Goal: Task Accomplishment & Management: Complete application form

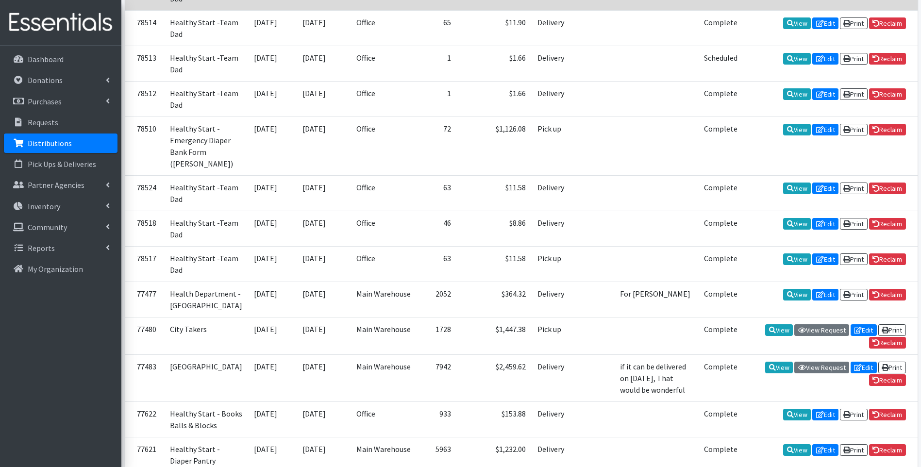
scroll to position [361, 0]
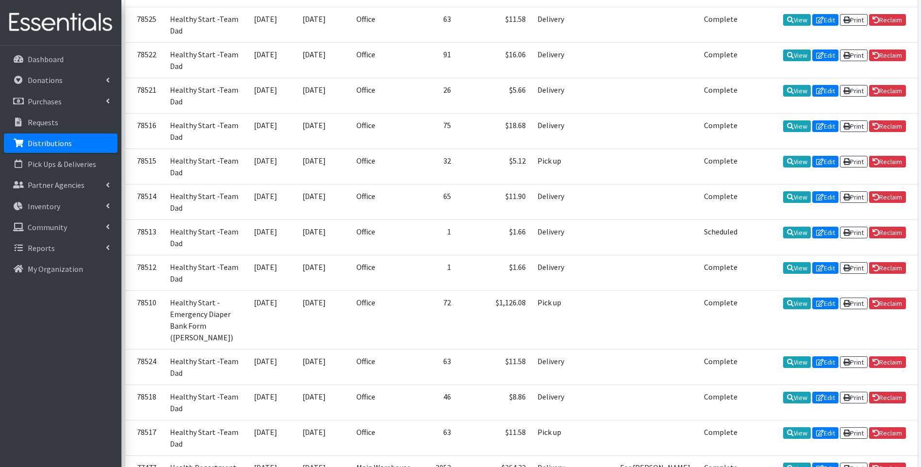
click at [46, 27] on img at bounding box center [61, 22] width 114 height 33
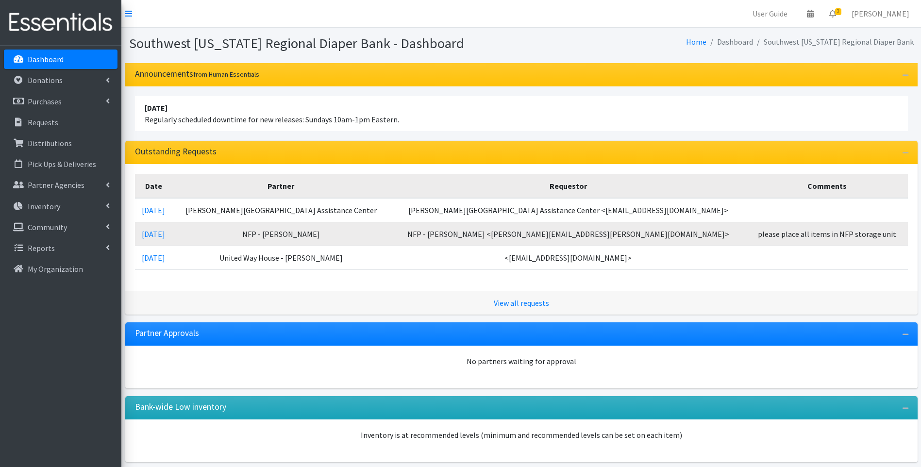
drag, startPoint x: 0, startPoint y: 0, endPoint x: 305, endPoint y: 119, distance: 327.7
click at [305, 119] on li "April 16 2023 Regularly scheduled downtime for new releases: Sundays 10am-1pm E…" at bounding box center [521, 113] width 773 height 35
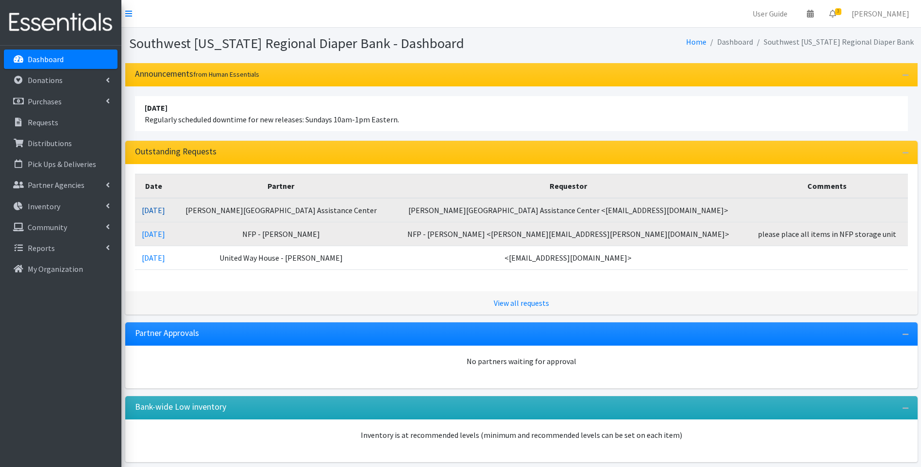
click at [165, 206] on link "[DATE]" at bounding box center [153, 210] width 23 height 10
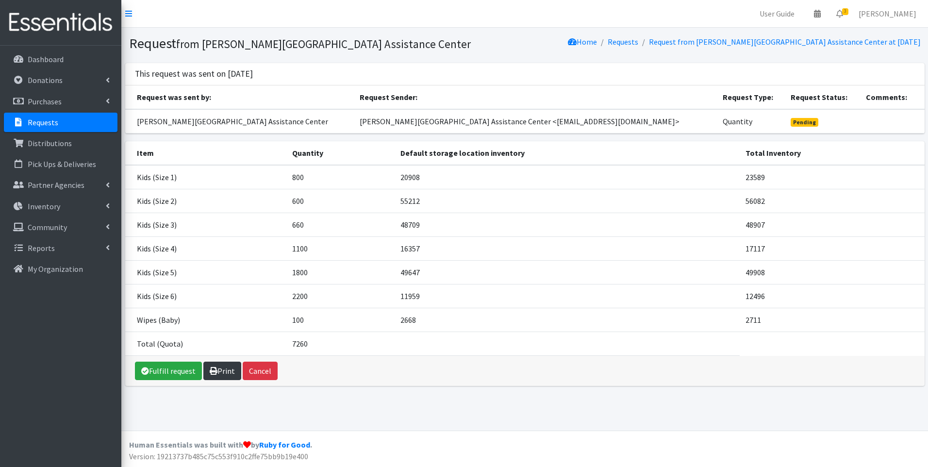
click at [217, 375] on link "Print" at bounding box center [222, 371] width 38 height 18
click at [89, 18] on img at bounding box center [61, 22] width 114 height 33
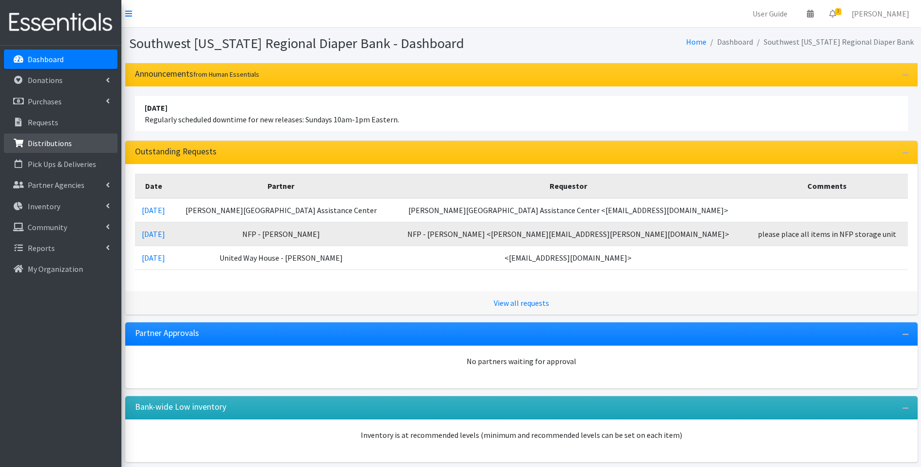
click at [60, 140] on p "Distributions" at bounding box center [50, 143] width 44 height 10
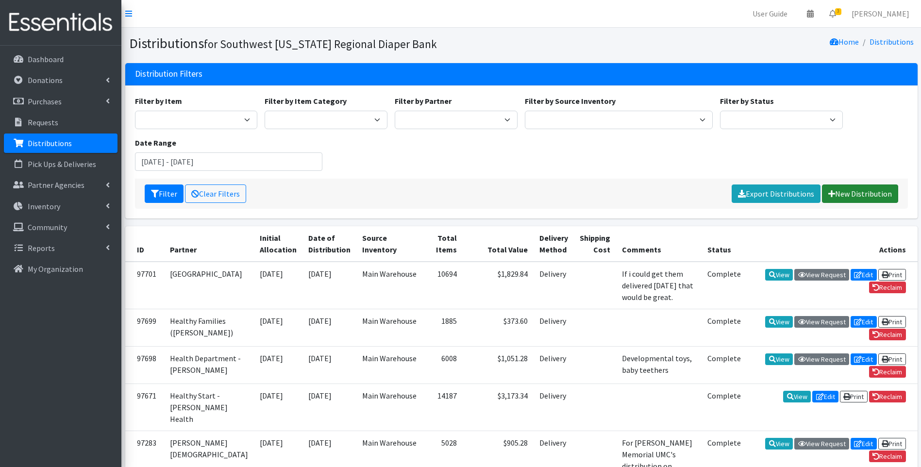
click at [860, 193] on link "New Distribution" at bounding box center [860, 193] width 76 height 18
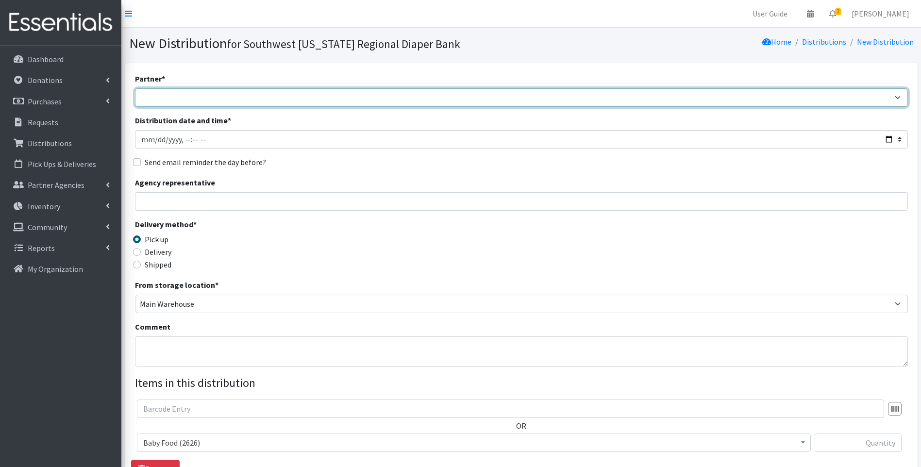
click at [210, 99] on select "ACT Abuse Counseling & Treatment Bayshore Fire Department [PERSON_NAME][GEOGRAP…" at bounding box center [521, 97] width 773 height 18
select select "4196"
click at [135, 88] on select "ACT Abuse Counseling & Treatment Bayshore Fire Department [PERSON_NAME][GEOGRAP…" at bounding box center [521, 97] width 773 height 18
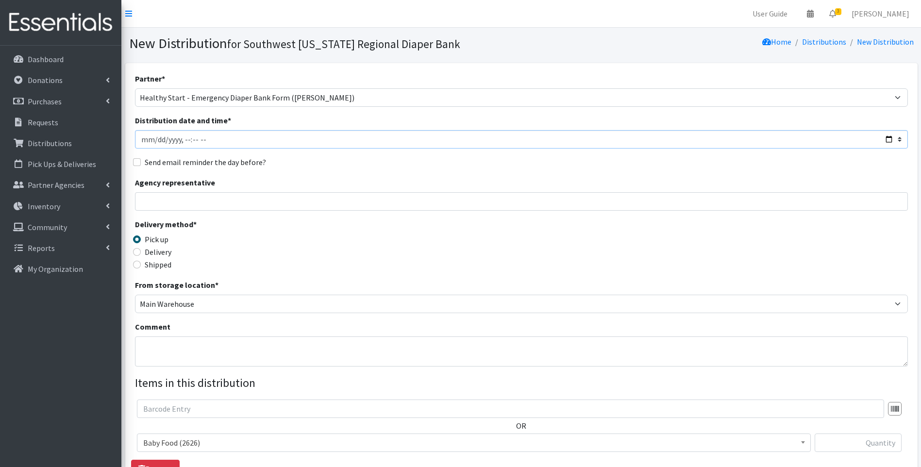
click at [886, 138] on input "Distribution date and time *" at bounding box center [521, 139] width 773 height 18
type input "2025-10-02T23:59"
drag, startPoint x: 443, startPoint y: 260, endPoint x: 371, endPoint y: 285, distance: 75.7
click at [442, 259] on div "Delivery method * Pick up Delivery Shipped Shipping cost" at bounding box center [521, 248] width 773 height 61
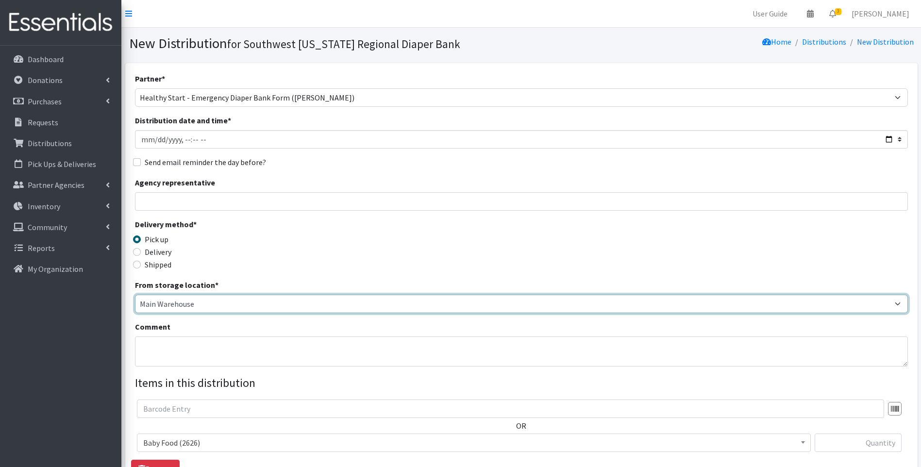
click at [202, 299] on select "Main Warehouse Office [PERSON_NAME]" at bounding box center [521, 304] width 773 height 18
select select "335"
click at [135, 295] on select "Main Warehouse Office [PERSON_NAME]" at bounding box center [521, 304] width 773 height 18
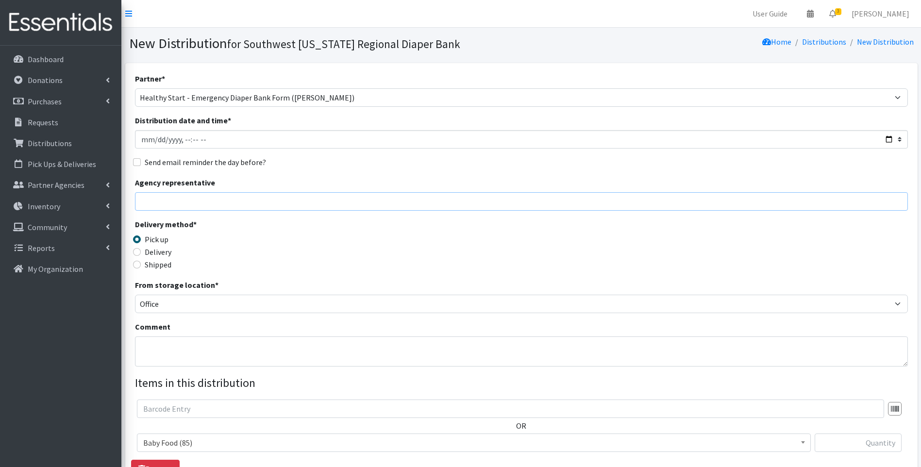
click at [251, 200] on input "Agency representative" at bounding box center [521, 201] width 773 height 18
type input "[PERSON_NAME]"
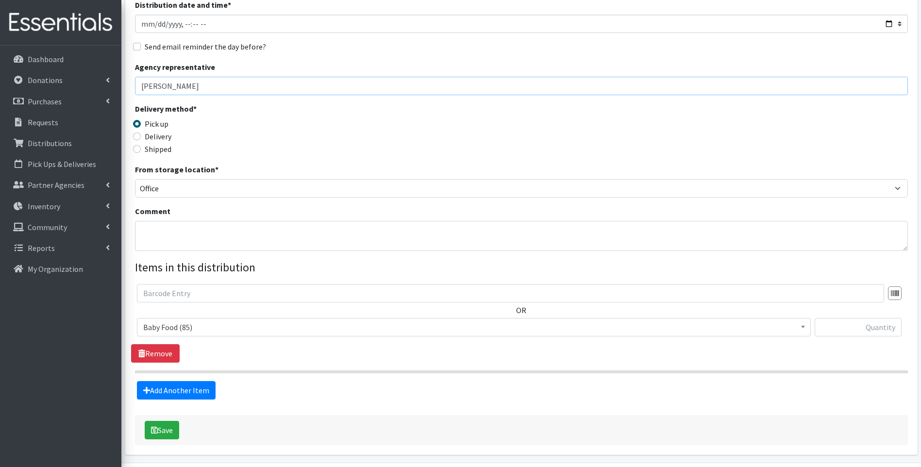
scroll to position [148, 0]
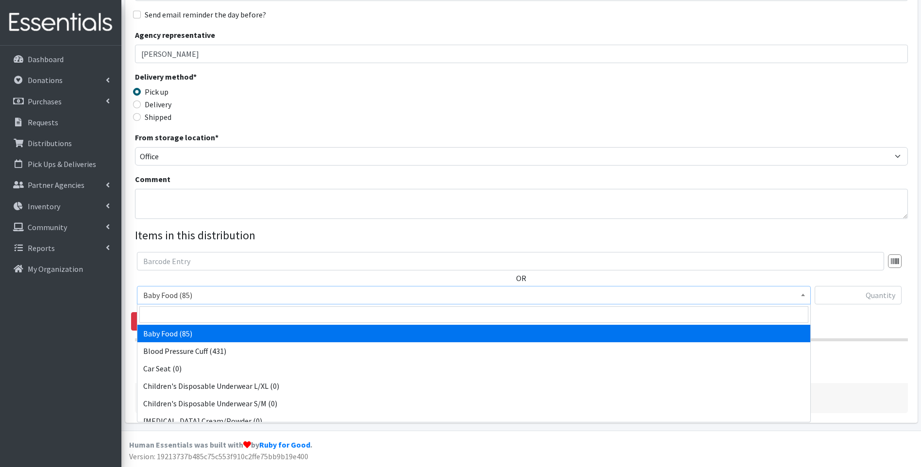
click at [246, 296] on span "Baby Food (85)" at bounding box center [473, 295] width 661 height 14
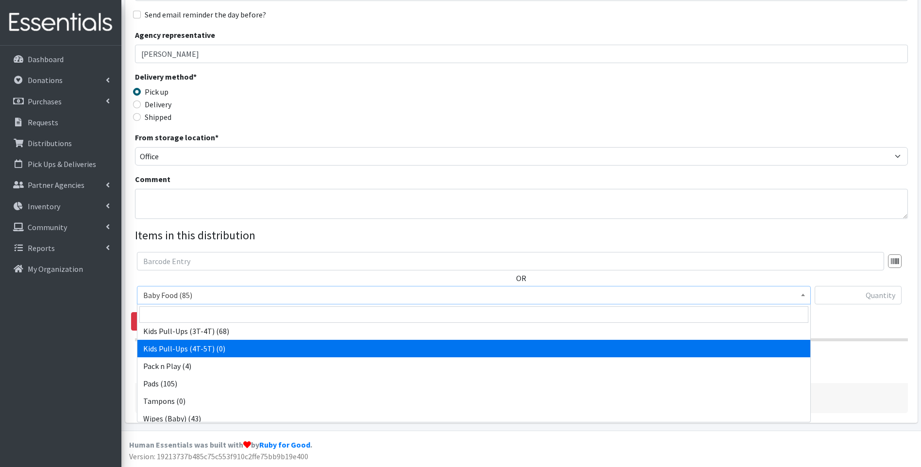
scroll to position [305, 0]
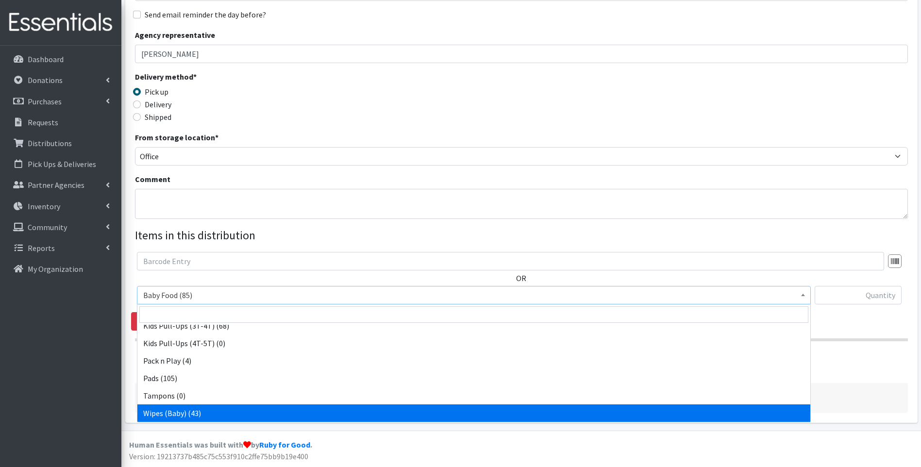
select select "10041"
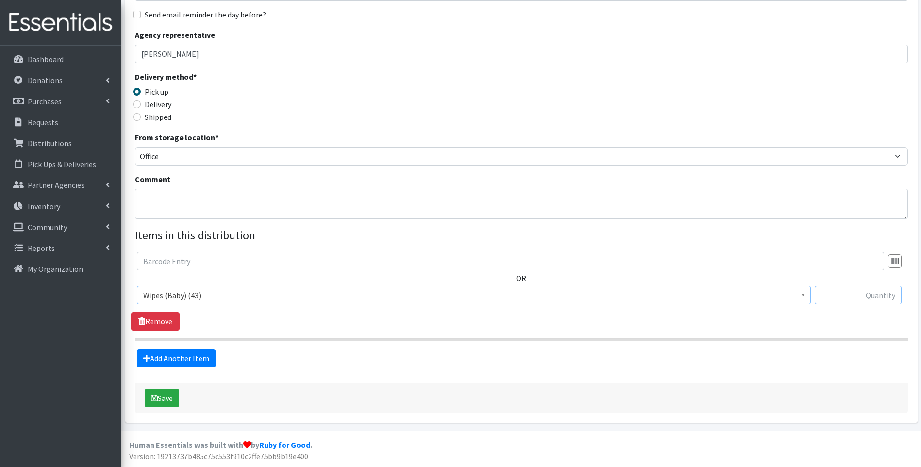
click at [835, 296] on input "text" at bounding box center [857, 295] width 87 height 18
type input "2"
click at [573, 99] on div "Delivery method * Pick up Delivery Shipped Shipping cost" at bounding box center [521, 101] width 773 height 61
click at [172, 361] on link "Add Another Item" at bounding box center [176, 358] width 79 height 18
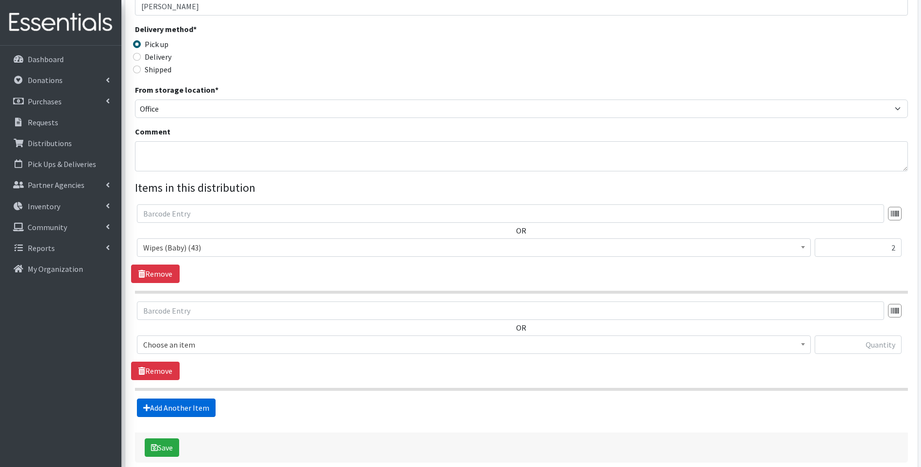
scroll to position [245, 0]
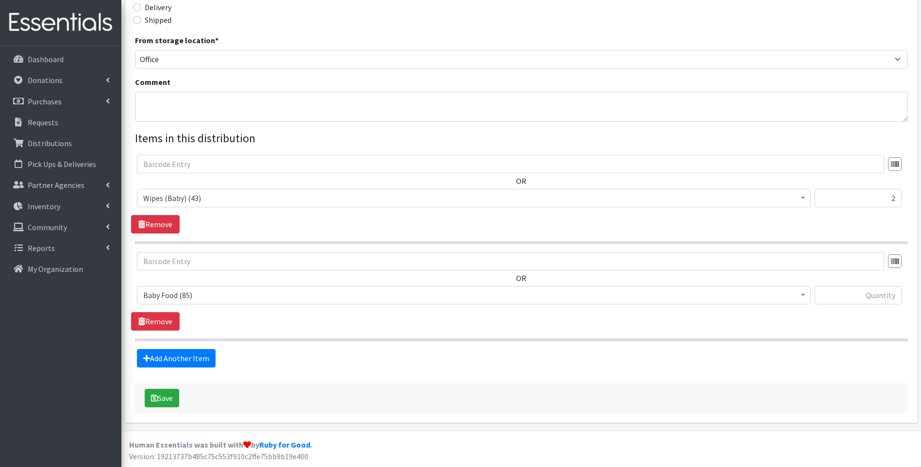
click at [195, 297] on span "Baby Food (85)" at bounding box center [473, 295] width 661 height 14
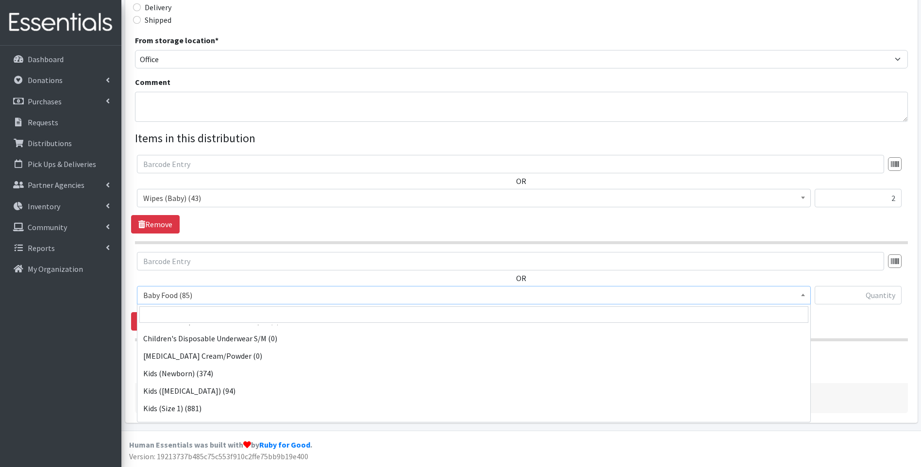
scroll to position [65, 0]
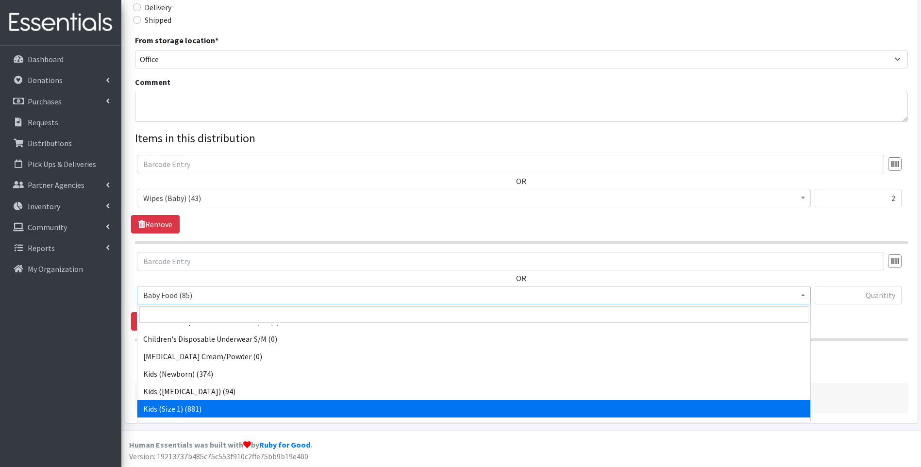
select select "10069"
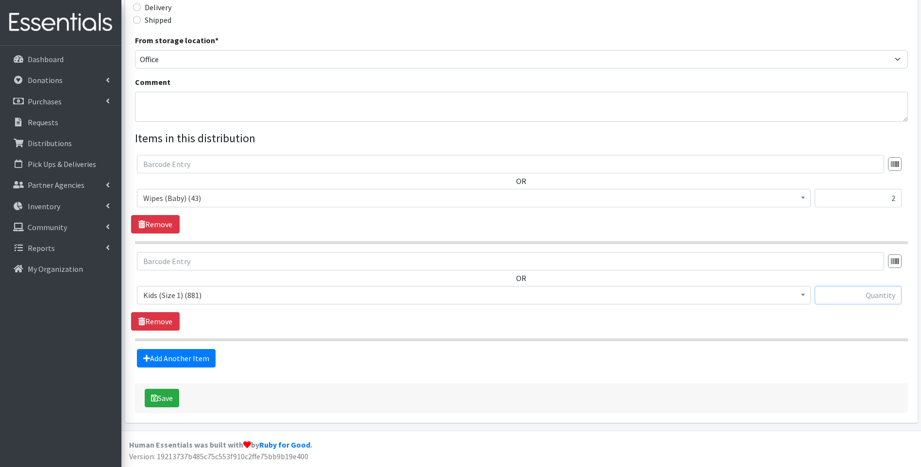
click at [866, 298] on input "text" at bounding box center [857, 295] width 87 height 18
type input "82"
click at [709, 358] on div "Add Another Item" at bounding box center [521, 358] width 780 height 18
click at [167, 395] on button "Save" at bounding box center [162, 398] width 34 height 18
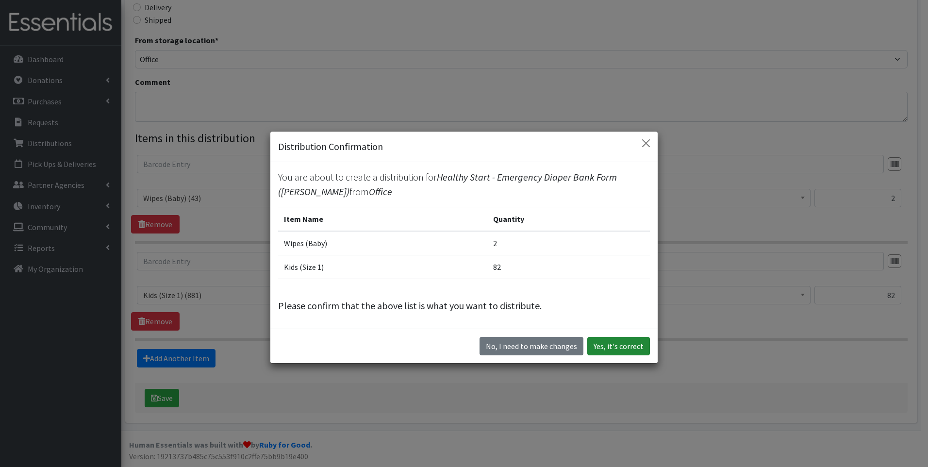
click at [636, 341] on button "Yes, it's correct" at bounding box center [618, 346] width 63 height 18
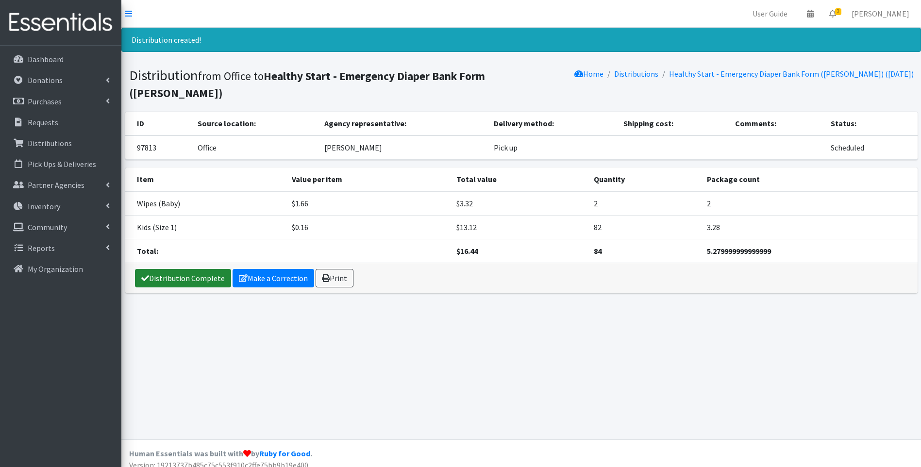
click at [154, 269] on link "Distribution Complete" at bounding box center [183, 278] width 96 height 18
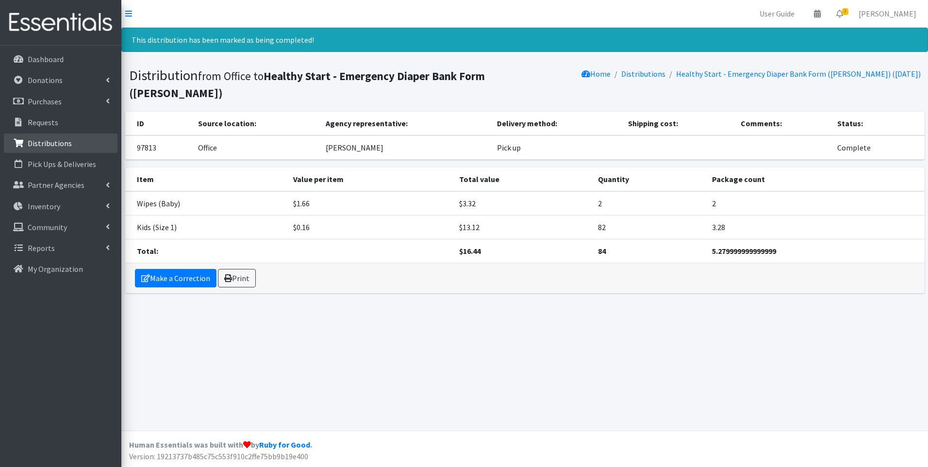
click at [37, 141] on p "Distributions" at bounding box center [50, 143] width 44 height 10
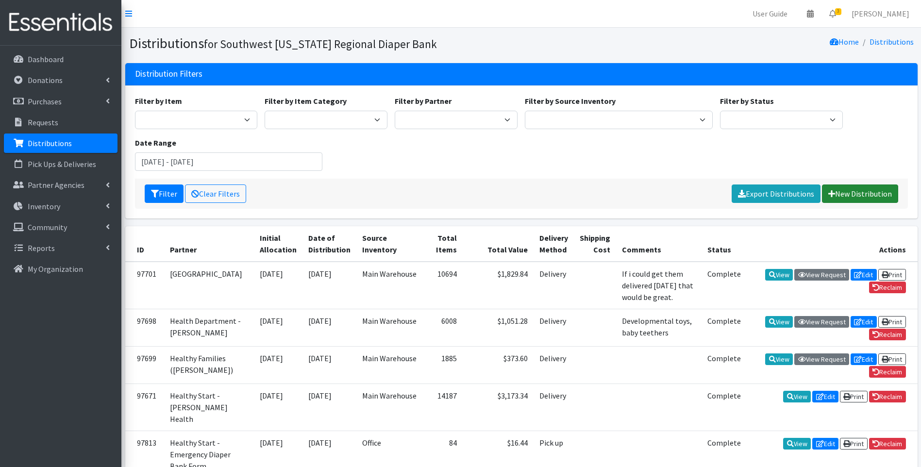
click at [853, 196] on link "New Distribution" at bounding box center [860, 193] width 76 height 18
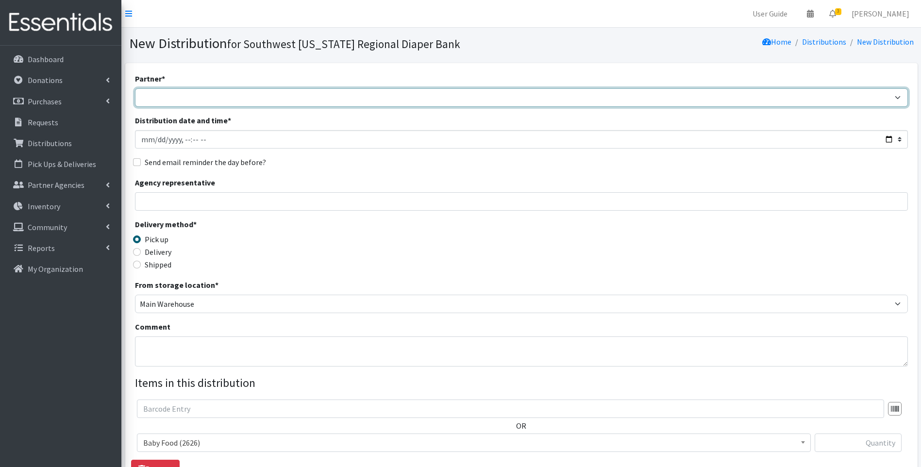
click at [282, 97] on select "ACT Abuse Counseling & Treatment Bayshore Fire Department [PERSON_NAME][GEOGRAP…" at bounding box center [521, 97] width 773 height 18
select select "4196"
click at [135, 88] on select "ACT Abuse Counseling & Treatment Bayshore Fire Department [PERSON_NAME][GEOGRAP…" at bounding box center [521, 97] width 773 height 18
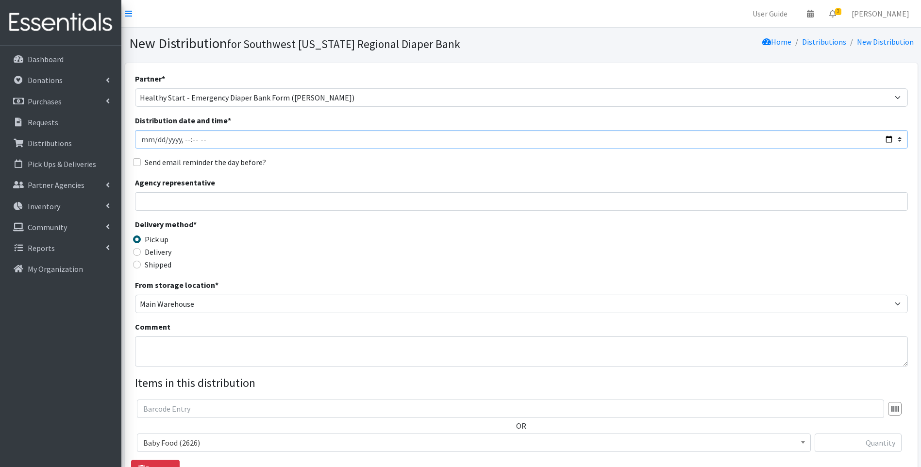
click at [888, 137] on input "Distribution date and time *" at bounding box center [521, 139] width 773 height 18
type input "2025-10-02T23:59"
click at [423, 274] on div "Delivery method * Pick up Delivery Shipped Shipping cost" at bounding box center [521, 248] width 773 height 61
click at [245, 206] on input "Agency representative" at bounding box center [521, 201] width 773 height 18
type input "Viviana"
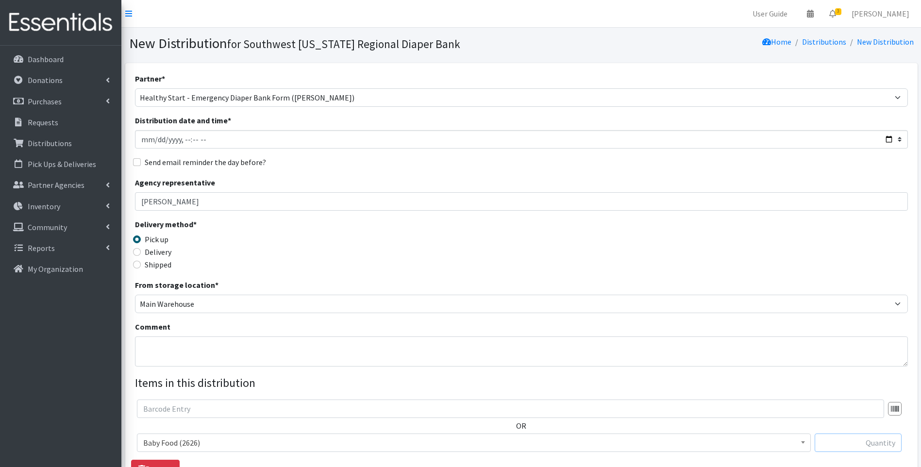
type input "2"
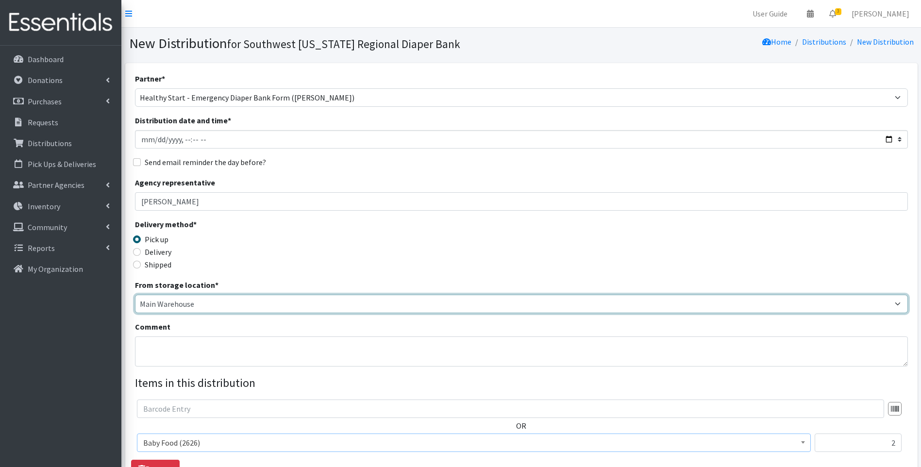
click at [178, 301] on select "Main Warehouse Office [PERSON_NAME]" at bounding box center [521, 304] width 773 height 18
select select "335"
click at [135, 295] on select "Main Warehouse Office [PERSON_NAME]" at bounding box center [521, 304] width 773 height 18
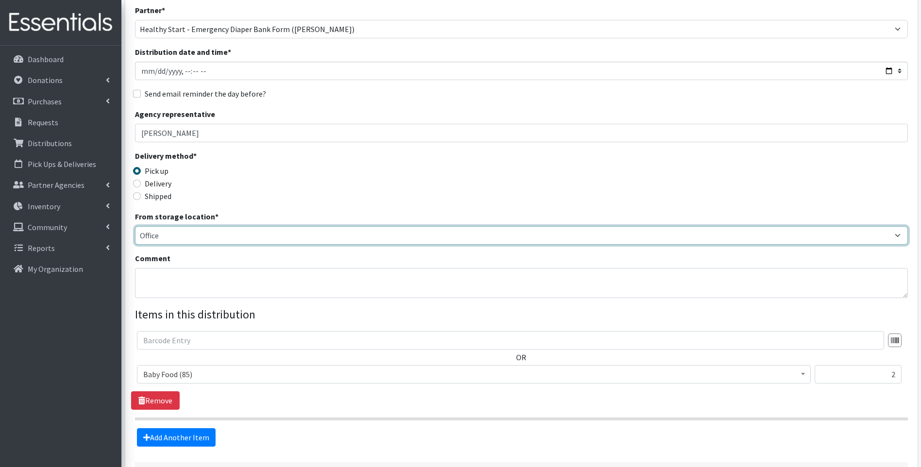
scroll to position [97, 0]
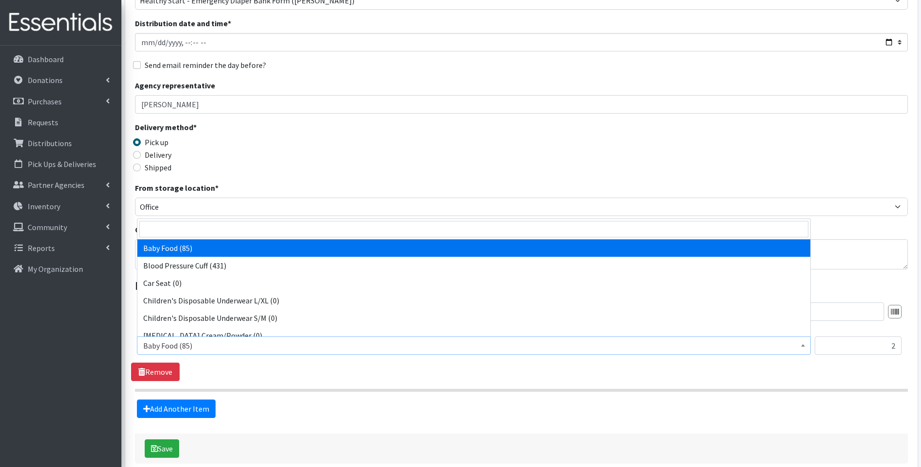
click at [271, 349] on span "Baby Food (85)" at bounding box center [473, 346] width 661 height 14
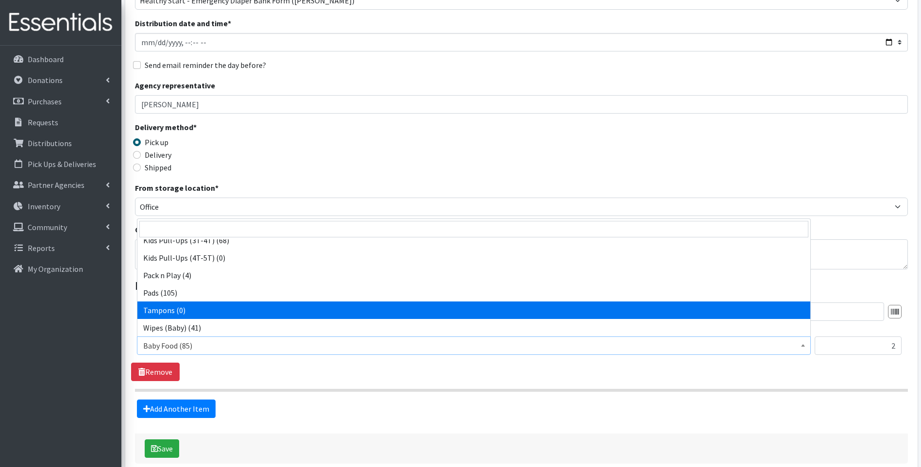
scroll to position [148, 0]
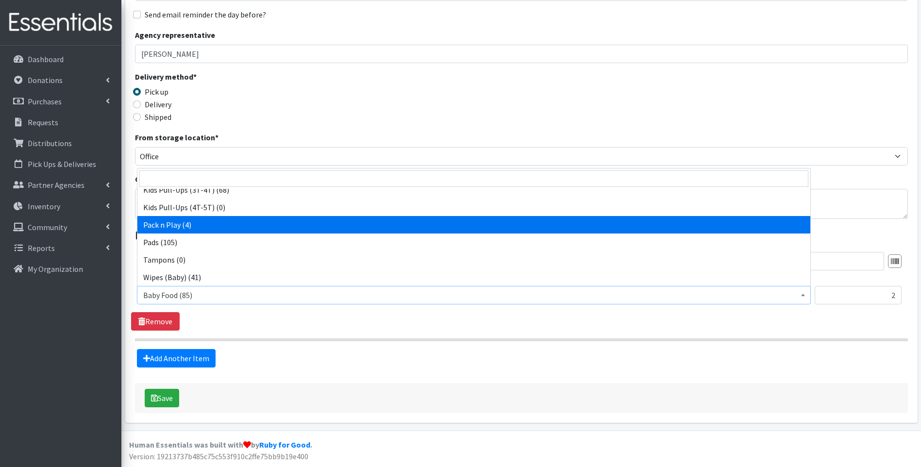
select select "12328"
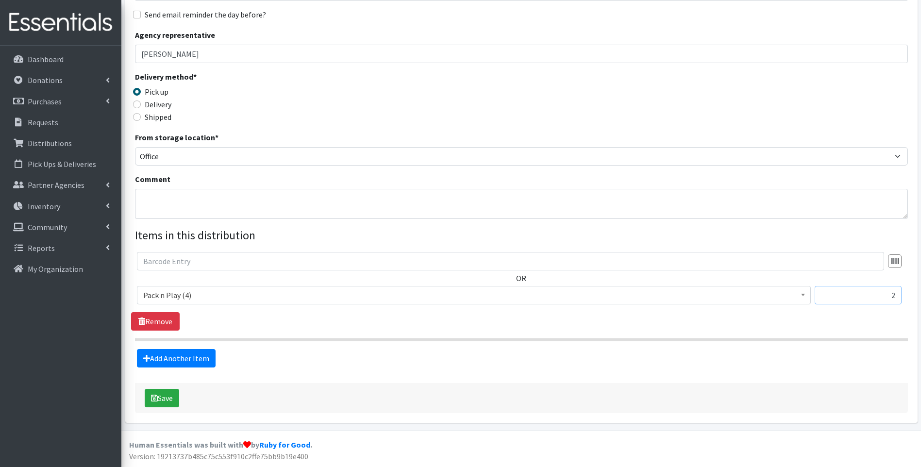
drag, startPoint x: 881, startPoint y: 294, endPoint x: 951, endPoint y: 286, distance: 70.7
click at [920, 286] on html "User Guide 0 Pick-ups remaining this week View Calendar 3 3 Requests 0 Partner …" at bounding box center [460, 159] width 921 height 614
type input "1"
click at [183, 362] on link "Add Another Item" at bounding box center [176, 358] width 79 height 18
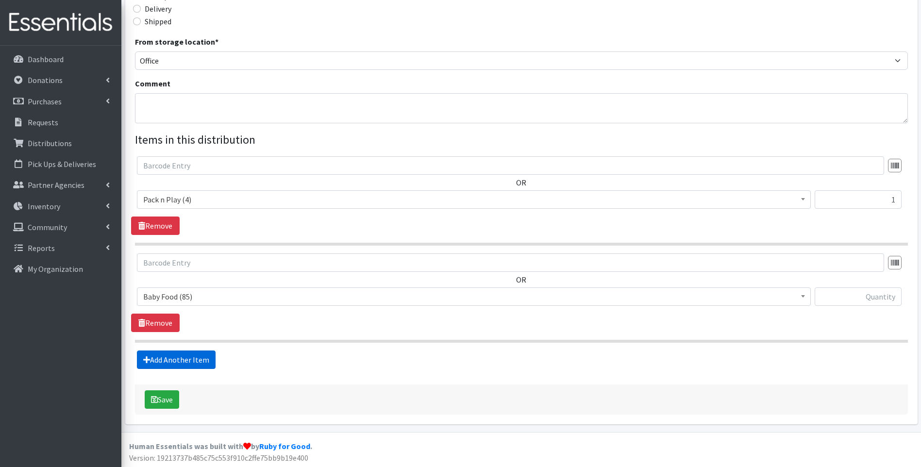
scroll to position [245, 0]
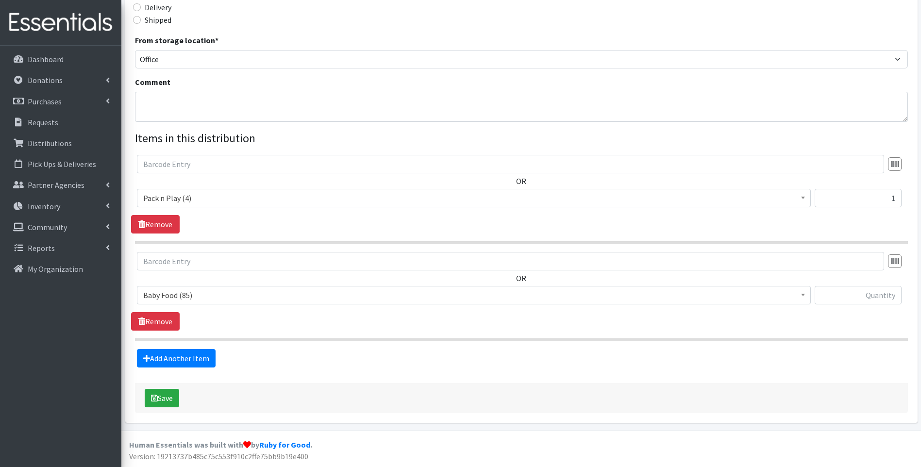
click at [239, 295] on span "Baby Food (85)" at bounding box center [473, 295] width 661 height 14
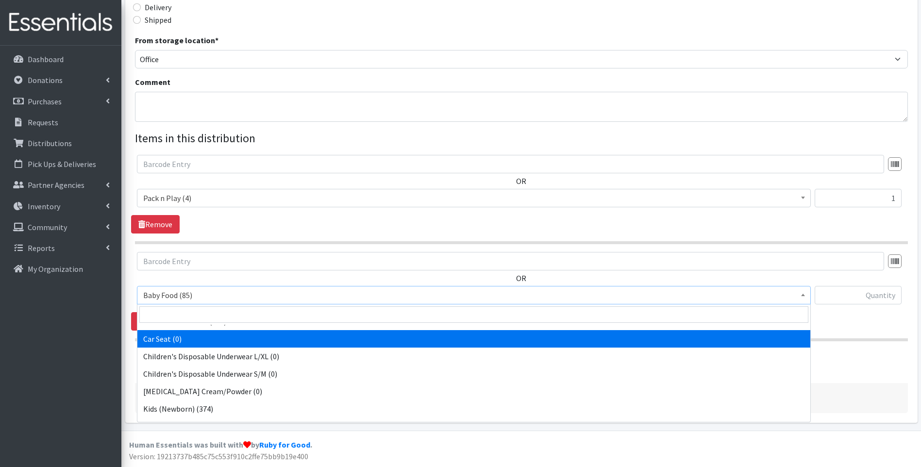
scroll to position [130, 0]
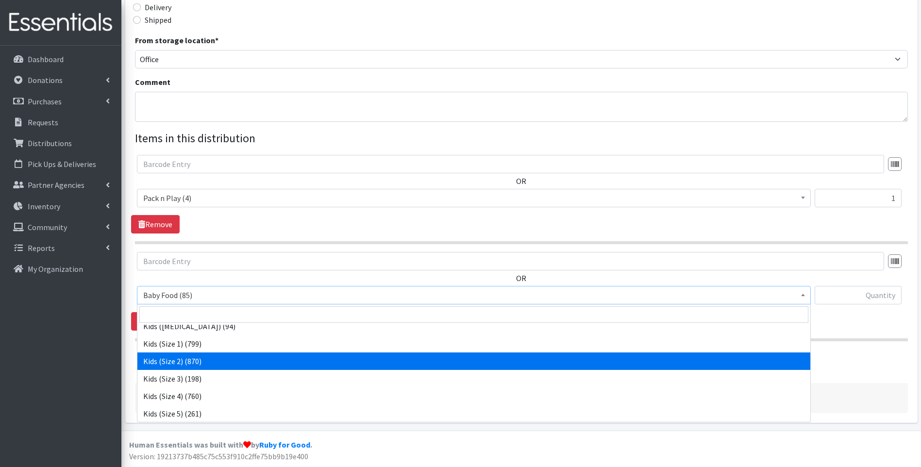
select select "10068"
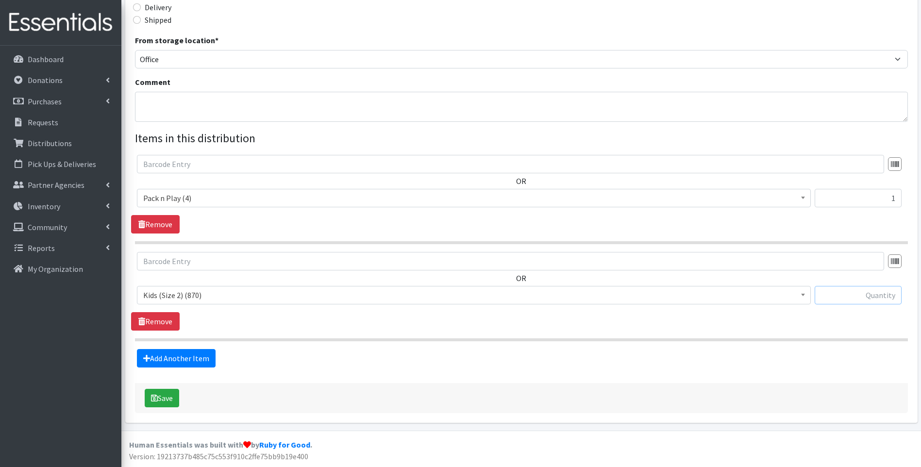
click at [851, 293] on input "text" at bounding box center [857, 295] width 87 height 18
type input "74"
click at [171, 359] on link "Add Another Item" at bounding box center [176, 358] width 79 height 18
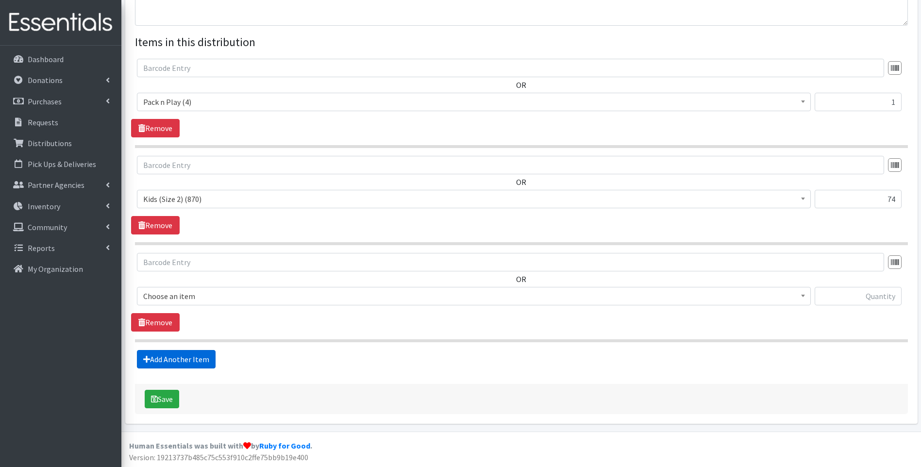
scroll to position [342, 0]
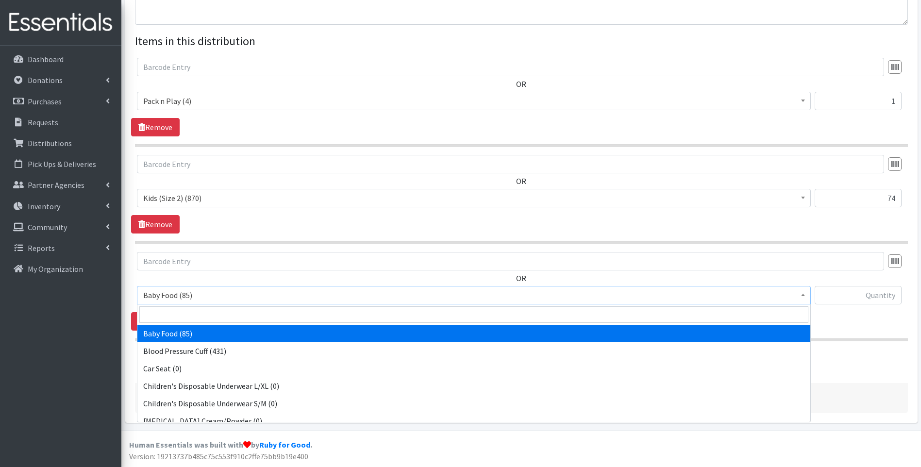
click at [214, 296] on span "Baby Food (85)" at bounding box center [473, 295] width 661 height 14
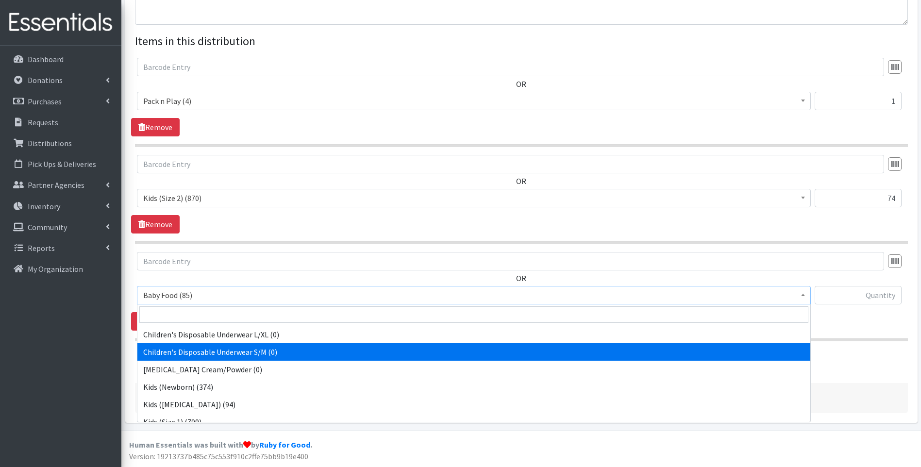
scroll to position [305, 0]
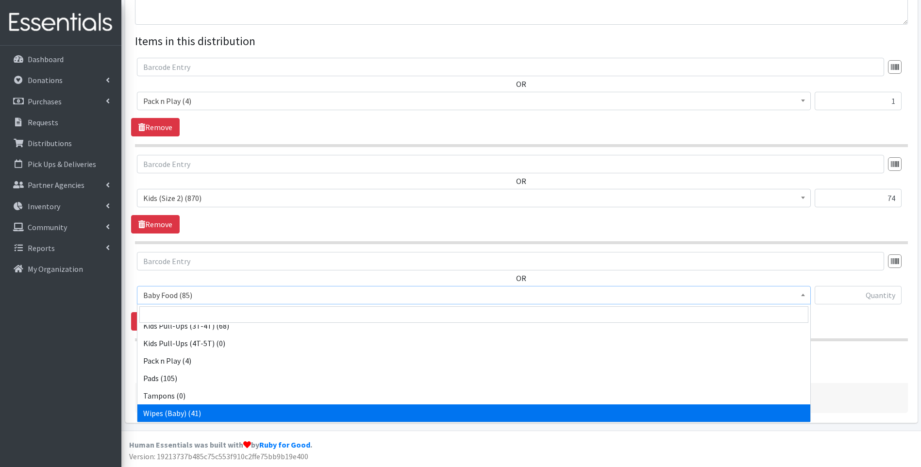
drag, startPoint x: 240, startPoint y: 407, endPoint x: 317, endPoint y: 419, distance: 78.2
select select "10041"
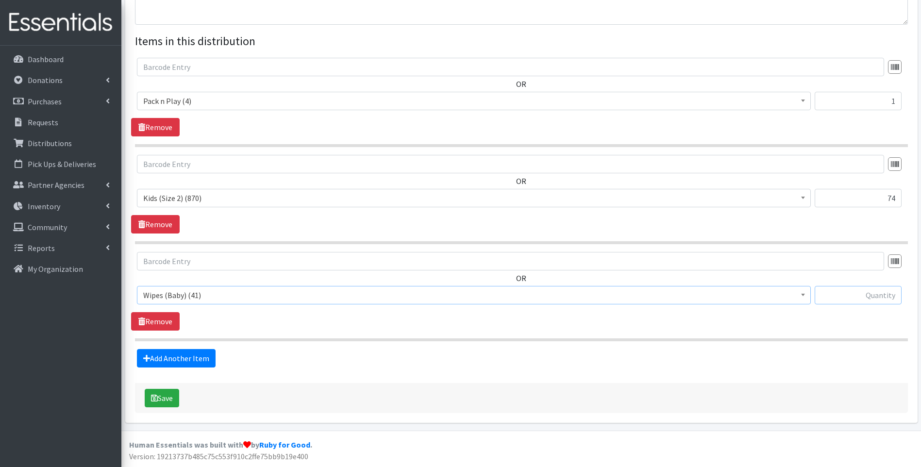
click at [839, 298] on input "text" at bounding box center [857, 295] width 87 height 18
type input "1"
click at [169, 398] on button "Save" at bounding box center [162, 398] width 34 height 18
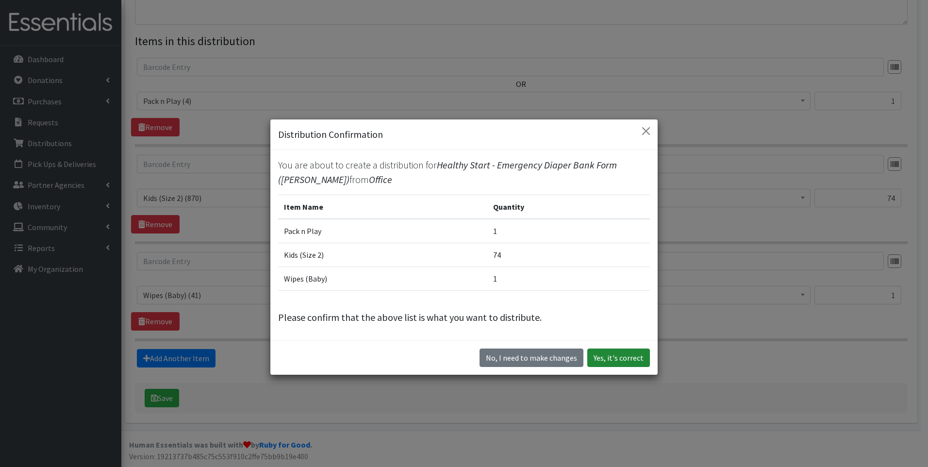
click at [612, 362] on button "Yes, it's correct" at bounding box center [618, 357] width 63 height 18
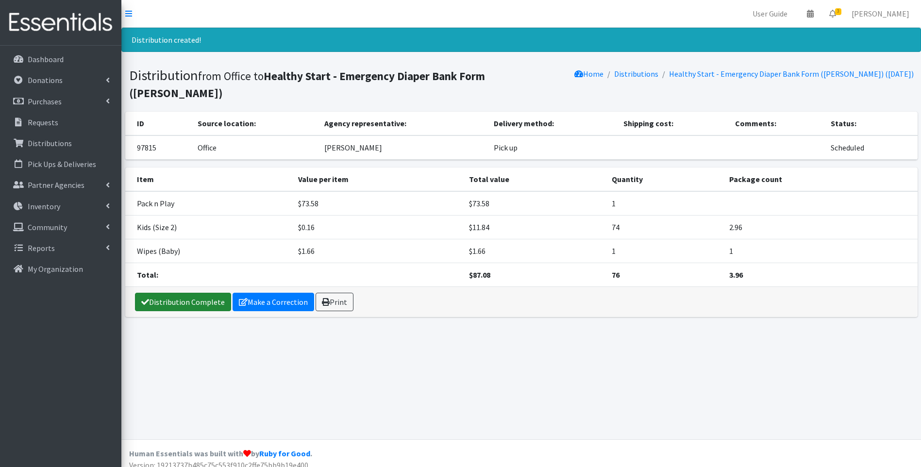
click at [176, 293] on link "Distribution Complete" at bounding box center [183, 302] width 96 height 18
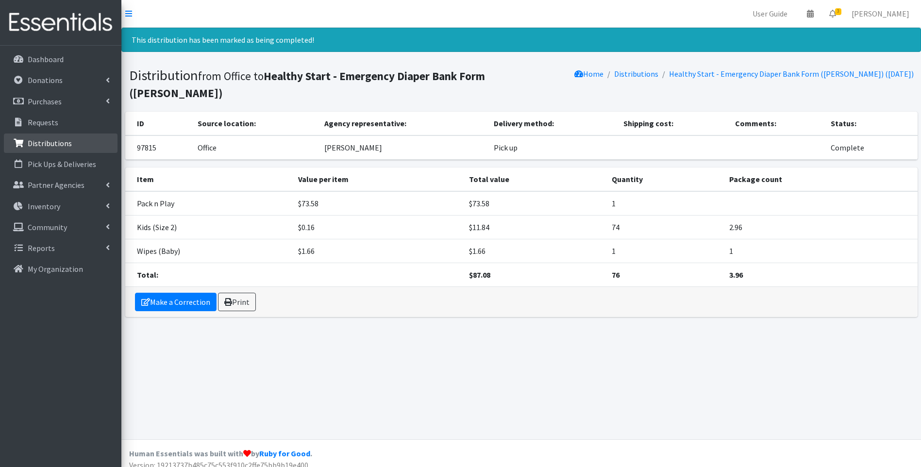
click at [46, 139] on p "Distributions" at bounding box center [50, 143] width 44 height 10
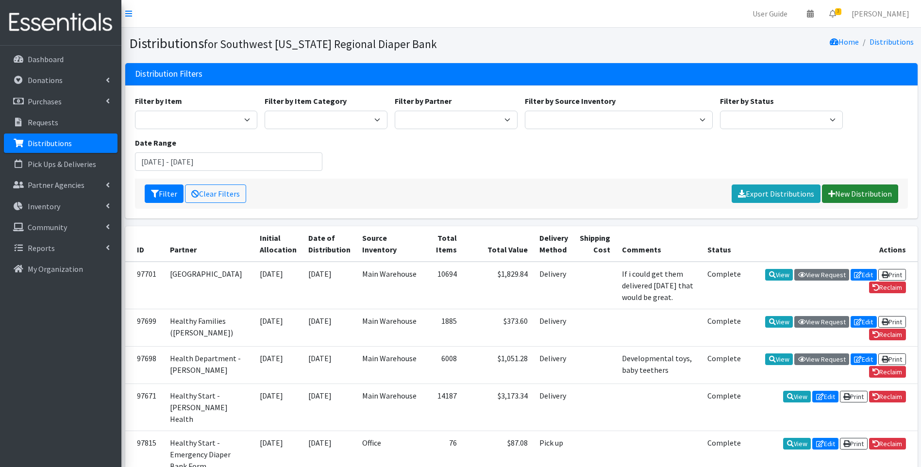
click at [863, 186] on link "New Distribution" at bounding box center [860, 193] width 76 height 18
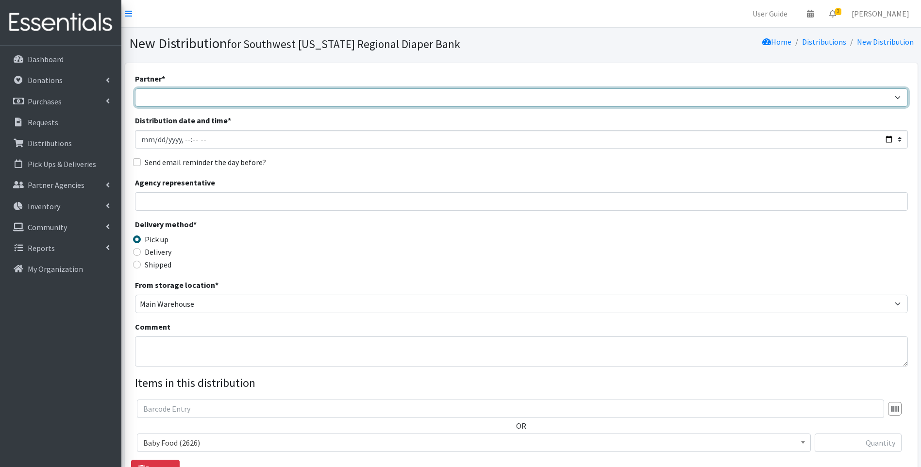
click at [258, 102] on select "ACT Abuse Counseling & Treatment Bayshore Fire Department [PERSON_NAME][GEOGRAP…" at bounding box center [521, 97] width 773 height 18
select select "4196"
click at [135, 88] on select "ACT Abuse Counseling & Treatment Bayshore Fire Department [PERSON_NAME][GEOGRAP…" at bounding box center [521, 97] width 773 height 18
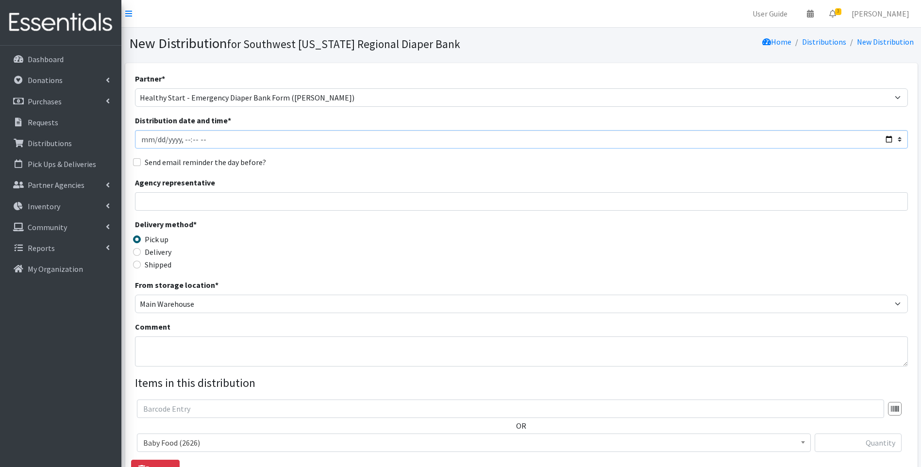
click at [889, 139] on input "Distribution date and time *" at bounding box center [521, 139] width 773 height 18
type input "[DATE]T23:59"
click at [402, 268] on div "Delivery method * Pick up Delivery Shipped Shipping cost" at bounding box center [521, 248] width 773 height 61
click at [170, 208] on input "Agency representative" at bounding box center [521, 201] width 773 height 18
type input "[PERSON_NAME]"
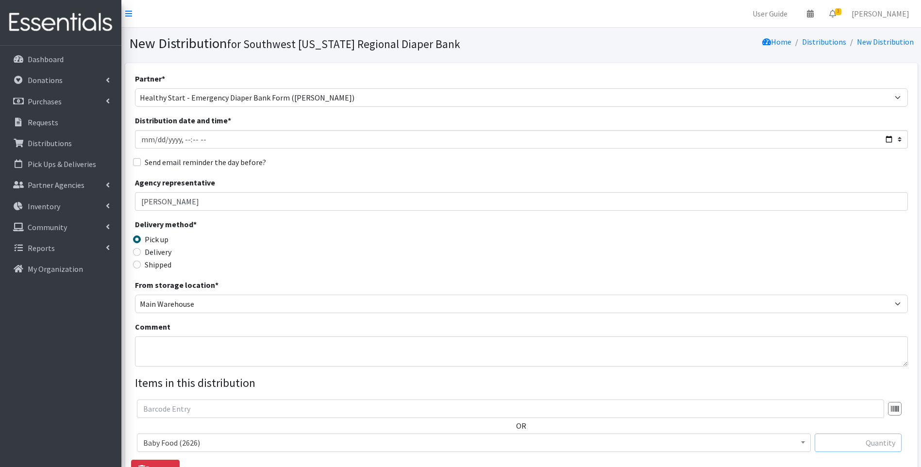
type input "1"
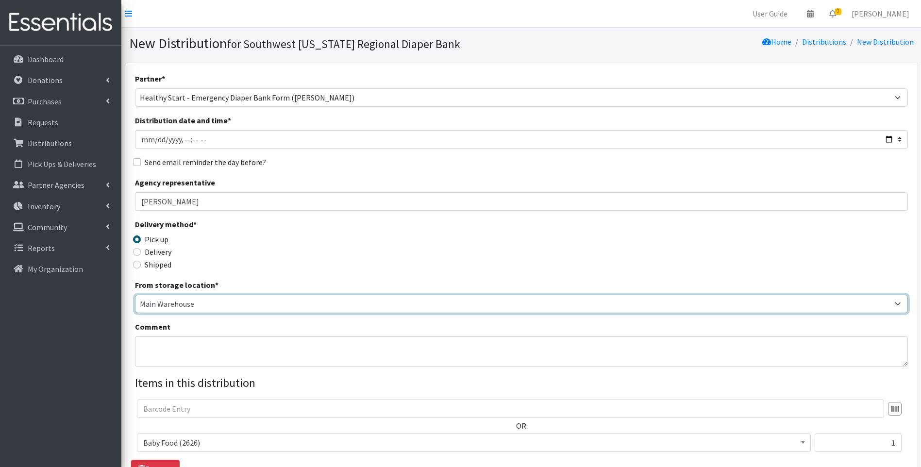
click at [171, 302] on select "Main Warehouse Office [PERSON_NAME]" at bounding box center [521, 304] width 773 height 18
select select "335"
click at [135, 295] on select "Main Warehouse Office [PERSON_NAME]" at bounding box center [521, 304] width 773 height 18
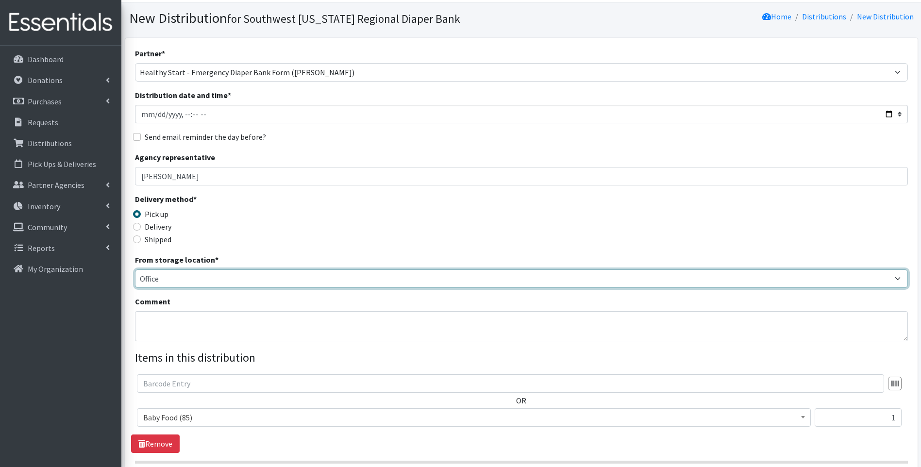
scroll to position [148, 0]
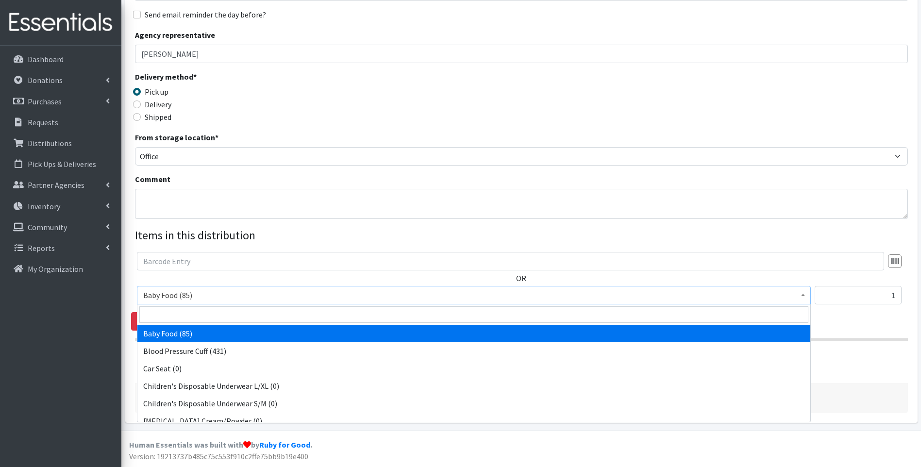
drag, startPoint x: 216, startPoint y: 295, endPoint x: 214, endPoint y: 305, distance: 10.6
click at [215, 300] on span "Baby Food (85)" at bounding box center [473, 295] width 661 height 14
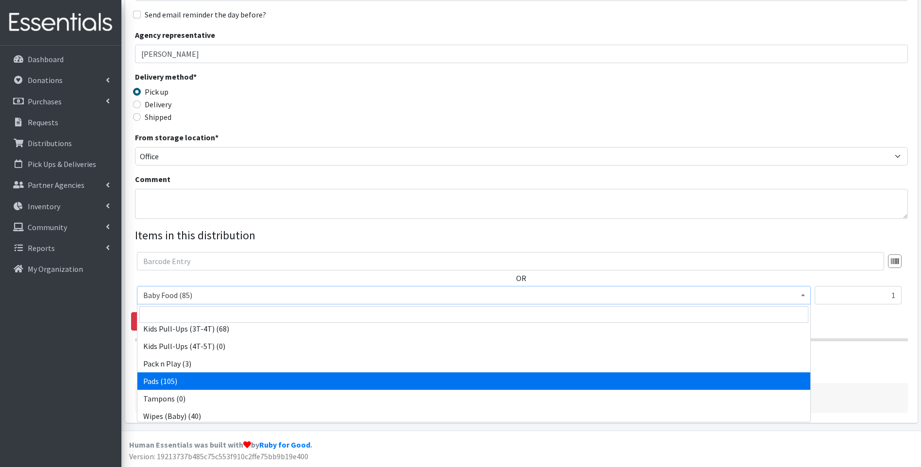
scroll to position [305, 0]
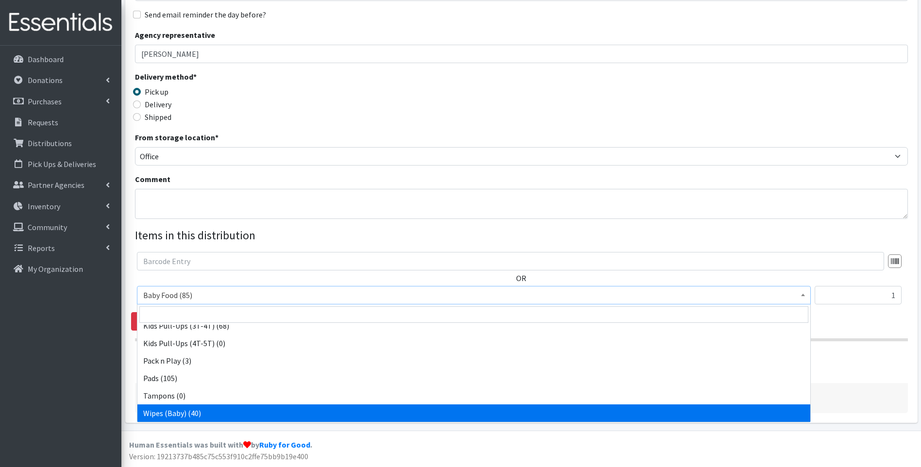
select select "10041"
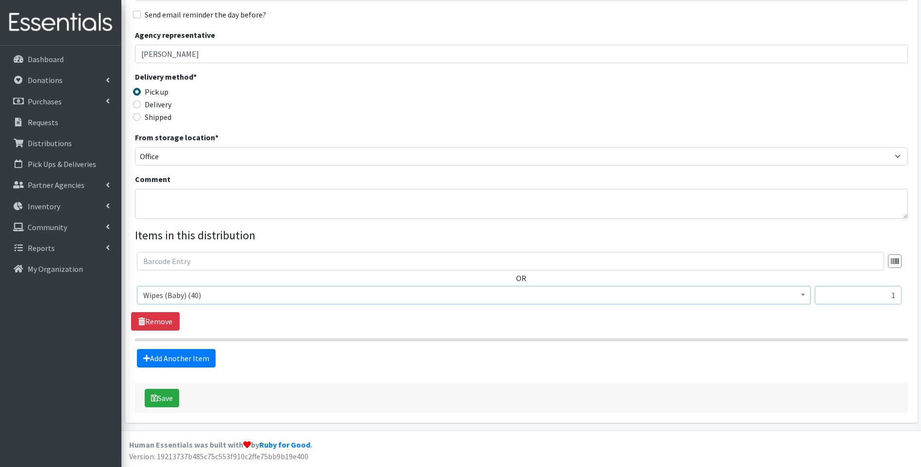
click at [849, 296] on input "1" at bounding box center [857, 295] width 87 height 18
drag, startPoint x: 861, startPoint y: 303, endPoint x: 904, endPoint y: 299, distance: 42.9
click at [905, 297] on div "OR Baby Food (85) [MEDICAL_DATA] Cuff (431) Car Seat (0) Children's Disposable …" at bounding box center [521, 282] width 780 height 60
click at [198, 356] on link "Add Another Item" at bounding box center [176, 358] width 79 height 18
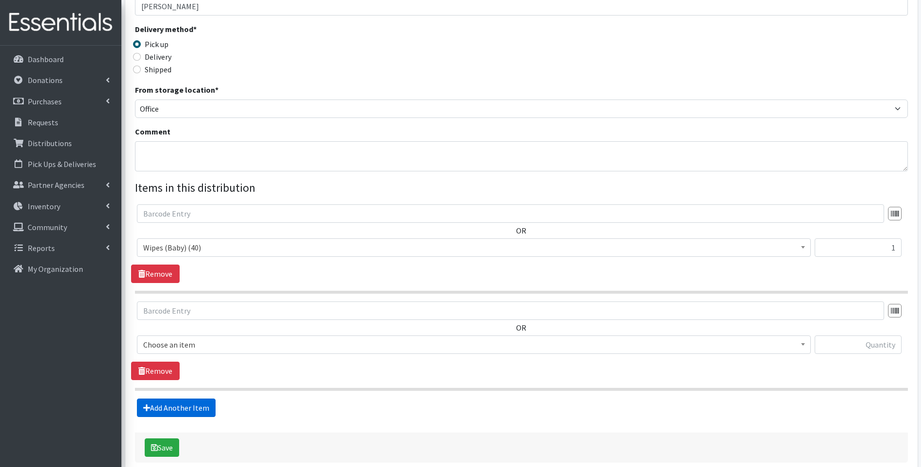
scroll to position [245, 0]
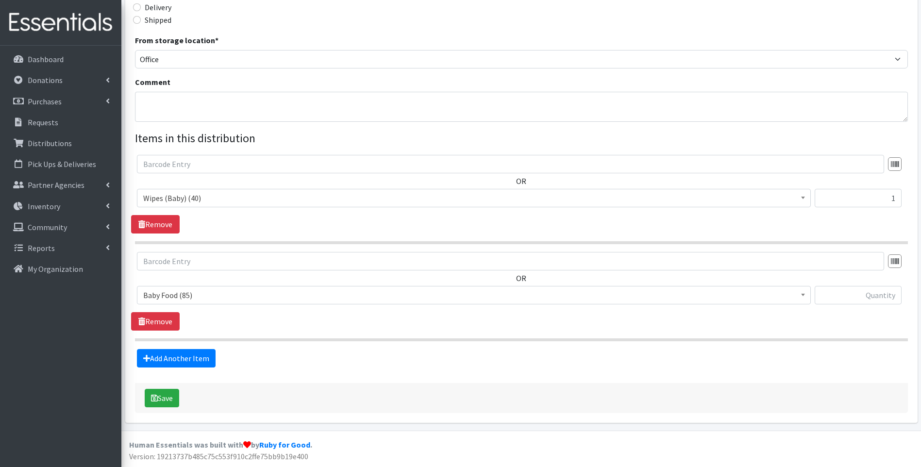
click at [209, 295] on span "Baby Food (85)" at bounding box center [473, 295] width 661 height 14
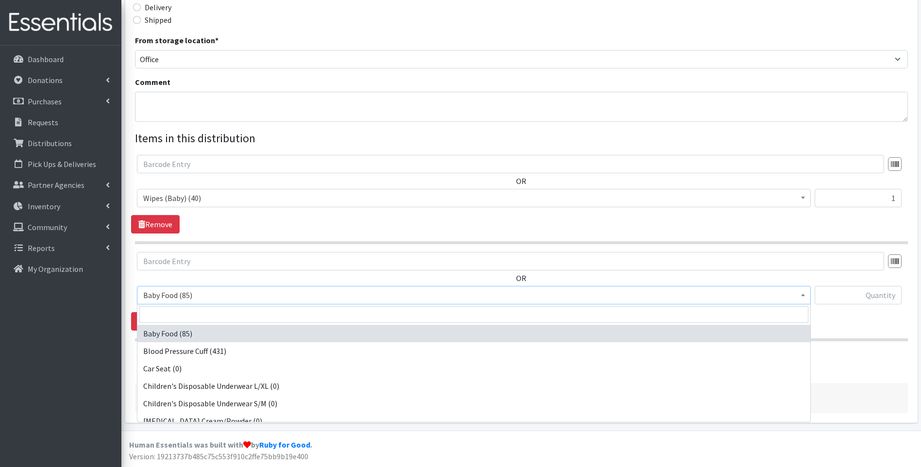
scroll to position [194, 0]
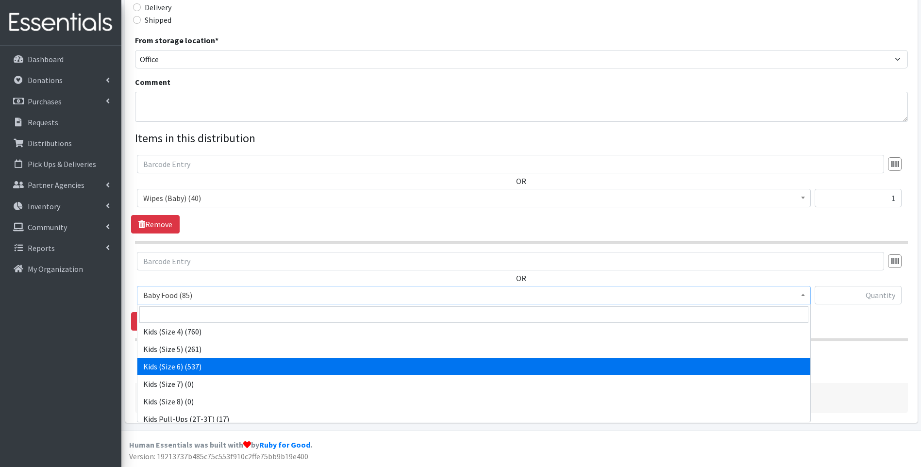
select select "10062"
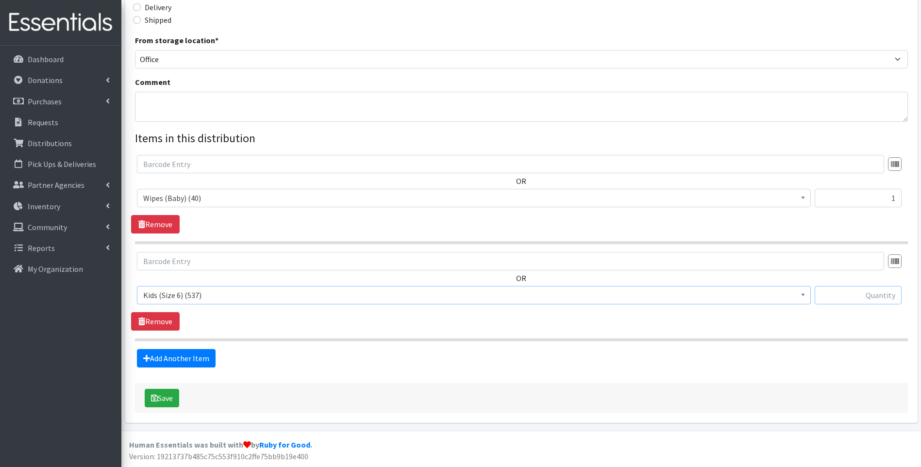
click at [849, 298] on input "text" at bounding box center [857, 295] width 87 height 18
type input "42"
click at [175, 398] on button "Save" at bounding box center [162, 398] width 34 height 18
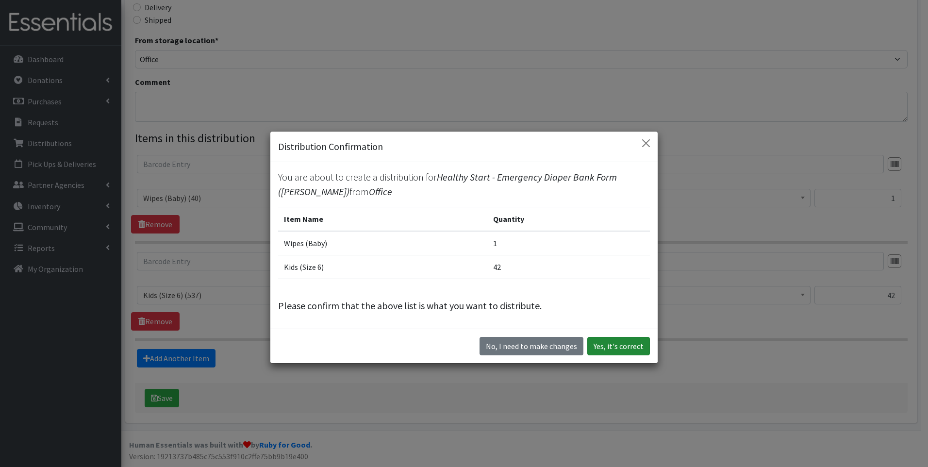
click at [609, 344] on button "Yes, it's correct" at bounding box center [618, 346] width 63 height 18
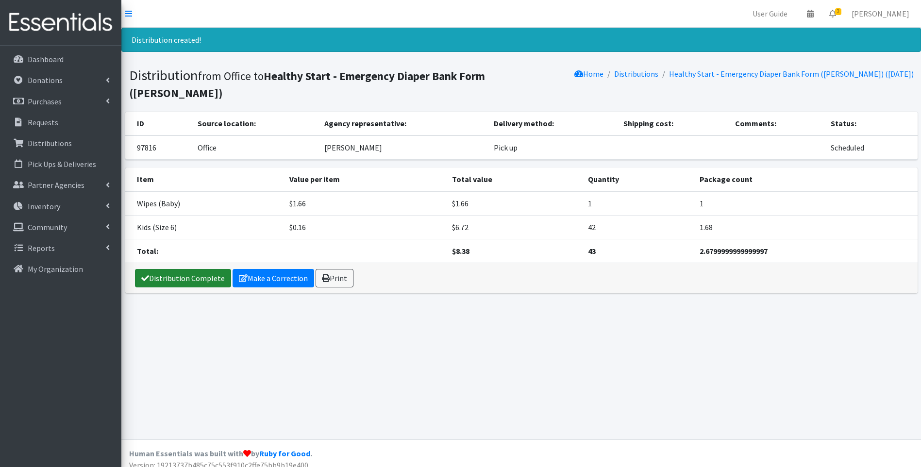
click at [169, 269] on link "Distribution Complete" at bounding box center [183, 278] width 96 height 18
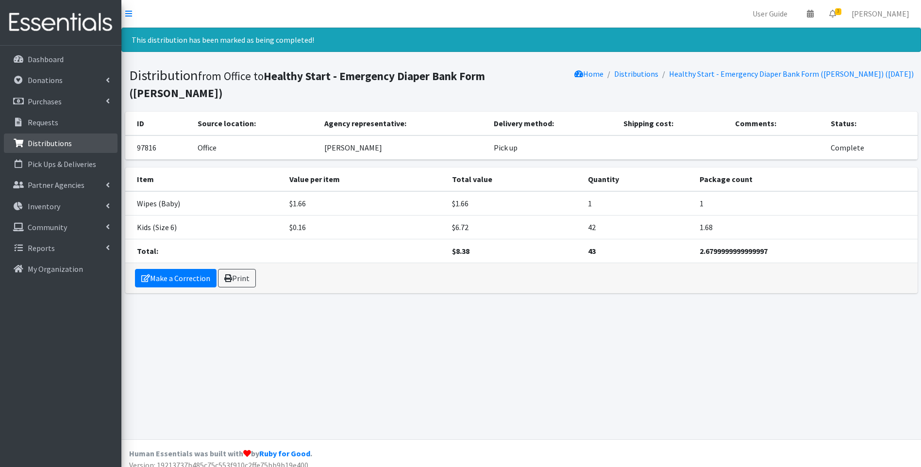
click at [63, 148] on link "Distributions" at bounding box center [61, 142] width 114 height 19
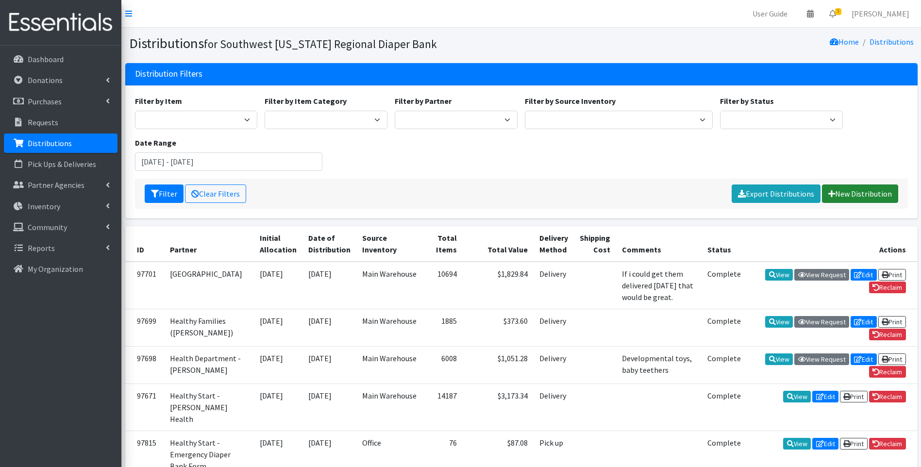
click at [856, 189] on link "New Distribution" at bounding box center [860, 193] width 76 height 18
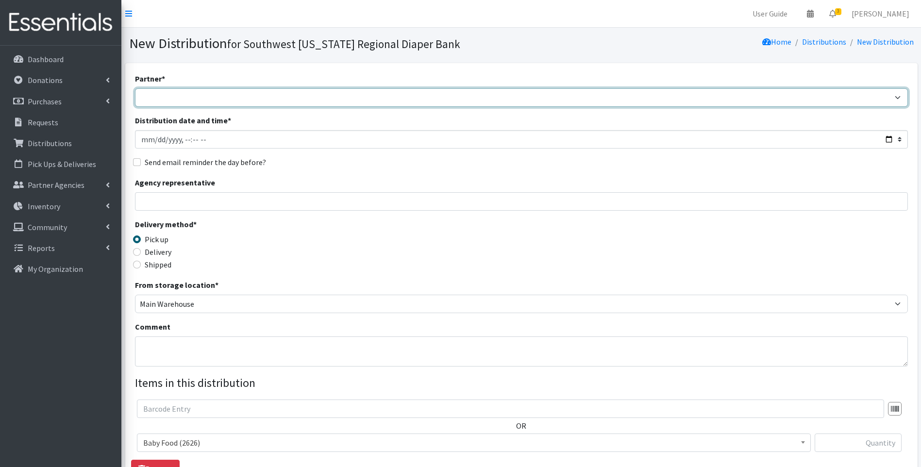
click at [218, 94] on select "ACT Abuse Counseling & Treatment Bayshore Fire Department [PERSON_NAME][GEOGRAP…" at bounding box center [521, 97] width 773 height 18
select select "4196"
click at [135, 88] on select "ACT Abuse Counseling & Treatment Bayshore Fire Department [PERSON_NAME][GEOGRAP…" at bounding box center [521, 97] width 773 height 18
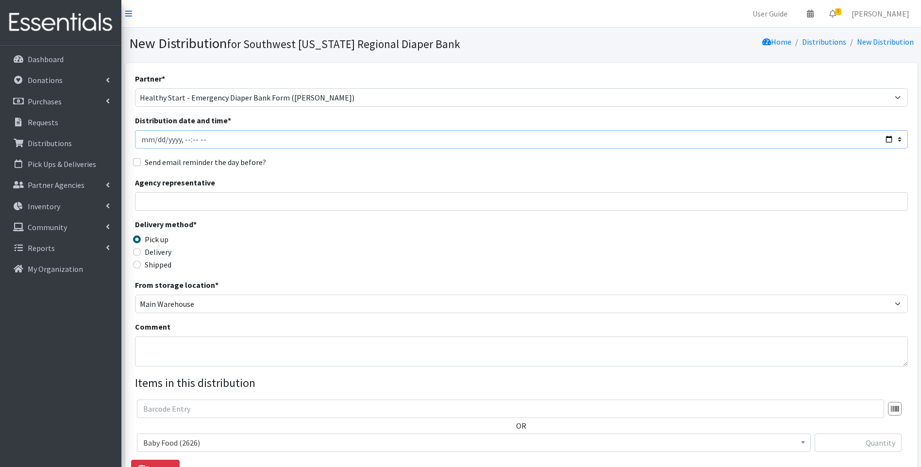
click at [887, 141] on input "Distribution date and time *" at bounding box center [521, 139] width 773 height 18
type input "[DATE]T23:59"
click at [431, 270] on div "Delivery method * Pick up Delivery Shipped Shipping cost" at bounding box center [521, 248] width 773 height 61
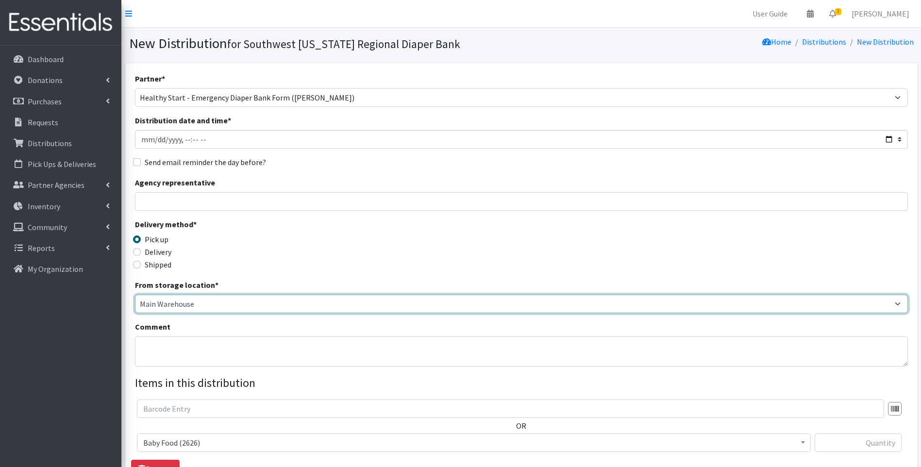
click at [215, 305] on select "Main Warehouse Office Winkler" at bounding box center [521, 304] width 773 height 18
select select "335"
click at [135, 295] on select "Main Warehouse Office Winkler" at bounding box center [521, 304] width 773 height 18
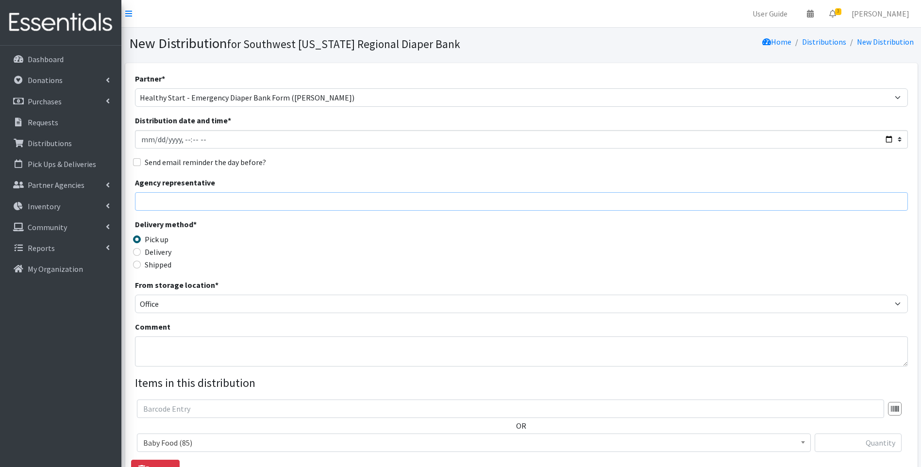
click at [250, 204] on input "Agency representative" at bounding box center [521, 201] width 773 height 18
type input "Viviana"
type input "1"
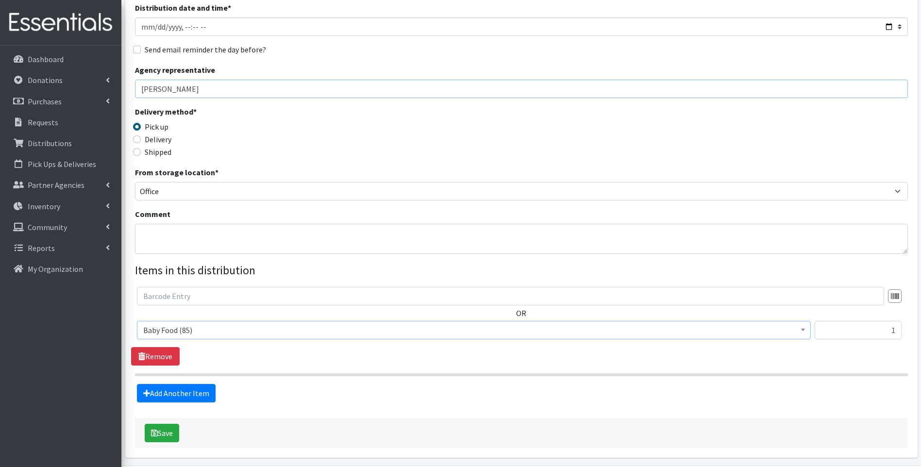
scroll to position [130, 0]
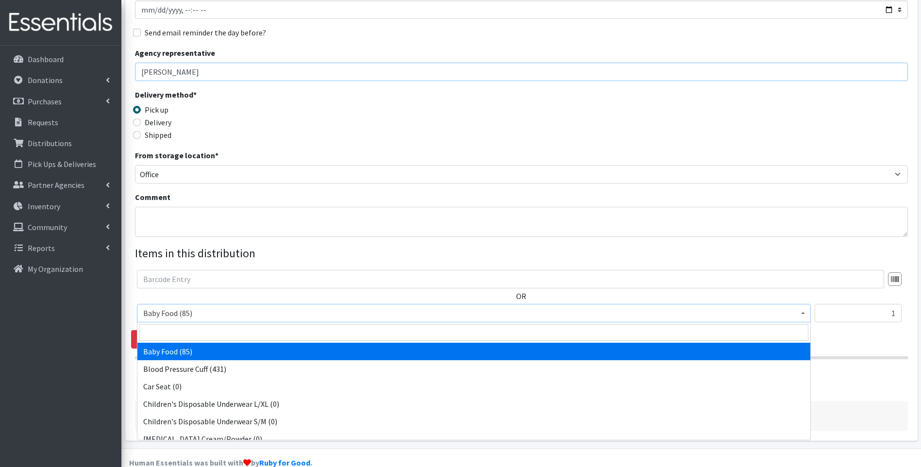
click at [324, 309] on span "Baby Food (85)" at bounding box center [473, 313] width 661 height 14
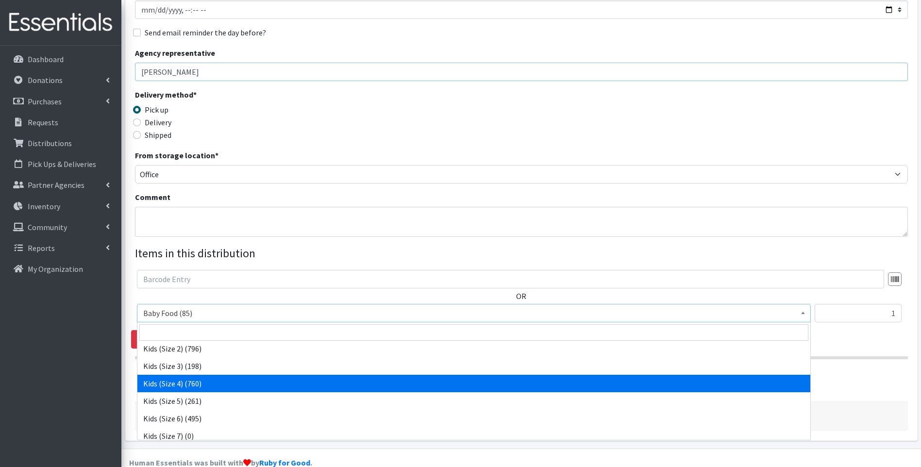
scroll to position [162, 0]
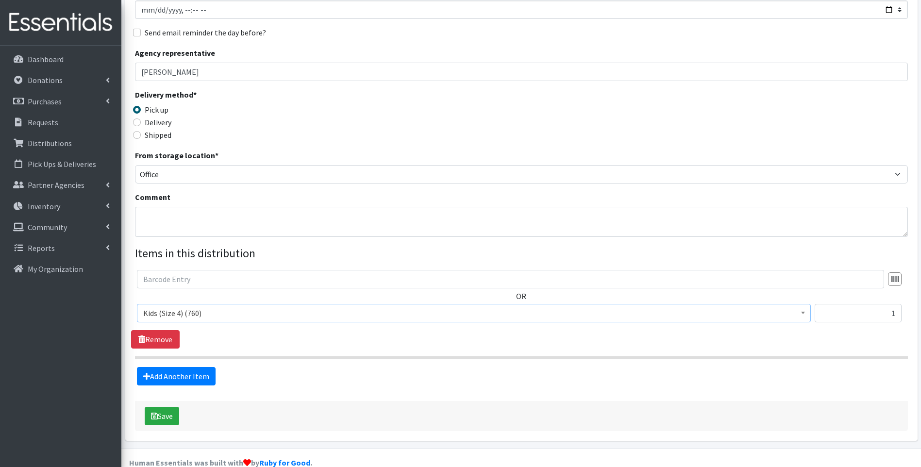
select select "10078"
drag, startPoint x: 856, startPoint y: 317, endPoint x: 914, endPoint y: 313, distance: 58.4
click at [914, 313] on div "Partner * ACT Abuse Counseling & Treatment Bayshore Fire Department Bonita Spri…" at bounding box center [521, 187] width 792 height 507
type input "50"
click at [183, 378] on link "Add Another Item" at bounding box center [176, 376] width 79 height 18
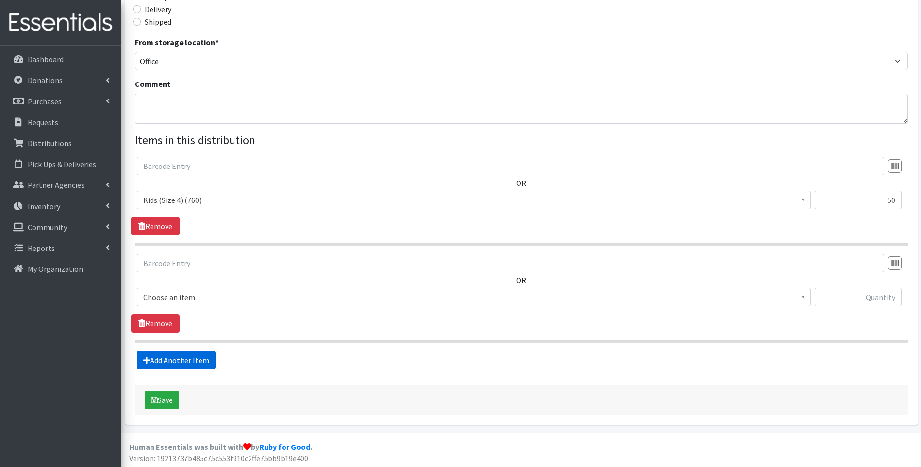
scroll to position [245, 0]
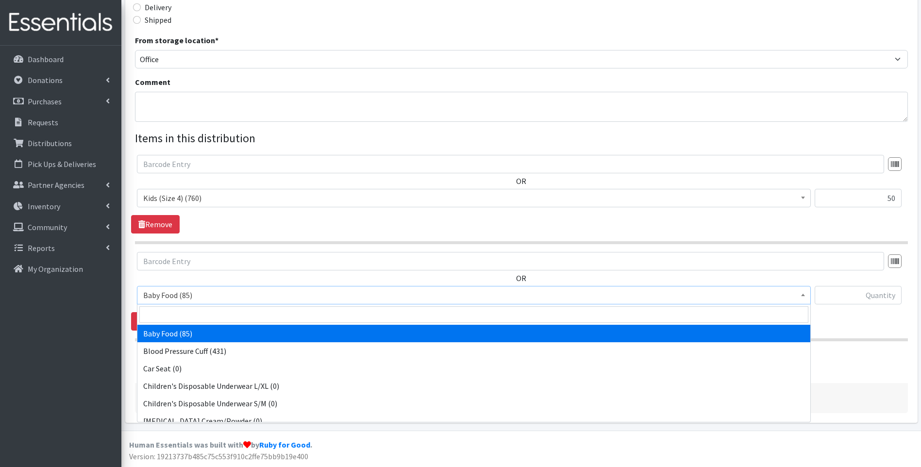
click at [234, 303] on span "Baby Food (85)" at bounding box center [474, 295] width 674 height 18
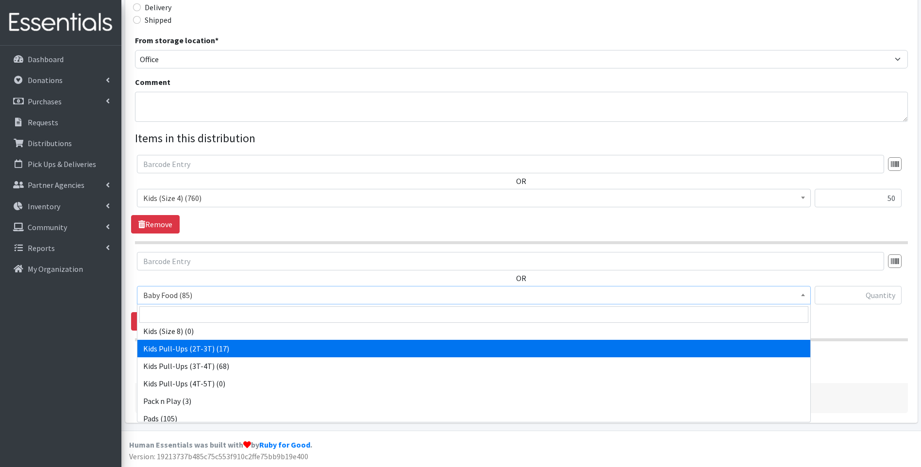
scroll to position [305, 0]
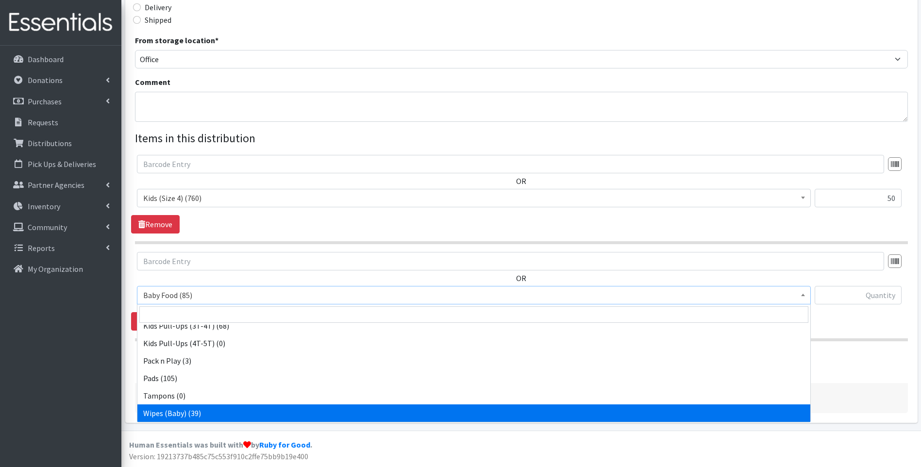
select select "10041"
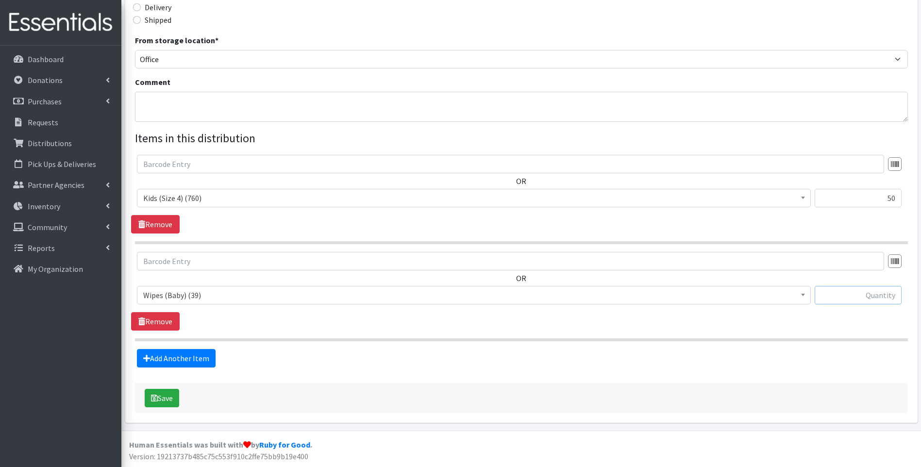
click at [842, 299] on input "text" at bounding box center [857, 295] width 87 height 18
type input "1"
drag, startPoint x: 692, startPoint y: 369, endPoint x: 444, endPoint y: 362, distance: 247.6
click at [688, 368] on form "Partner * ACT Abuse Counseling & Treatment Bayshore Fire Department Bonita Spri…" at bounding box center [521, 120] width 773 height 585
click at [157, 400] on icon "submit" at bounding box center [154, 398] width 7 height 8
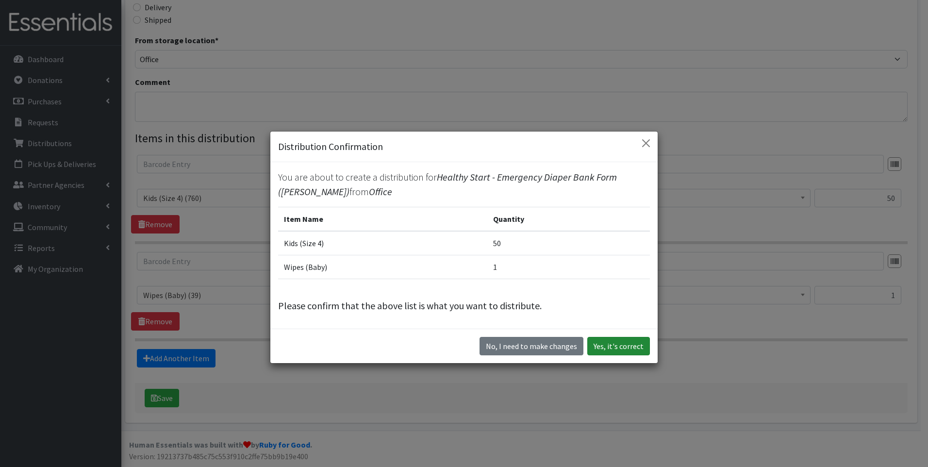
click at [625, 350] on button "Yes, it's correct" at bounding box center [618, 346] width 63 height 18
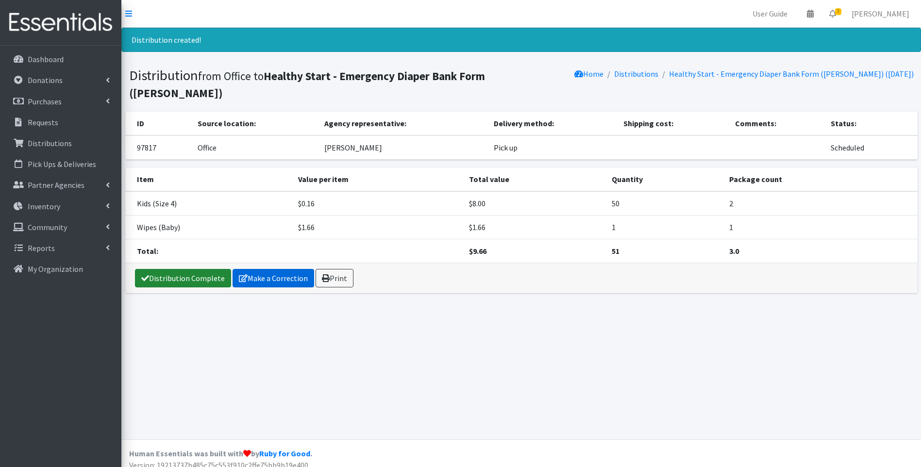
click at [202, 269] on link "Distribution Complete" at bounding box center [183, 278] width 96 height 18
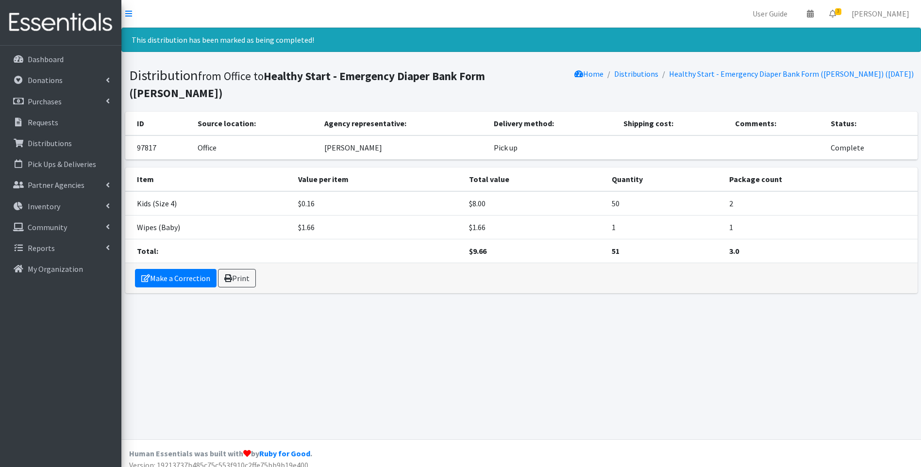
click at [97, 18] on img at bounding box center [61, 22] width 114 height 33
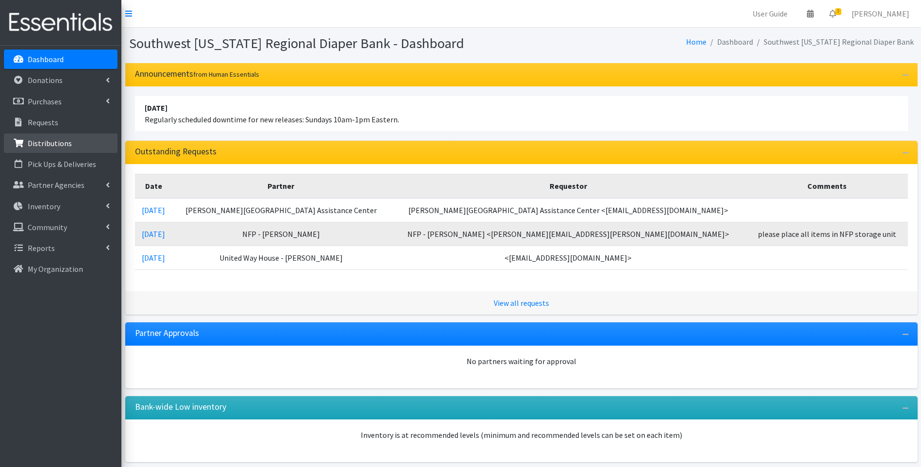
click at [57, 143] on p "Distributions" at bounding box center [50, 143] width 44 height 10
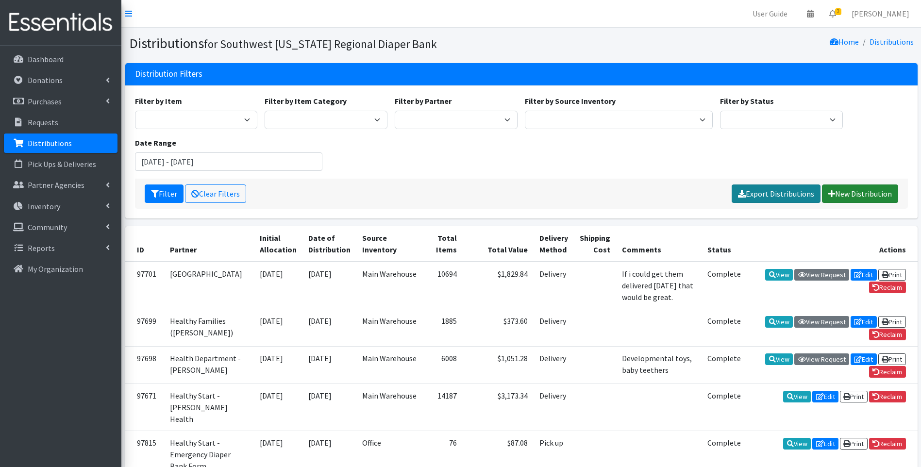
click at [831, 201] on link "New Distribution" at bounding box center [860, 193] width 76 height 18
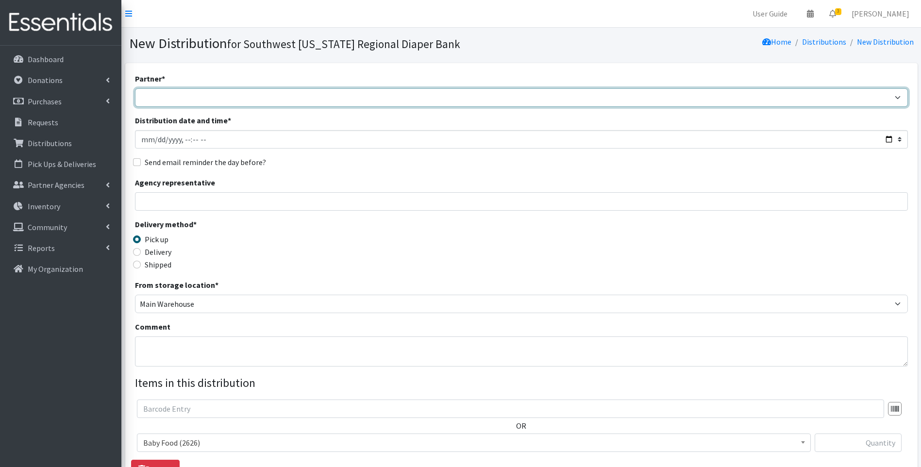
click at [210, 98] on select "ACT Abuse Counseling & Treatment Bayshore Fire Department [PERSON_NAME][GEOGRAP…" at bounding box center [521, 97] width 773 height 18
select select "4196"
click at [135, 88] on select "ACT Abuse Counseling & Treatment Bayshore Fire Department Bonita Springs Assist…" at bounding box center [521, 97] width 773 height 18
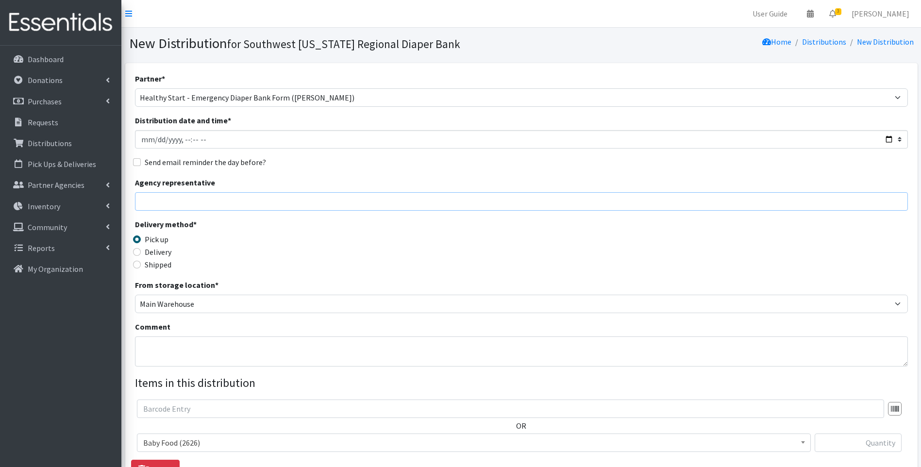
click at [272, 203] on input "Agency representative" at bounding box center [521, 201] width 773 height 18
type input "Viviana"
type input "50"
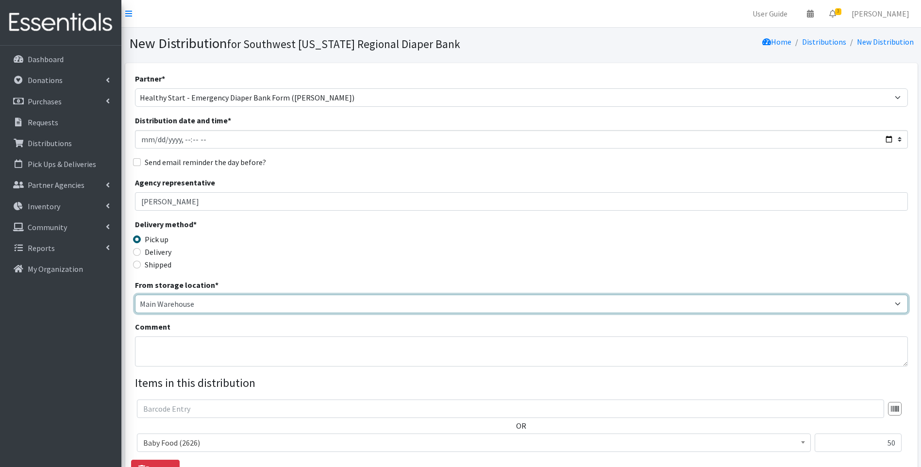
click at [167, 310] on select "Main Warehouse Office [PERSON_NAME]" at bounding box center [521, 304] width 773 height 18
select select "335"
click at [135, 295] on select "Main Warehouse Office [PERSON_NAME]" at bounding box center [521, 304] width 773 height 18
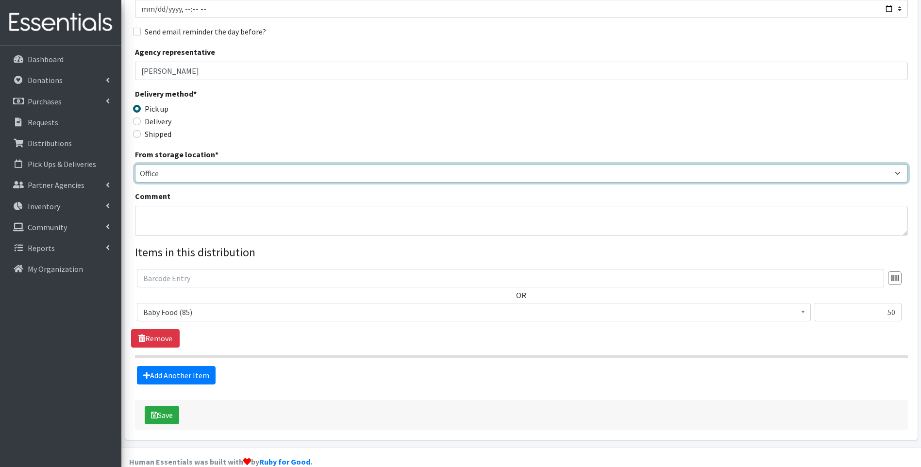
scroll to position [148, 0]
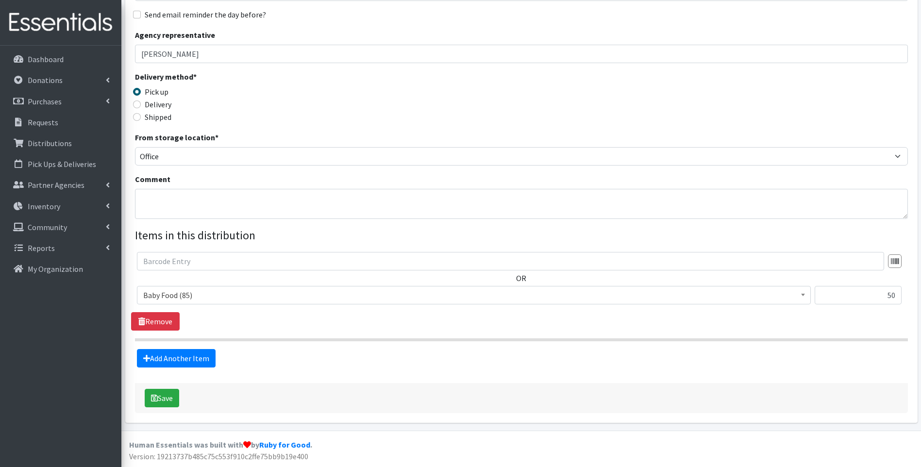
click at [340, 300] on span "Baby Food (85)" at bounding box center [473, 295] width 661 height 14
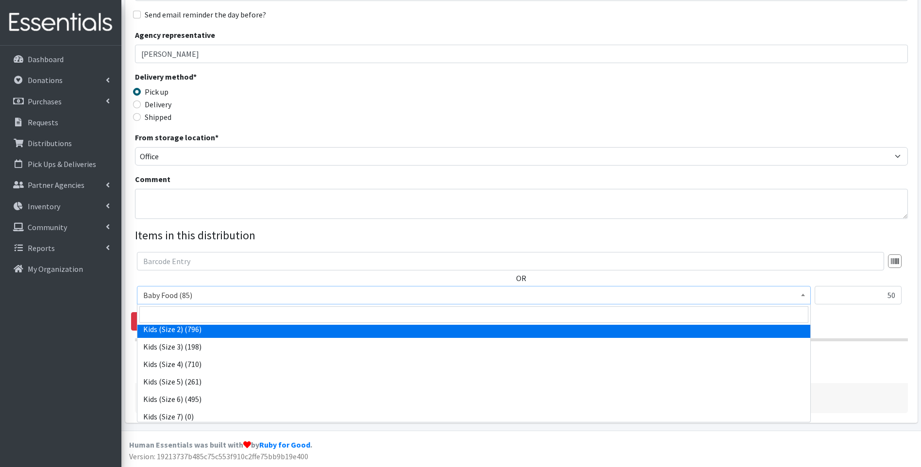
scroll to position [130, 0]
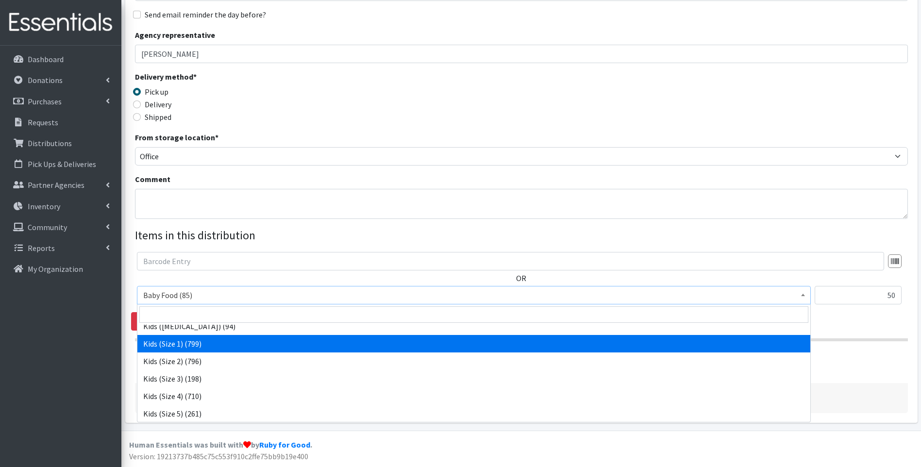
select select "10069"
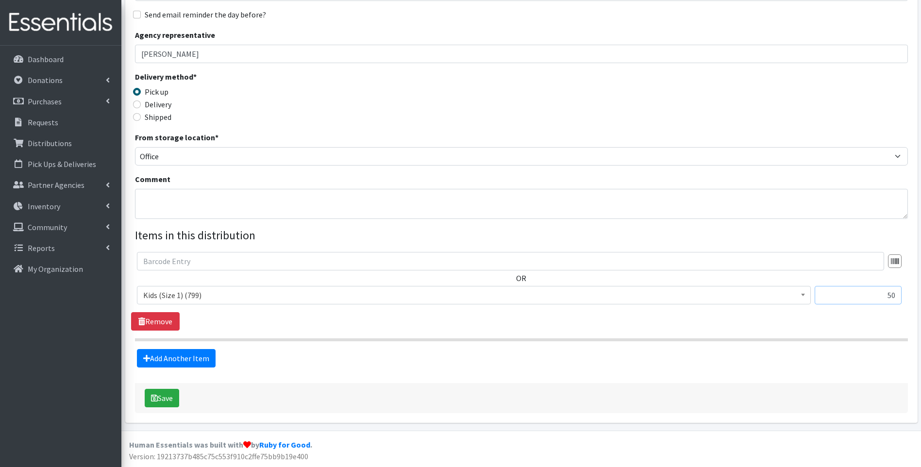
drag, startPoint x: 869, startPoint y: 297, endPoint x: 914, endPoint y: 289, distance: 45.4
click at [914, 289] on div "Partner * ACT Abuse Counseling & Treatment Bayshore Fire Department Bonita Spri…" at bounding box center [521, 169] width 792 height 507
type input "64"
click at [357, 368] on form "Partner * ACT Abuse Counseling & Treatment Bayshore Fire Department Bonita Spri…" at bounding box center [521, 169] width 773 height 488
click at [178, 350] on link "Add Another Item" at bounding box center [176, 358] width 79 height 18
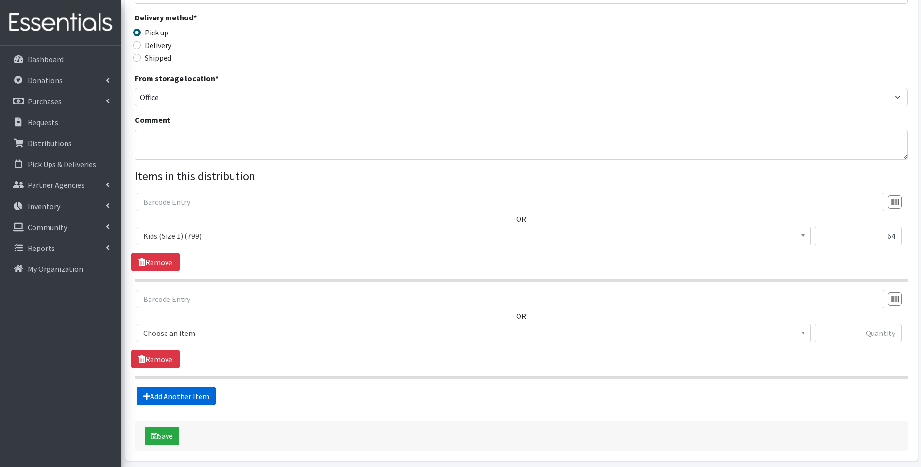
scroll to position [245, 0]
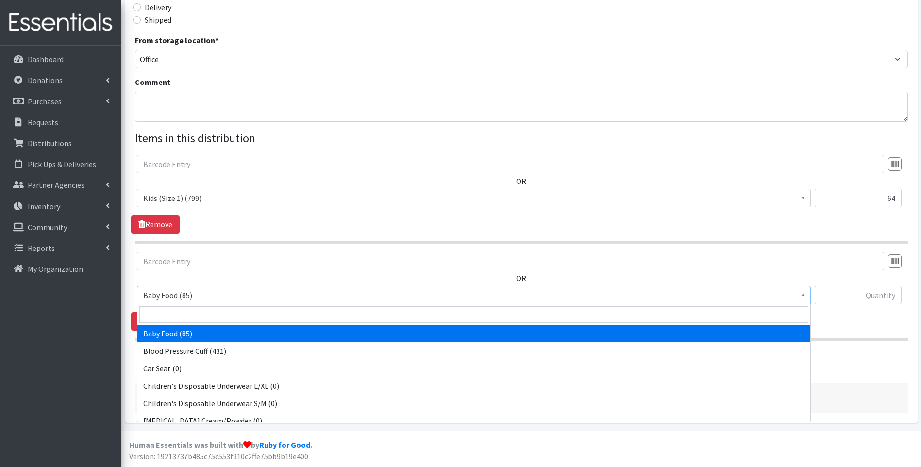
click at [199, 296] on span "Baby Food (85)" at bounding box center [473, 295] width 661 height 14
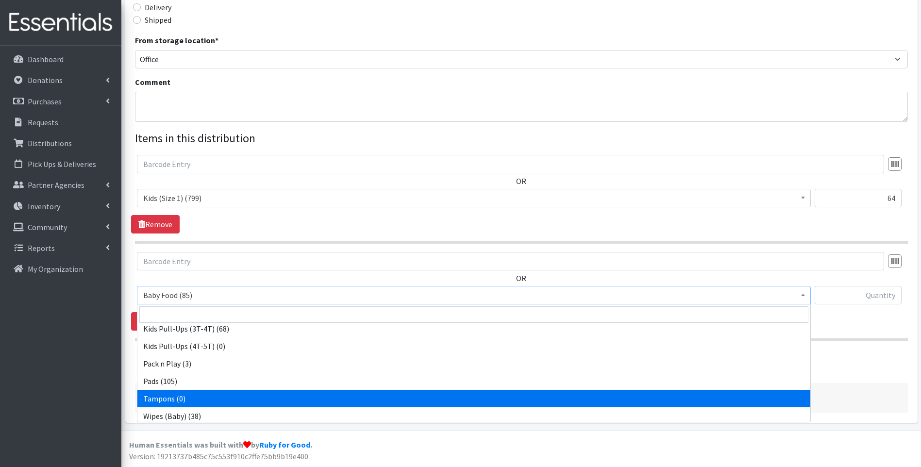
scroll to position [305, 0]
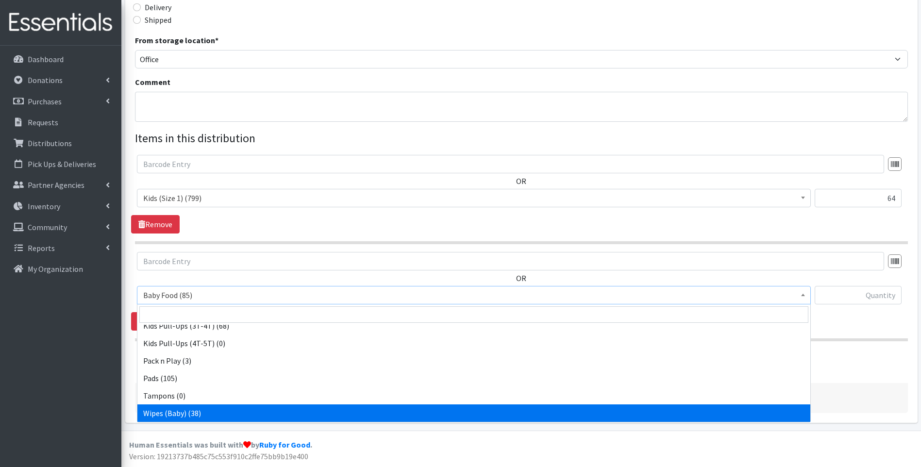
select select "10041"
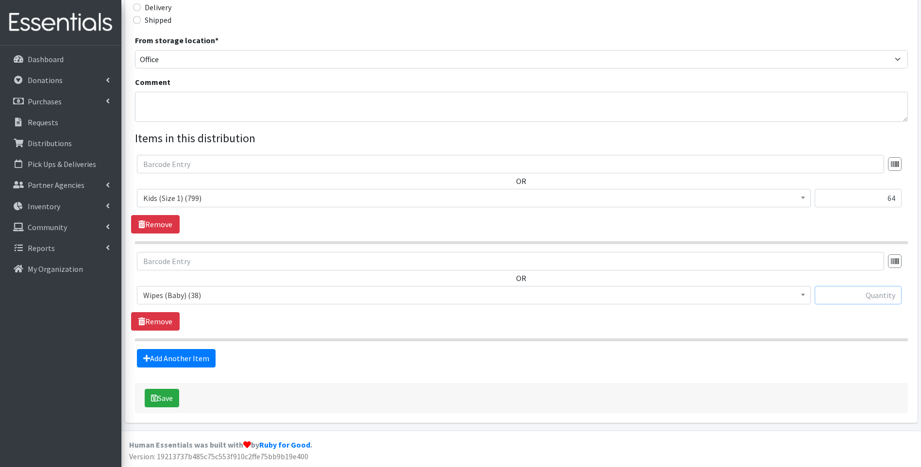
click at [850, 296] on input "text" at bounding box center [857, 295] width 87 height 18
type input "1"
drag, startPoint x: 659, startPoint y: 345, endPoint x: 644, endPoint y: 339, distance: 16.3
click at [644, 339] on fieldset "Items in this distribution OR Baby Food (85) Blood Pressure Cuff (431) Car Seat…" at bounding box center [521, 249] width 773 height 238
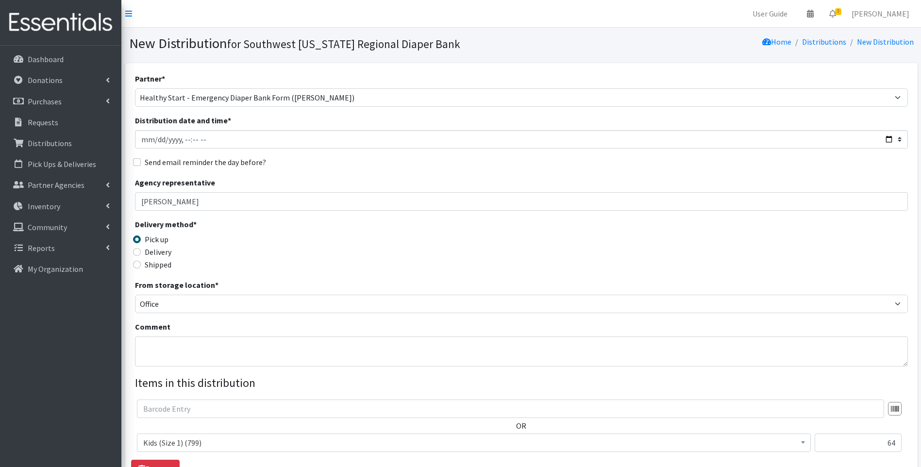
scroll to position [245, 0]
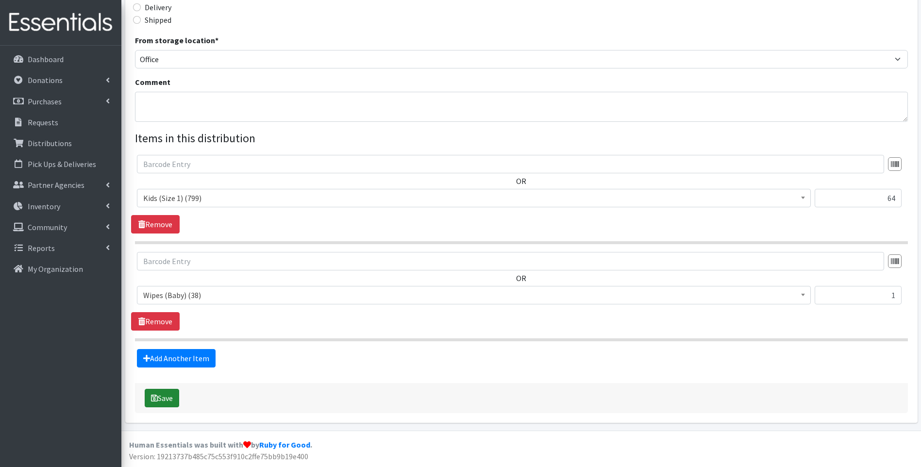
click at [162, 393] on button "Save" at bounding box center [162, 398] width 34 height 18
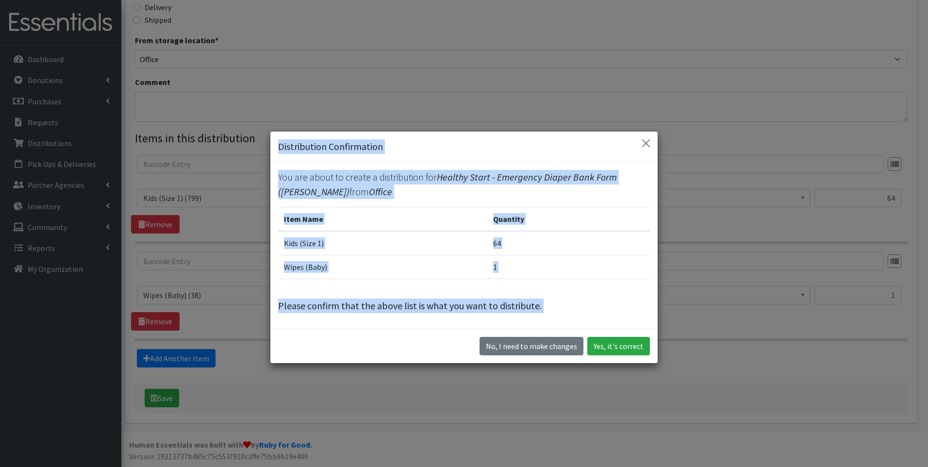
click at [400, 346] on div "No, I need to make changes Yes, it's correct" at bounding box center [463, 346] width 387 height 34
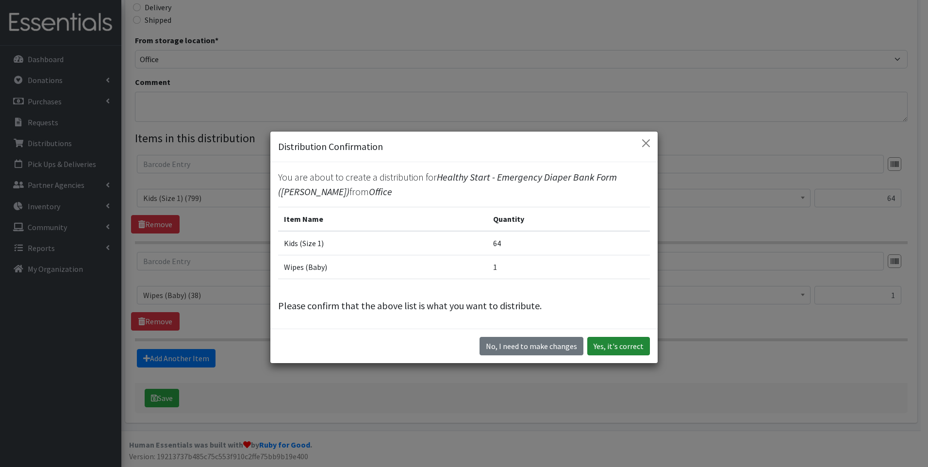
click at [633, 347] on button "Yes, it's correct" at bounding box center [618, 346] width 63 height 18
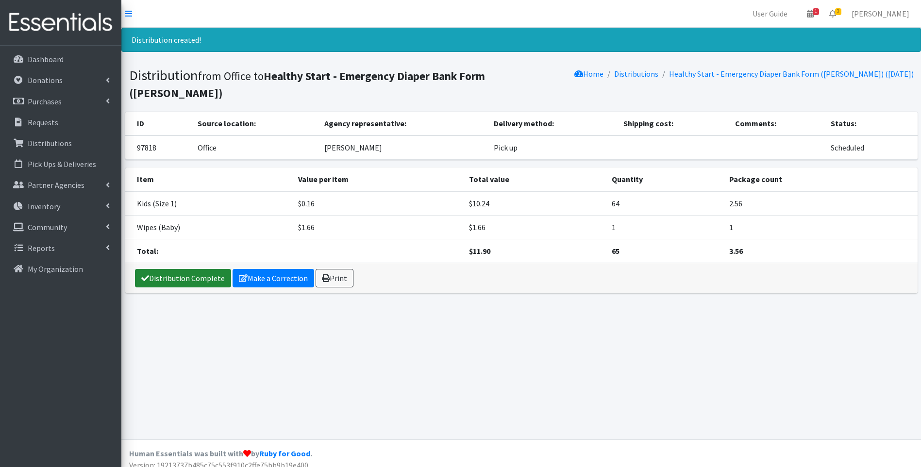
click at [161, 263] on div "Distribution Complete Make a Correction Print" at bounding box center [521, 278] width 792 height 30
click at [163, 269] on link "Distribution Complete" at bounding box center [183, 278] width 96 height 18
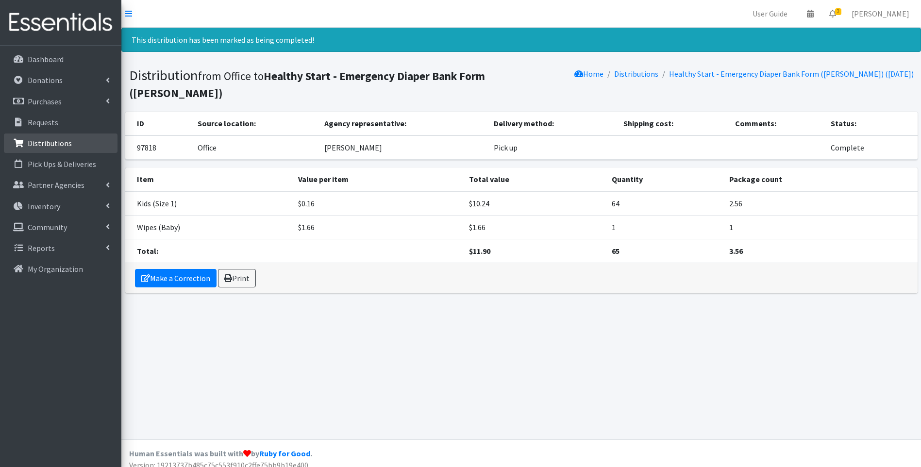
click at [63, 141] on p "Distributions" at bounding box center [50, 143] width 44 height 10
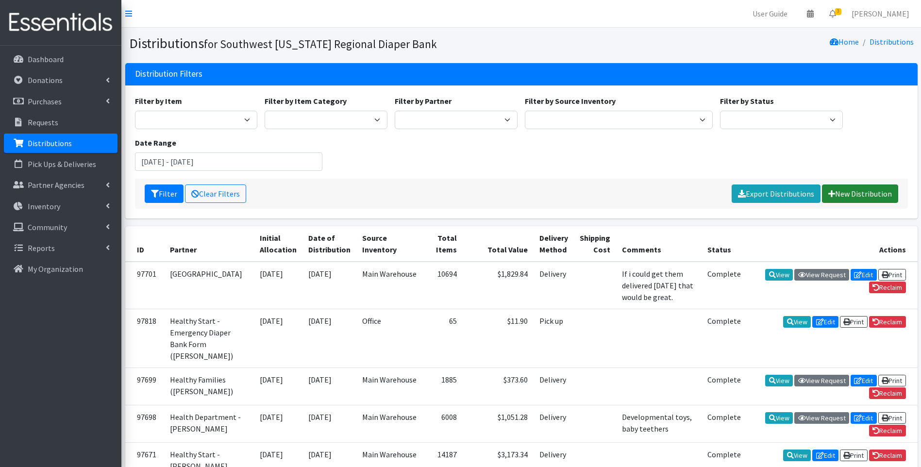
click at [871, 191] on link "New Distribution" at bounding box center [860, 193] width 76 height 18
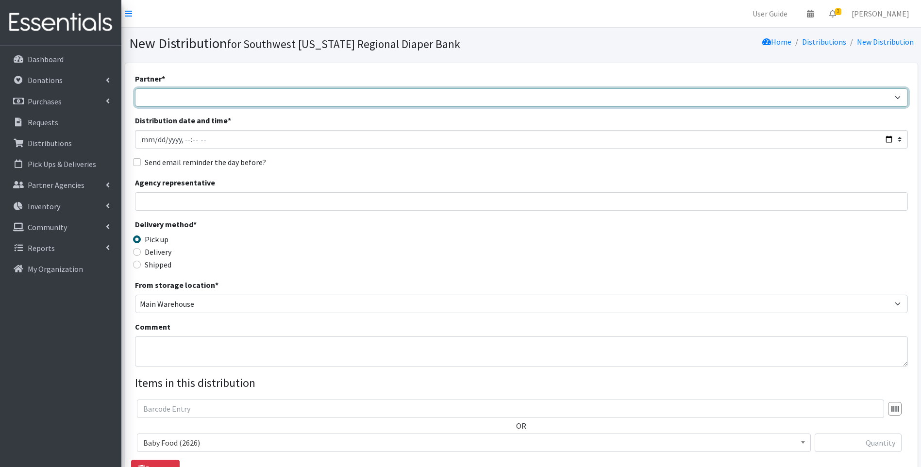
click at [250, 101] on select "ACT Abuse Counseling & Treatment Bayshore Fire Department [PERSON_NAME][GEOGRAP…" at bounding box center [521, 97] width 773 height 18
select select "4196"
click at [135, 88] on select "ACT Abuse Counseling & Treatment Bayshore Fire Department [PERSON_NAME][GEOGRAP…" at bounding box center [521, 97] width 773 height 18
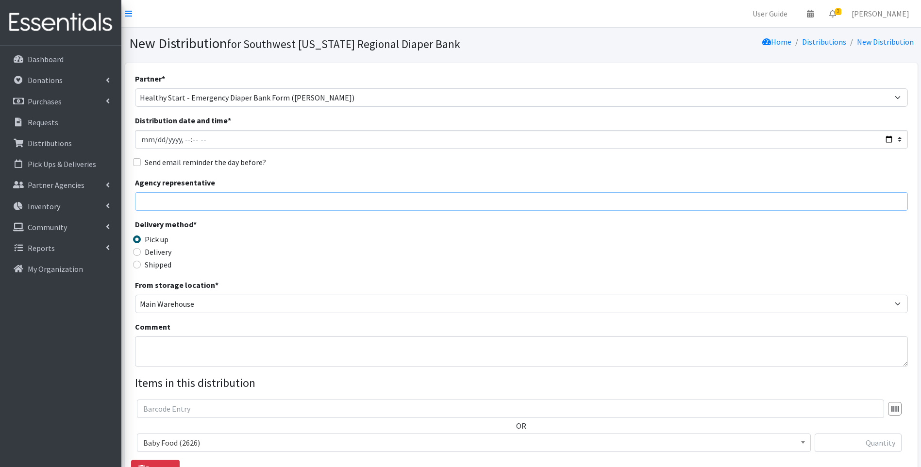
click at [242, 203] on input "Agency representative" at bounding box center [521, 201] width 773 height 18
type input "[PERSON_NAME]"
type input "64"
click at [148, 255] on label "Delivery" at bounding box center [158, 252] width 27 height 12
click at [141, 255] on input "Delivery" at bounding box center [137, 252] width 8 height 8
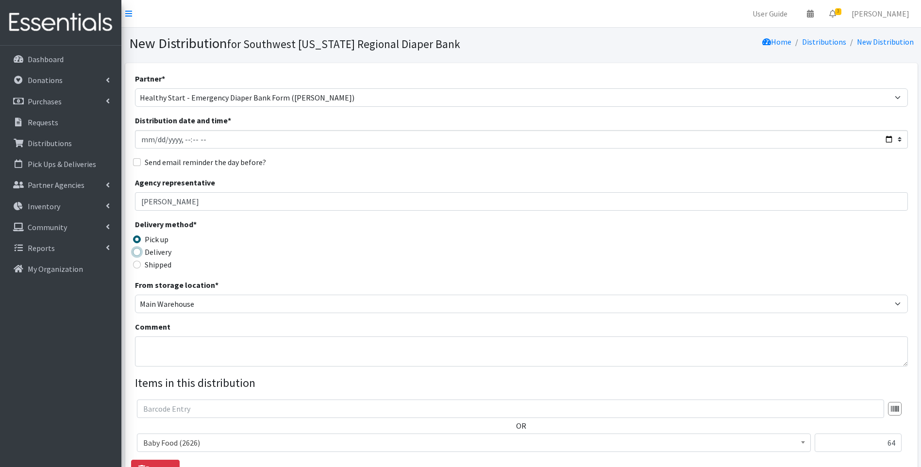
radio input "true"
click at [154, 239] on label "Pick up" at bounding box center [157, 239] width 24 height 12
click at [141, 239] on input "Pick up" at bounding box center [137, 239] width 8 height 8
radio input "true"
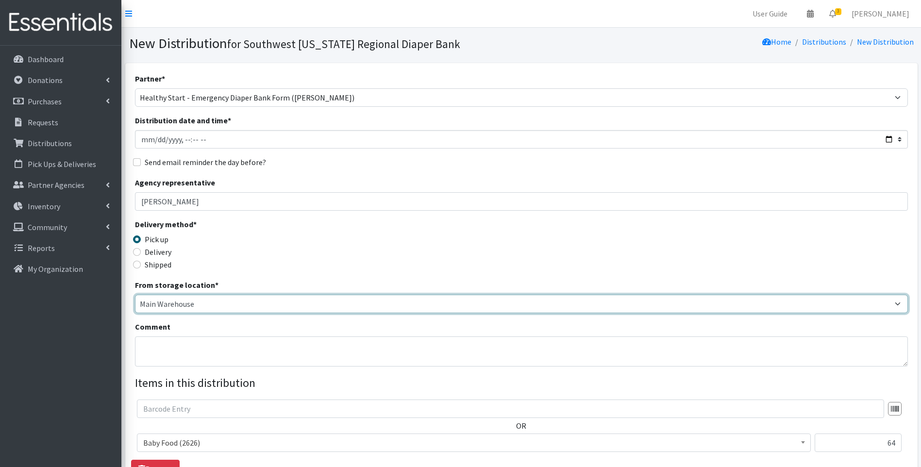
click at [161, 299] on select "Main Warehouse Office [PERSON_NAME]" at bounding box center [521, 304] width 773 height 18
select select "335"
click at [135, 295] on select "Main Warehouse Office [PERSON_NAME]" at bounding box center [521, 304] width 773 height 18
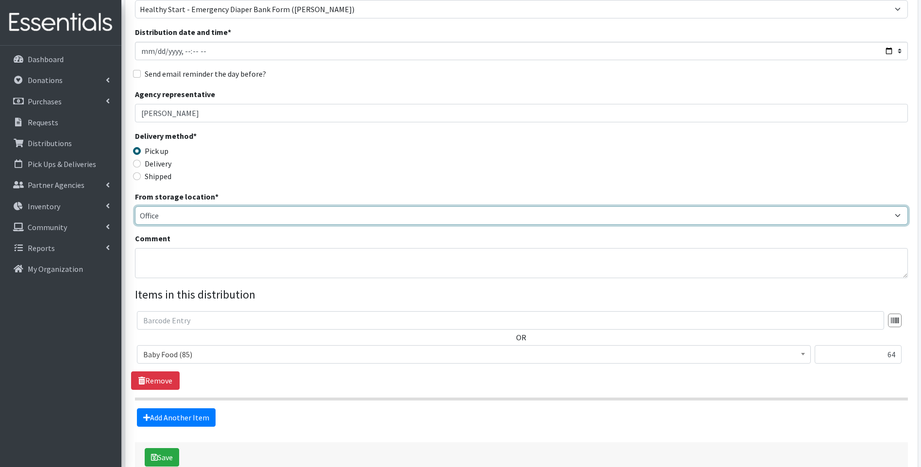
scroll to position [130, 0]
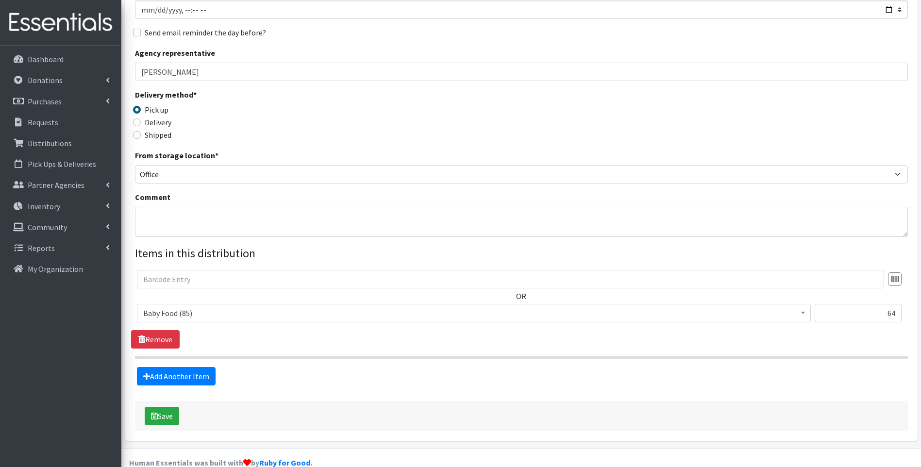
click at [182, 313] on span "Baby Food (85)" at bounding box center [473, 313] width 661 height 14
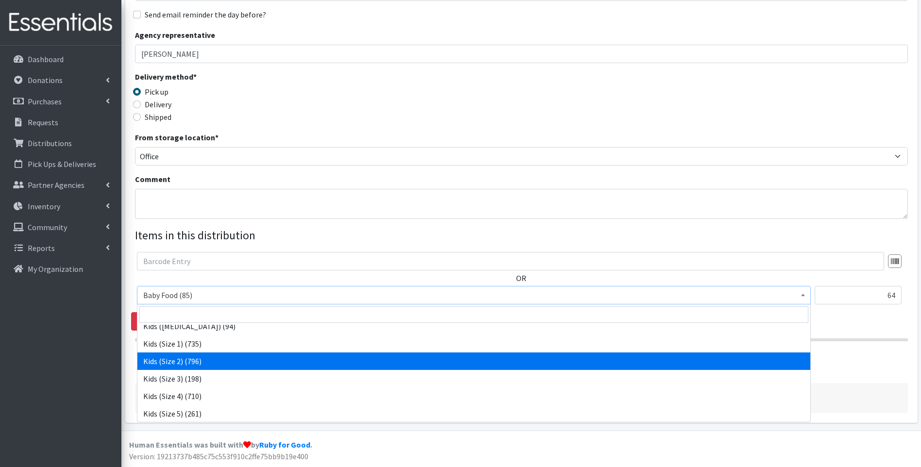
select select "10068"
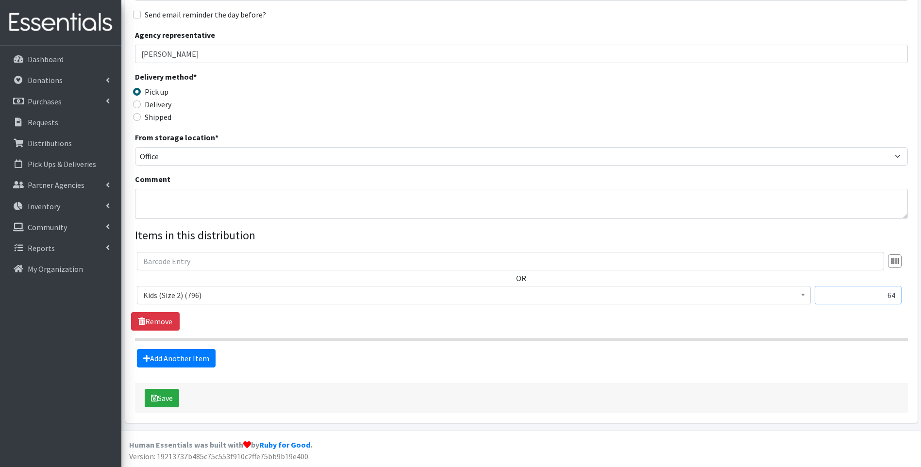
drag, startPoint x: 863, startPoint y: 301, endPoint x: 917, endPoint y: 291, distance: 54.3
click at [920, 286] on html "User Guide 0 Pick-ups remaining this week View Calendar 3 3 Requests 0 Partner …" at bounding box center [460, 159] width 921 height 614
type input "29"
click at [164, 362] on link "Add Another Item" at bounding box center [176, 358] width 79 height 18
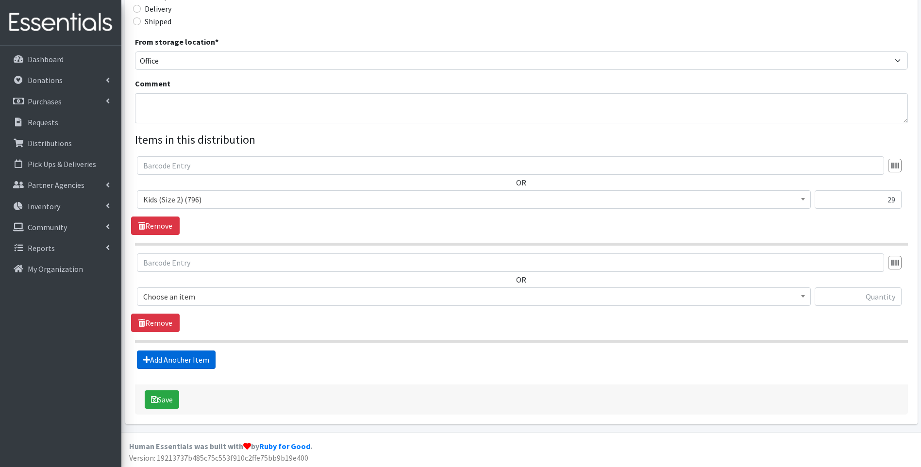
scroll to position [245, 0]
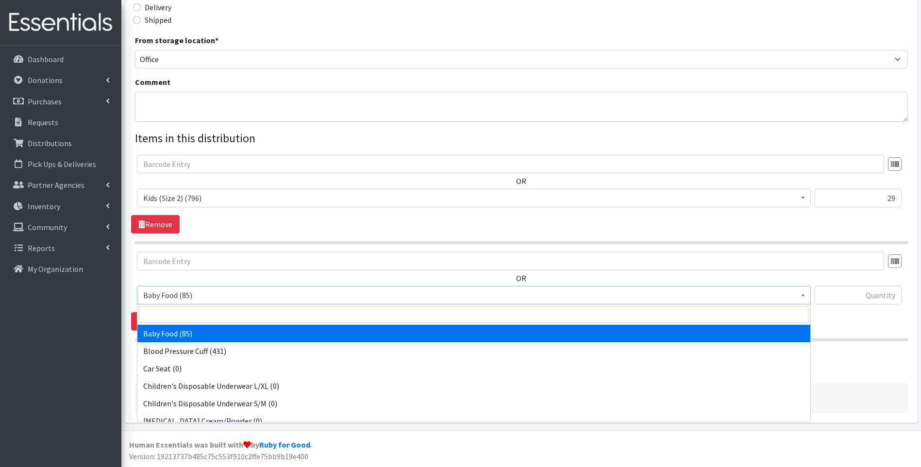
click at [266, 292] on span "Baby Food (85)" at bounding box center [473, 295] width 661 height 14
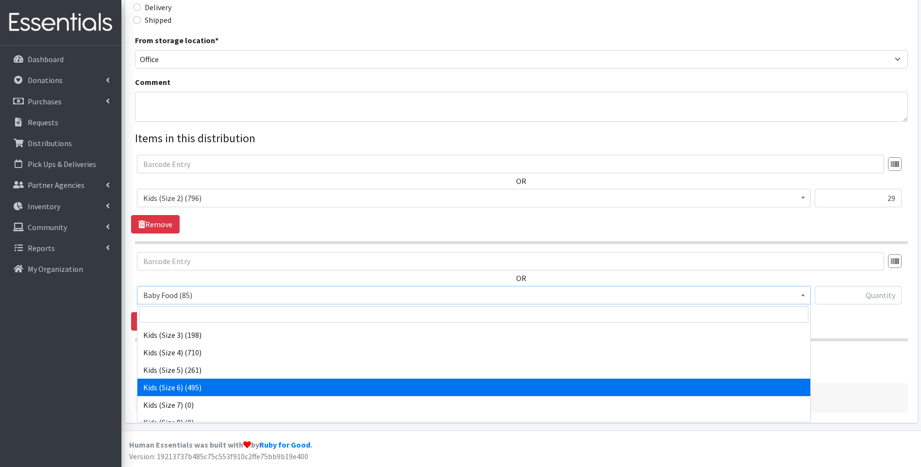
scroll to position [162, 0]
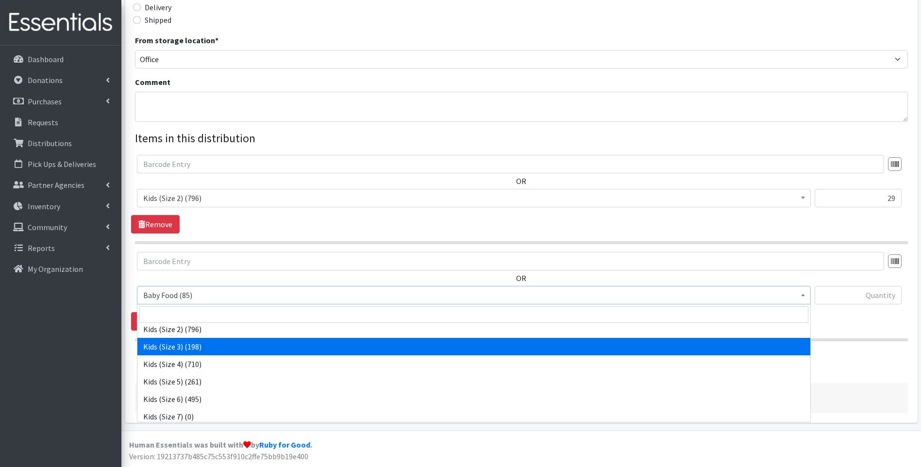
select select "10061"
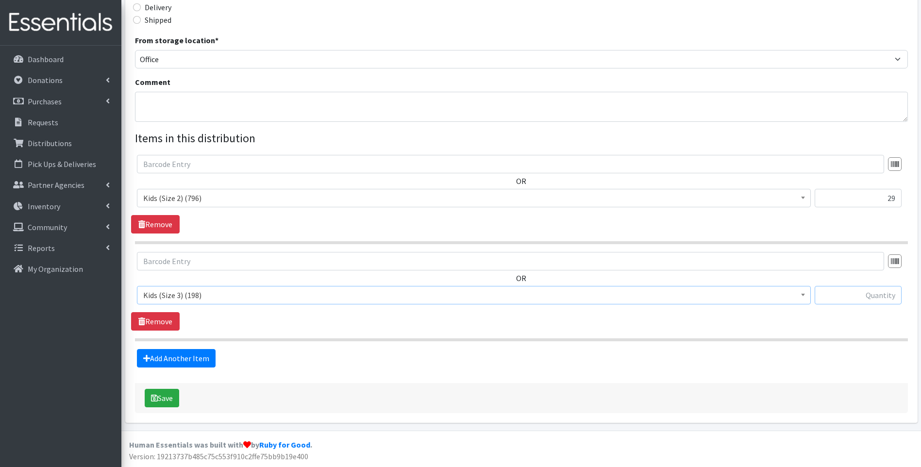
click at [861, 296] on input "text" at bounding box center [857, 295] width 87 height 18
type input "32"
click at [181, 358] on link "Add Another Item" at bounding box center [176, 358] width 79 height 18
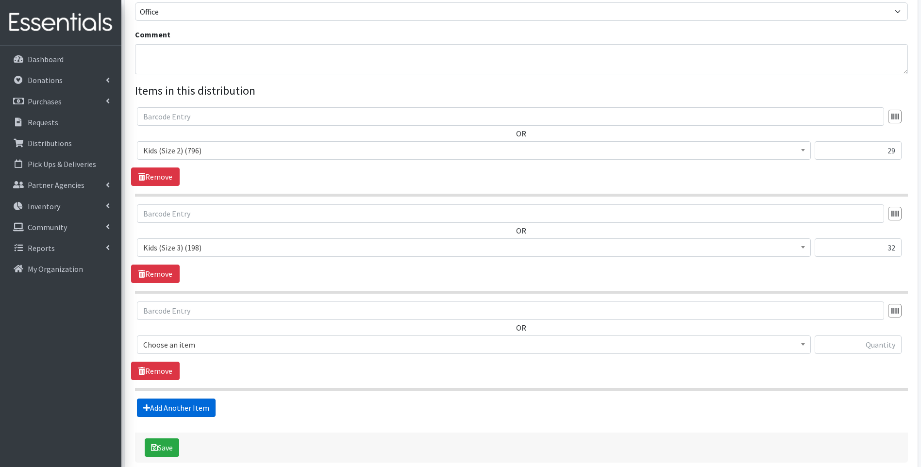
scroll to position [342, 0]
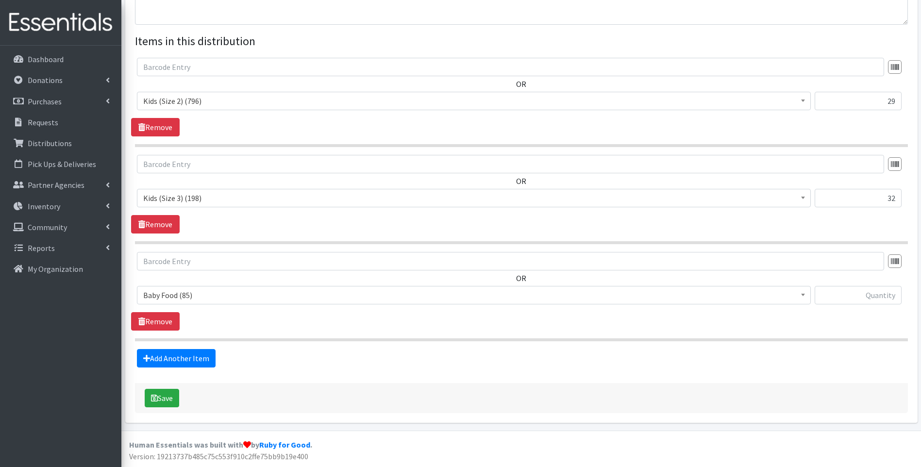
click at [247, 293] on span "Baby Food (85)" at bounding box center [473, 295] width 661 height 14
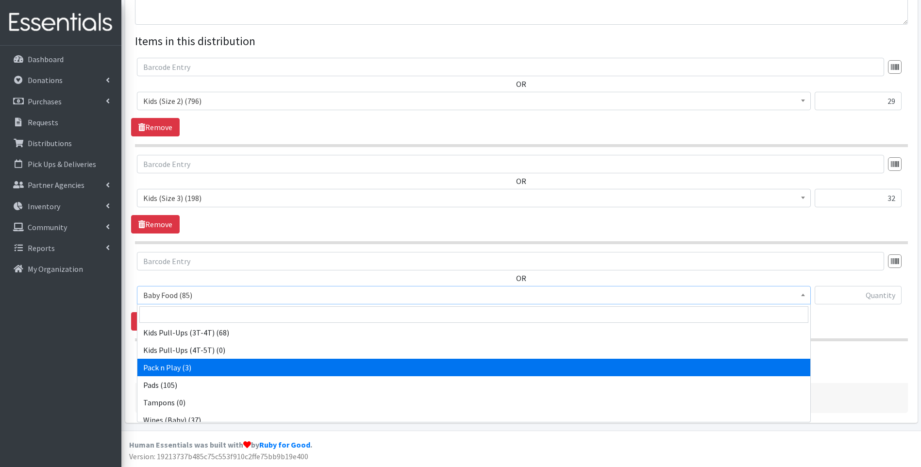
scroll to position [305, 0]
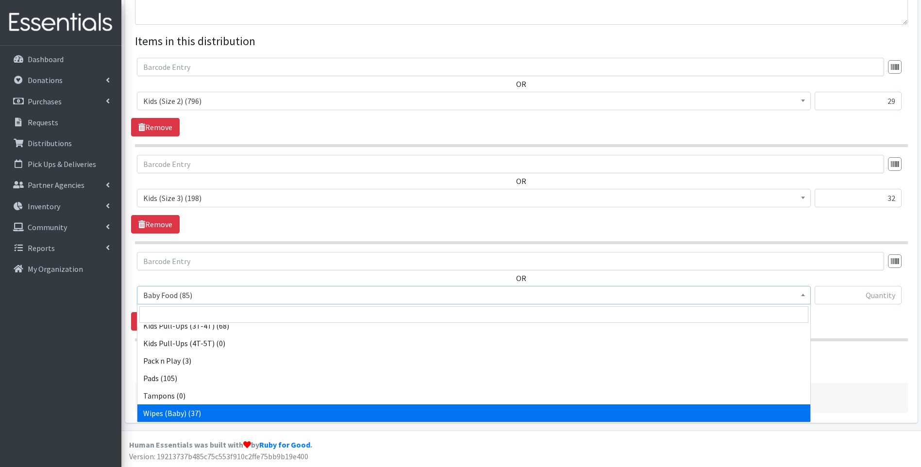
select select "10041"
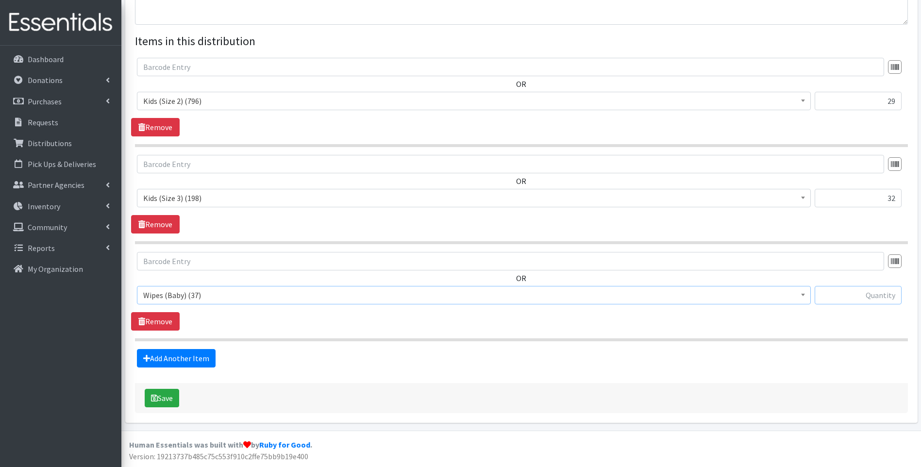
click at [870, 296] on input "text" at bounding box center [857, 295] width 87 height 18
type input "1"
click at [158, 398] on button "Save" at bounding box center [162, 398] width 34 height 18
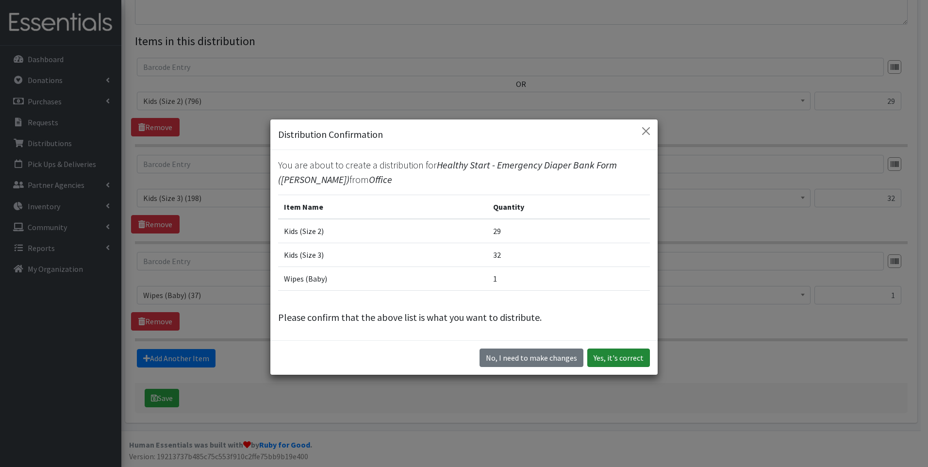
click at [607, 362] on button "Yes, it's correct" at bounding box center [618, 357] width 63 height 18
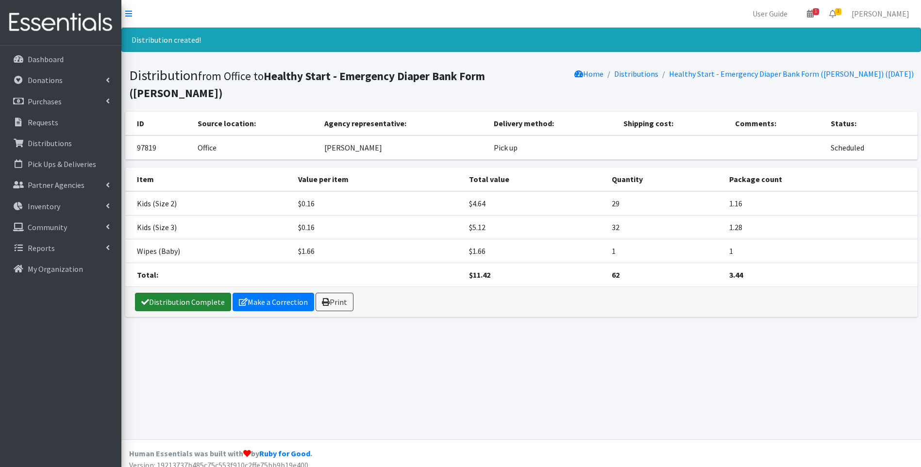
click at [163, 293] on link "Distribution Complete" at bounding box center [183, 302] width 96 height 18
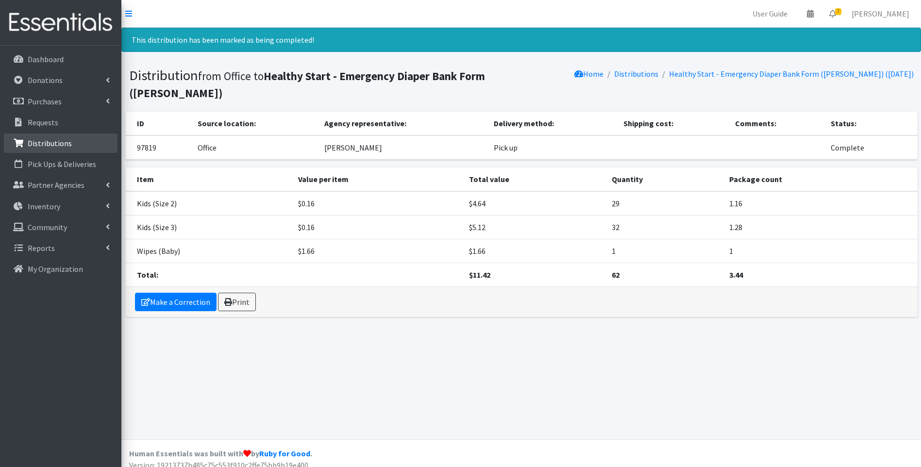
click at [61, 144] on p "Distributions" at bounding box center [50, 143] width 44 height 10
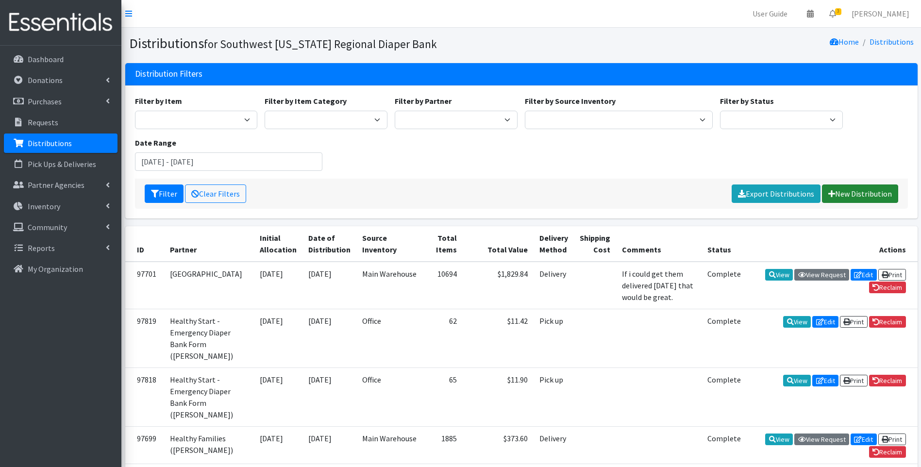
click at [862, 196] on link "New Distribution" at bounding box center [860, 193] width 76 height 18
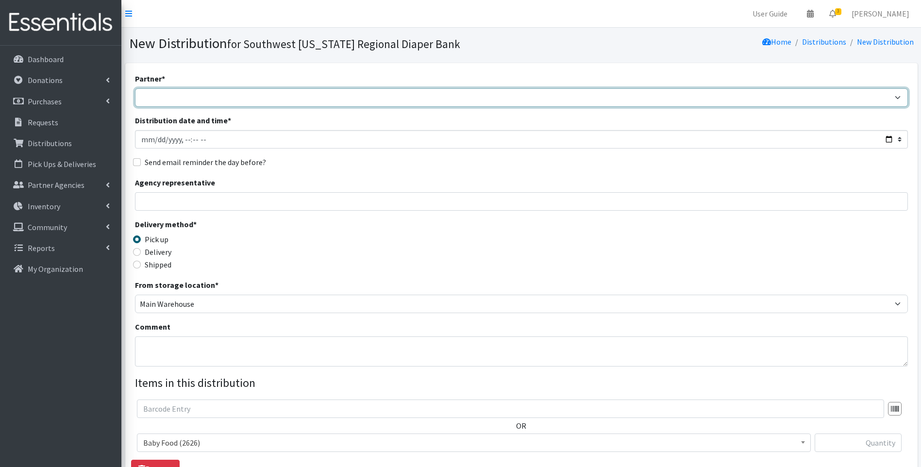
click at [159, 95] on select "ACT Abuse Counseling & Treatment Bayshore Fire Department [PERSON_NAME][GEOGRAP…" at bounding box center [521, 97] width 773 height 18
select select "4196"
click at [135, 88] on select "ACT Abuse Counseling & Treatment Bayshore Fire Department [PERSON_NAME][GEOGRAP…" at bounding box center [521, 97] width 773 height 18
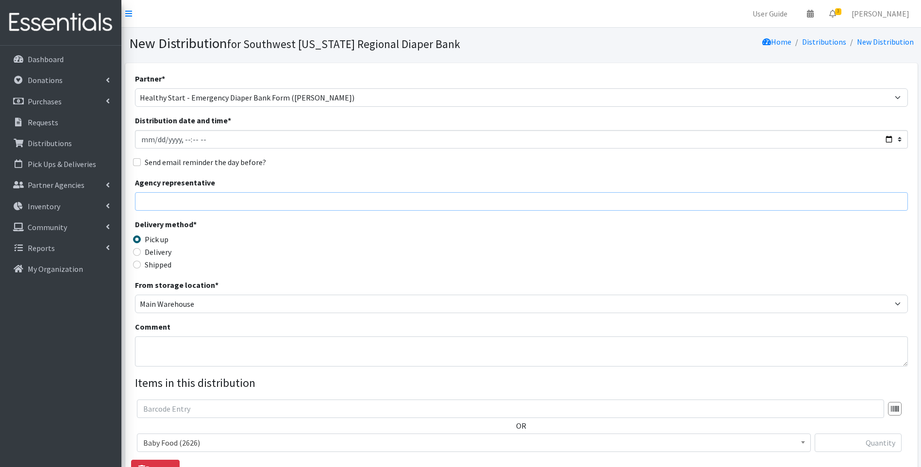
click at [369, 204] on input "Agency representative" at bounding box center [521, 201] width 773 height 18
type input "[PERSON_NAME]"
type input "29"
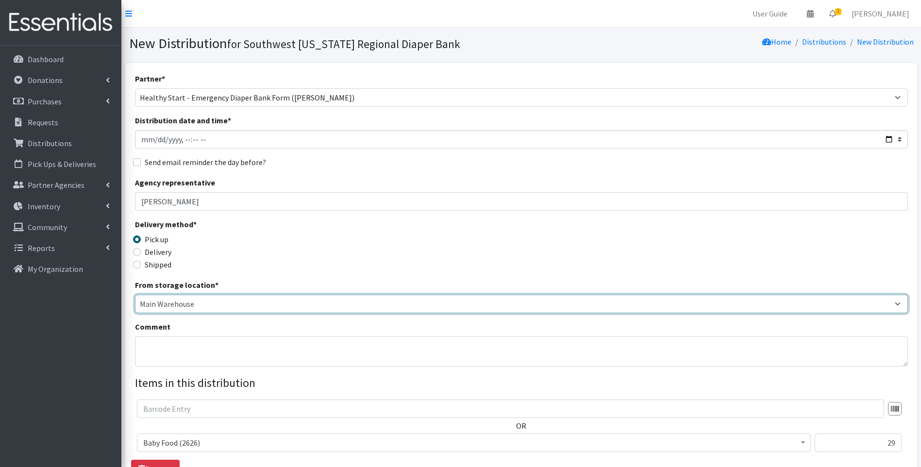
click at [177, 304] on select "Main Warehouse Office [PERSON_NAME]" at bounding box center [521, 304] width 773 height 18
select select "335"
click at [135, 295] on select "Main Warehouse Office Winkler" at bounding box center [521, 304] width 773 height 18
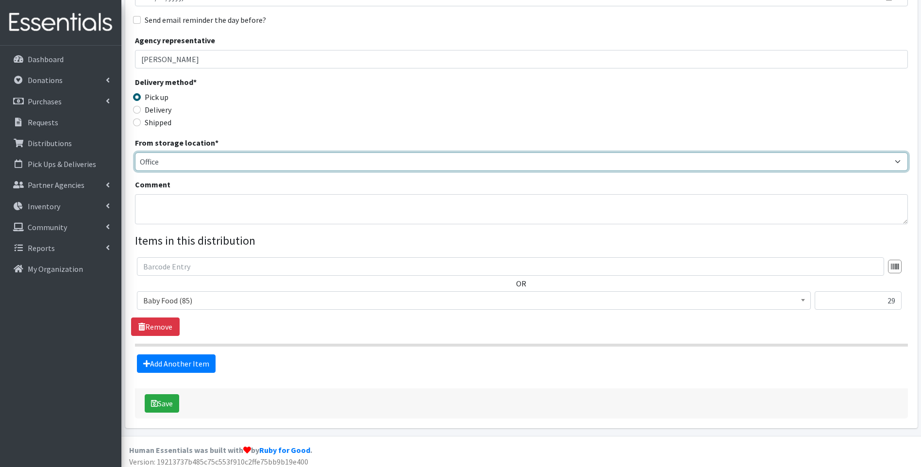
scroll to position [148, 0]
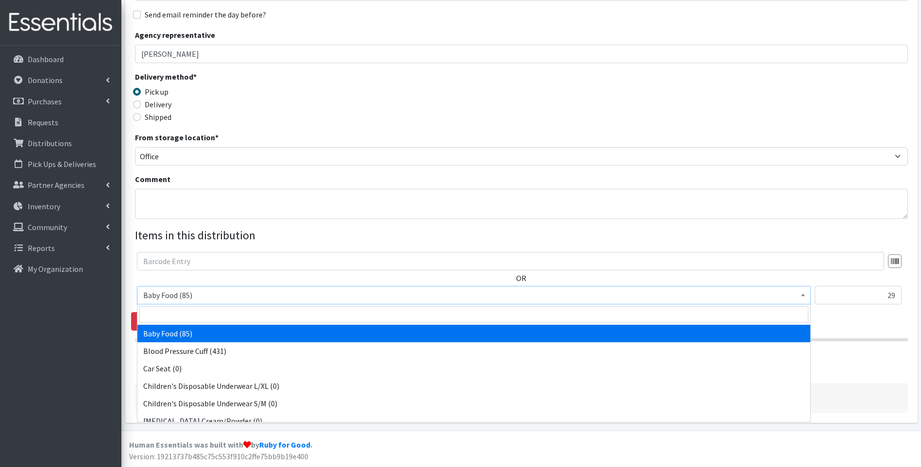
click at [219, 295] on span "Baby Food (85)" at bounding box center [473, 295] width 661 height 14
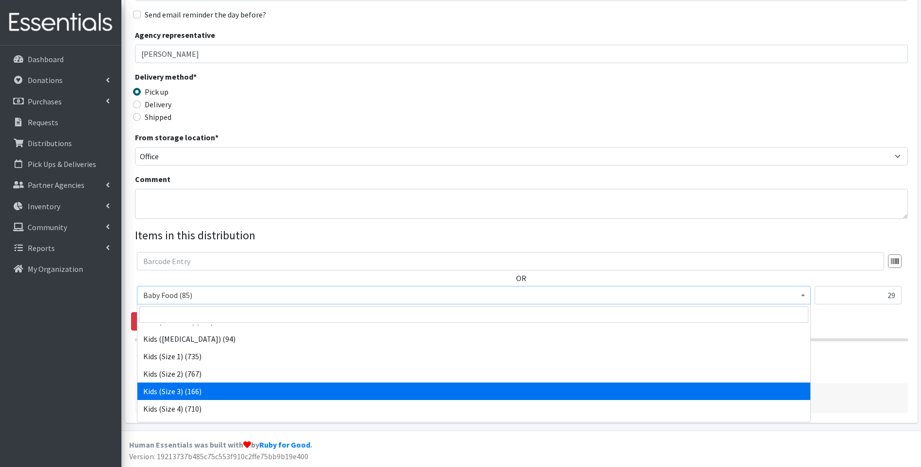
scroll to position [130, 0]
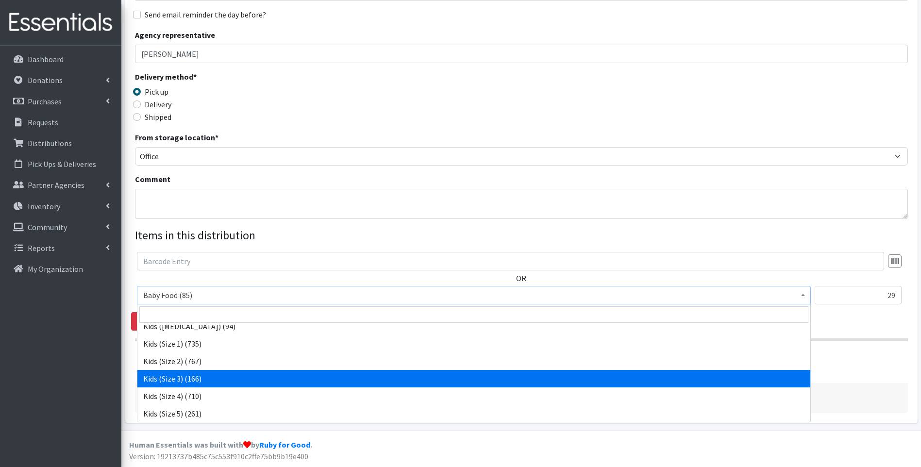
select select "10061"
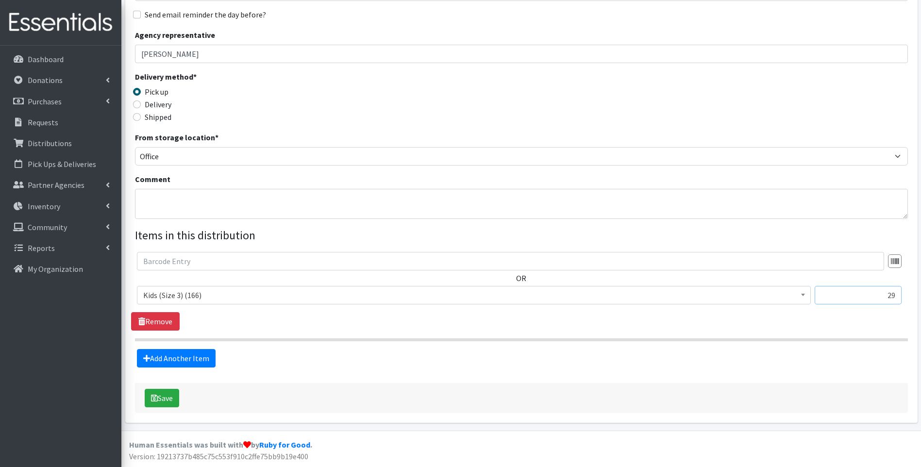
drag, startPoint x: 866, startPoint y: 289, endPoint x: 909, endPoint y: 283, distance: 43.6
click at [909, 283] on div "OR Baby Food (85) Blood Pressure Cuff (431) Car Seat (0) Children's Disposable …" at bounding box center [521, 282] width 780 height 60
type input "56"
drag, startPoint x: 341, startPoint y: 360, endPoint x: 334, endPoint y: 362, distance: 6.8
click at [340, 362] on div "Add Another Item" at bounding box center [521, 358] width 780 height 18
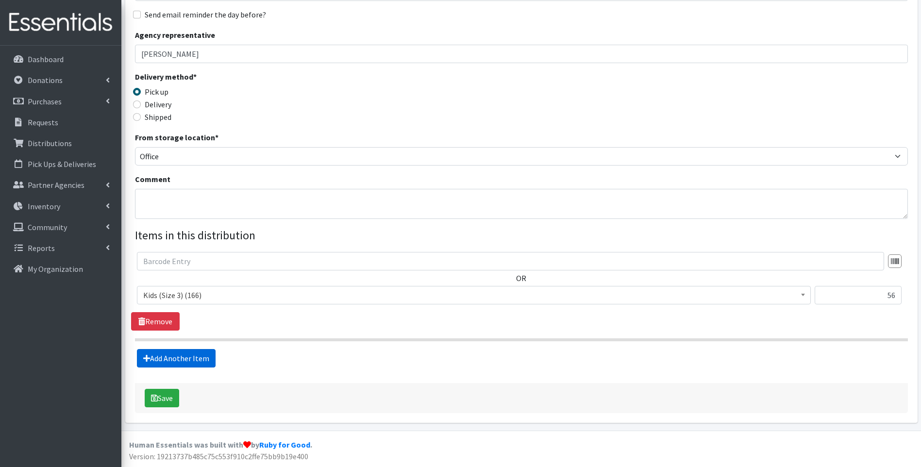
click at [188, 361] on link "Add Another Item" at bounding box center [176, 358] width 79 height 18
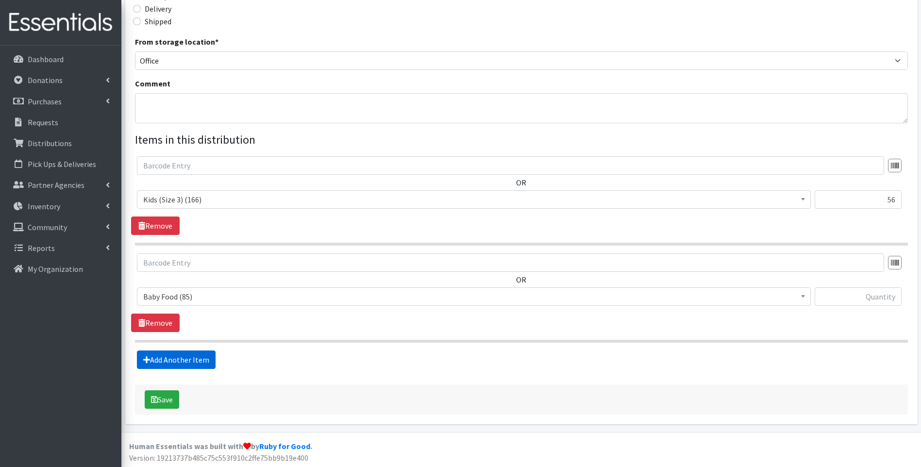
scroll to position [245, 0]
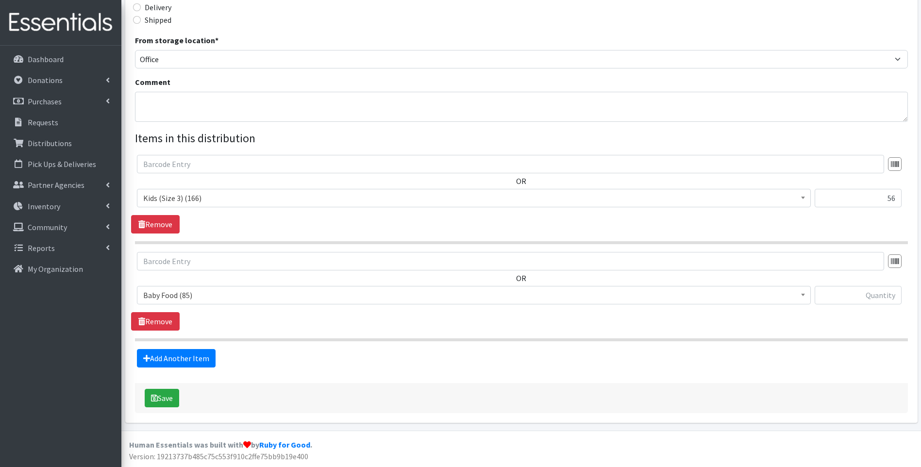
click at [228, 299] on span "Baby Food (85)" at bounding box center [473, 295] width 661 height 14
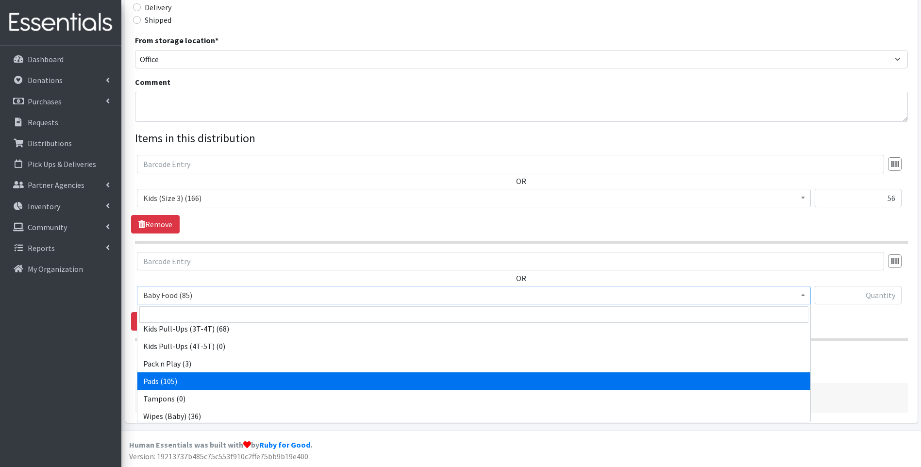
scroll to position [305, 0]
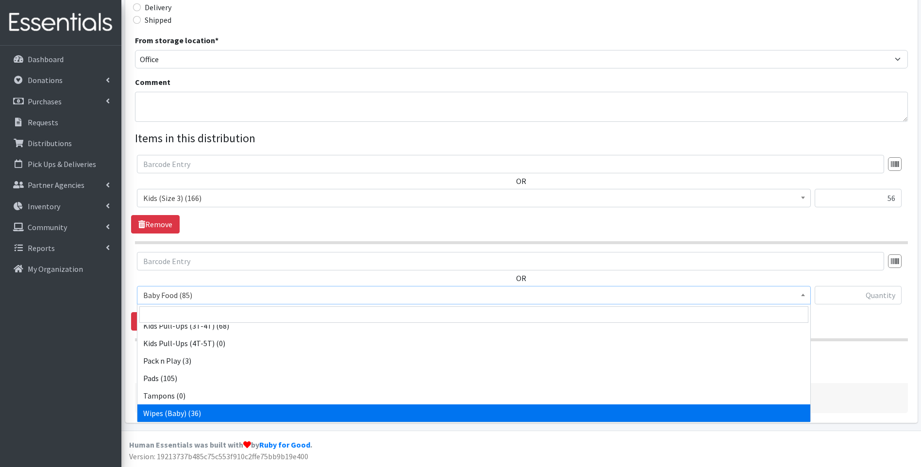
select select "10041"
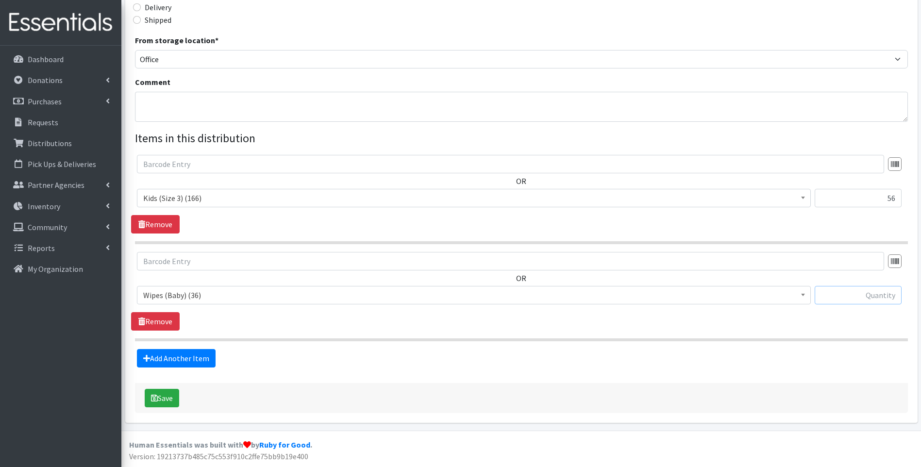
click at [835, 300] on input "text" at bounding box center [857, 295] width 87 height 18
type input "1"
click at [156, 400] on icon "submit" at bounding box center [154, 398] width 7 height 8
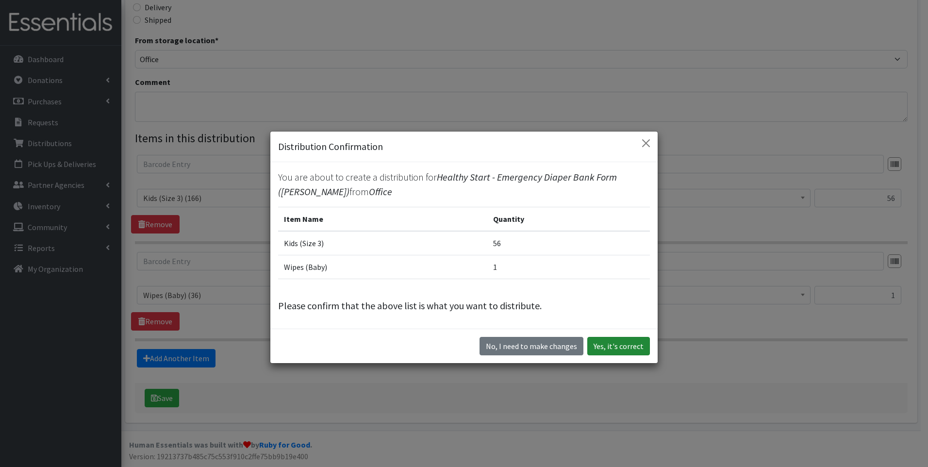
click at [601, 343] on button "Yes, it's correct" at bounding box center [618, 346] width 63 height 18
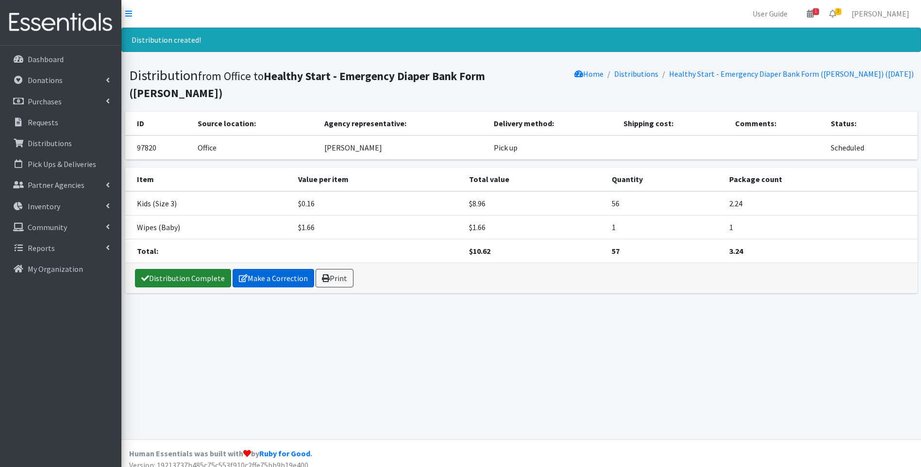
click at [198, 269] on link "Distribution Complete" at bounding box center [183, 278] width 96 height 18
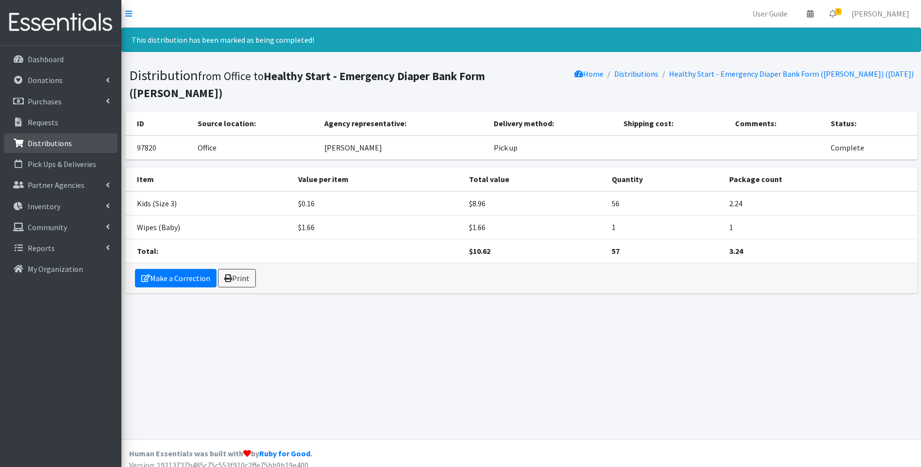
click at [56, 137] on link "Distributions" at bounding box center [61, 142] width 114 height 19
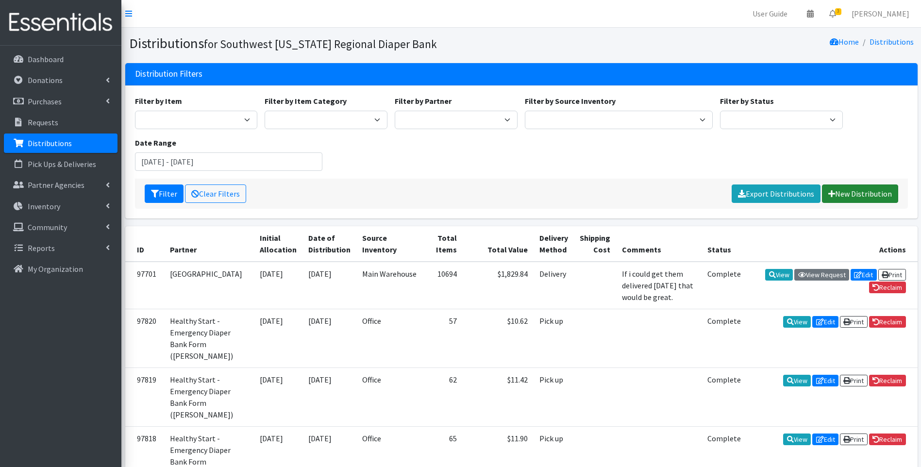
click at [844, 191] on link "New Distribution" at bounding box center [860, 193] width 76 height 18
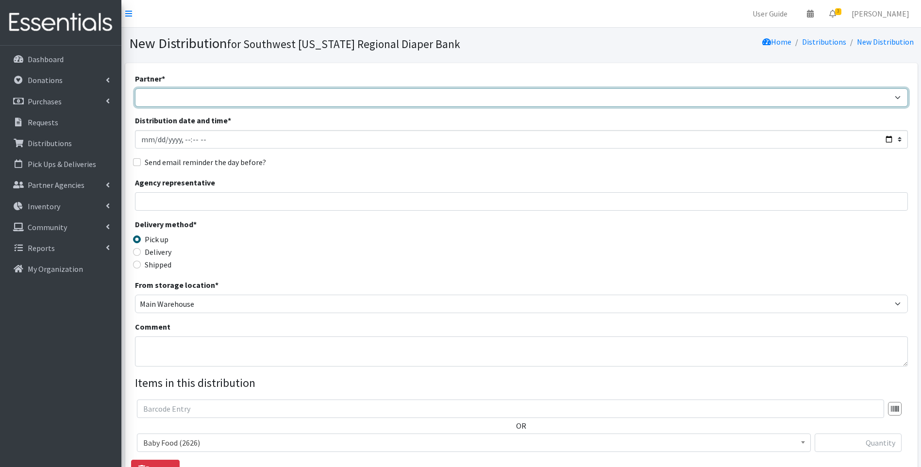
click at [274, 97] on select "ACT Abuse Counseling & Treatment Bayshore Fire Department Bonita Springs Assist…" at bounding box center [521, 97] width 773 height 18
select select "4196"
click at [135, 88] on select "ACT Abuse Counseling & Treatment Bayshore Fire Department Bonita Springs Assist…" at bounding box center [521, 97] width 773 height 18
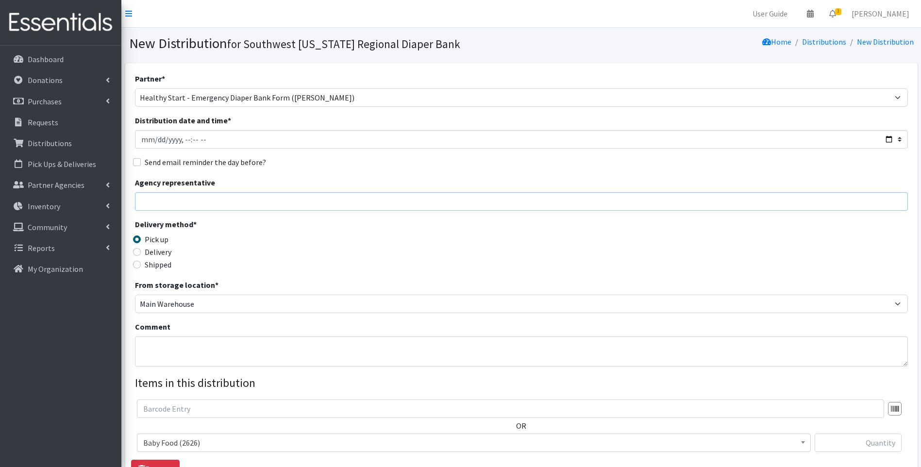
click at [344, 204] on input "Agency representative" at bounding box center [521, 201] width 773 height 18
type input "Viviana"
type input "56"
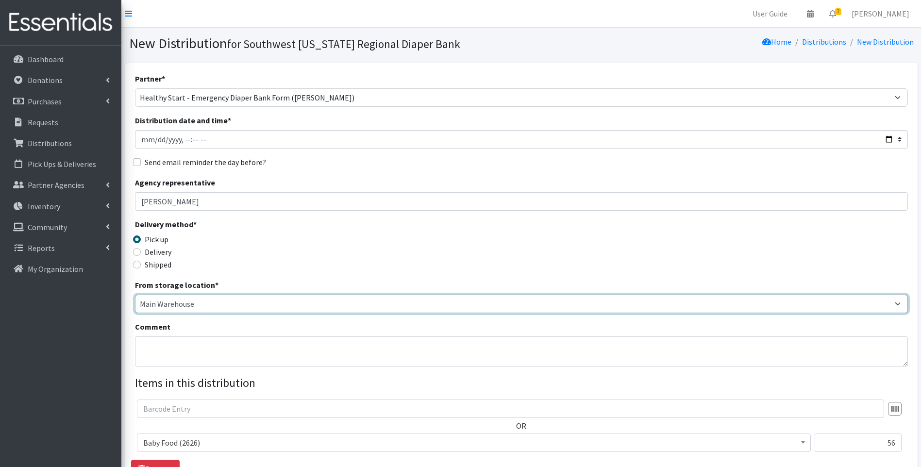
click at [172, 305] on select "Main Warehouse Office Winkler" at bounding box center [521, 304] width 773 height 18
select select "335"
click at [135, 295] on select "Main Warehouse Office Winkler" at bounding box center [521, 304] width 773 height 18
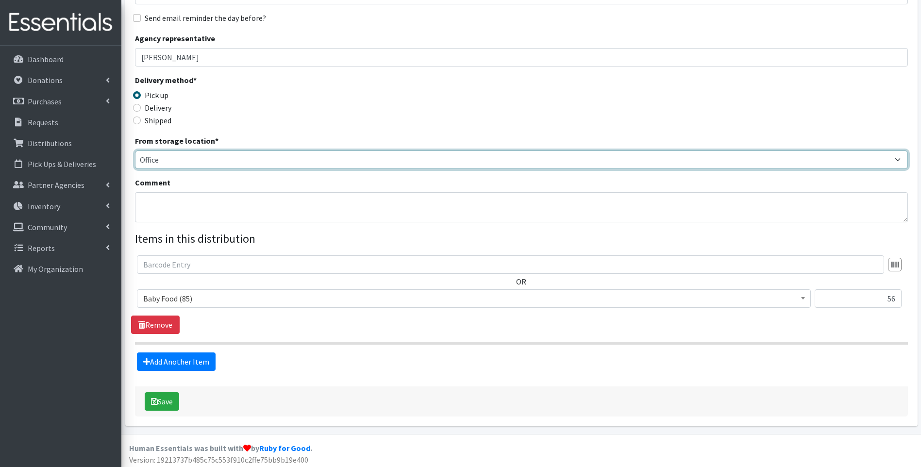
scroll to position [148, 0]
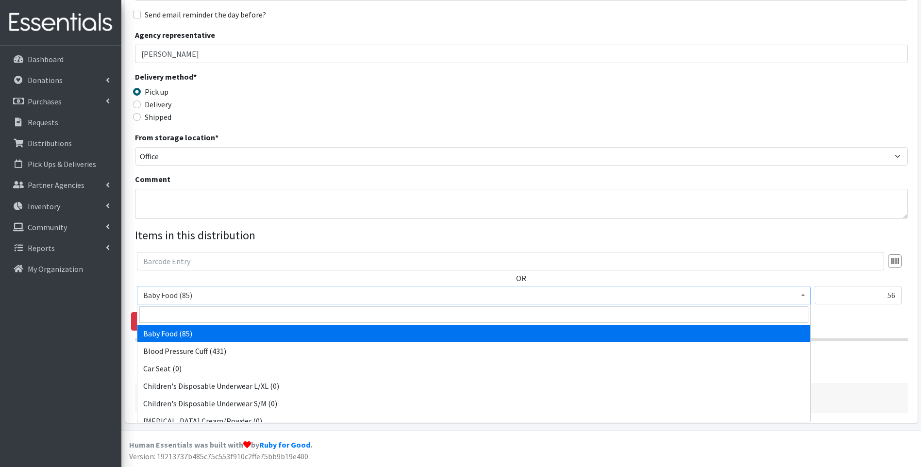
click at [209, 291] on span "Baby Food (85)" at bounding box center [473, 295] width 661 height 14
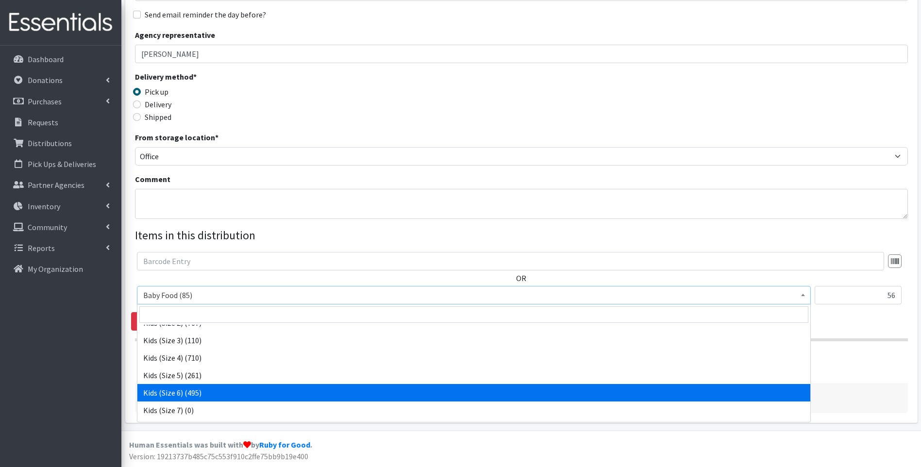
scroll to position [194, 0]
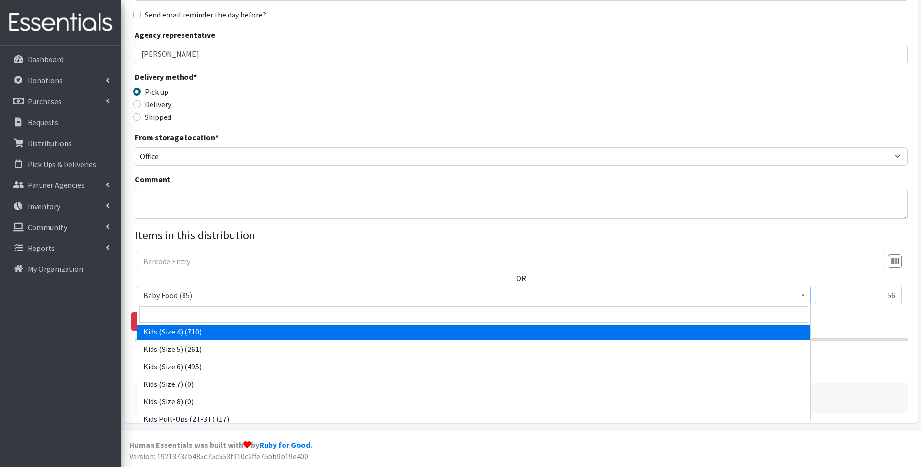
select select "10078"
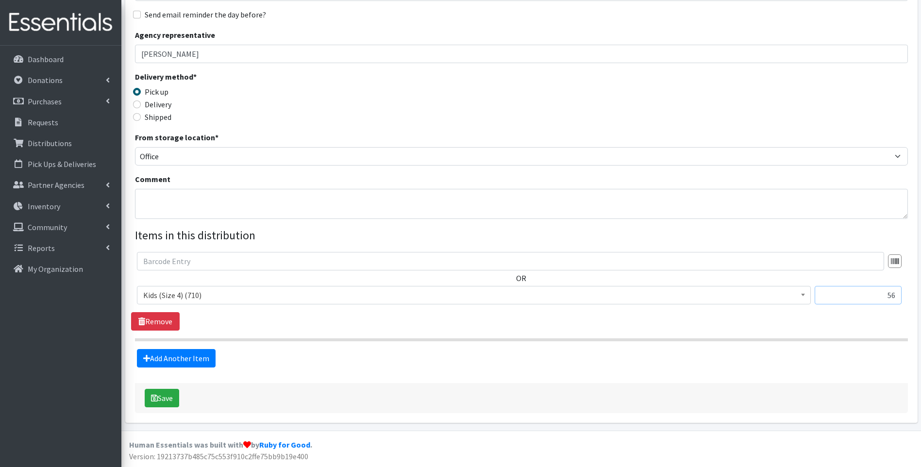
drag, startPoint x: 887, startPoint y: 298, endPoint x: 910, endPoint y: 289, distance: 24.9
click at [911, 289] on div "Partner * ACT Abuse Counseling & Treatment Bayshore Fire Department Bonita Spri…" at bounding box center [521, 169] width 792 height 507
type input "50"
click at [158, 357] on link "Add Another Item" at bounding box center [176, 358] width 79 height 18
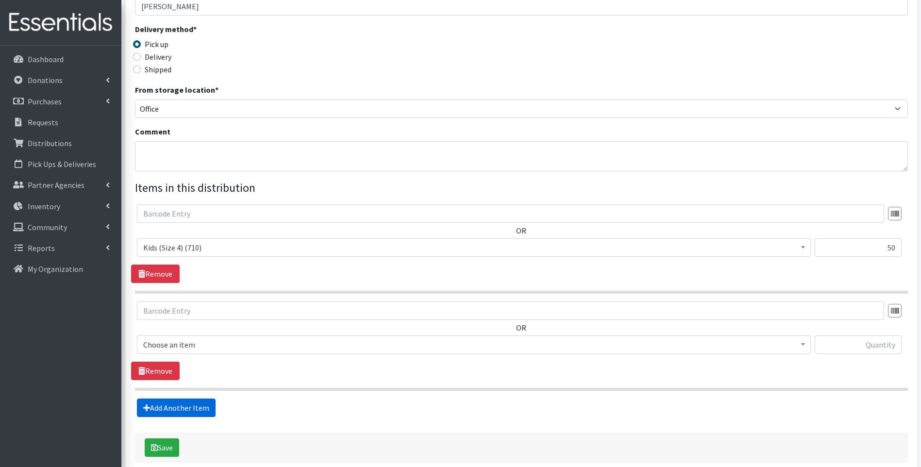
scroll to position [245, 0]
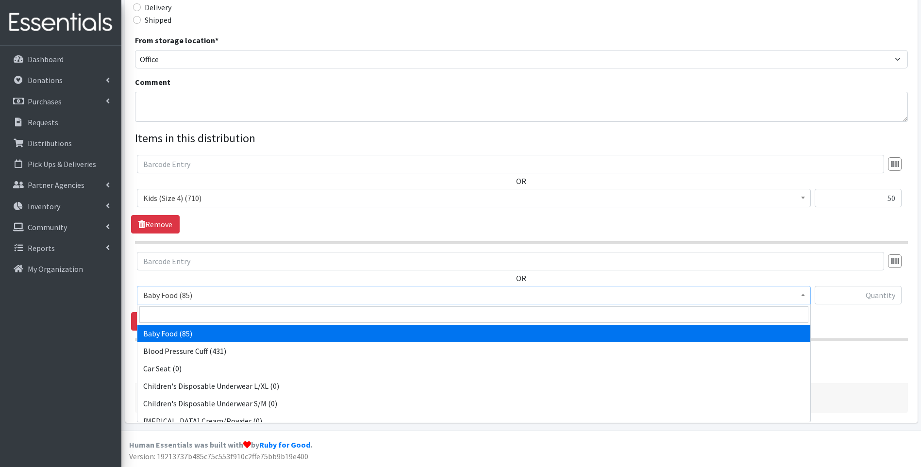
click at [216, 296] on span "Baby Food (85)" at bounding box center [473, 295] width 661 height 14
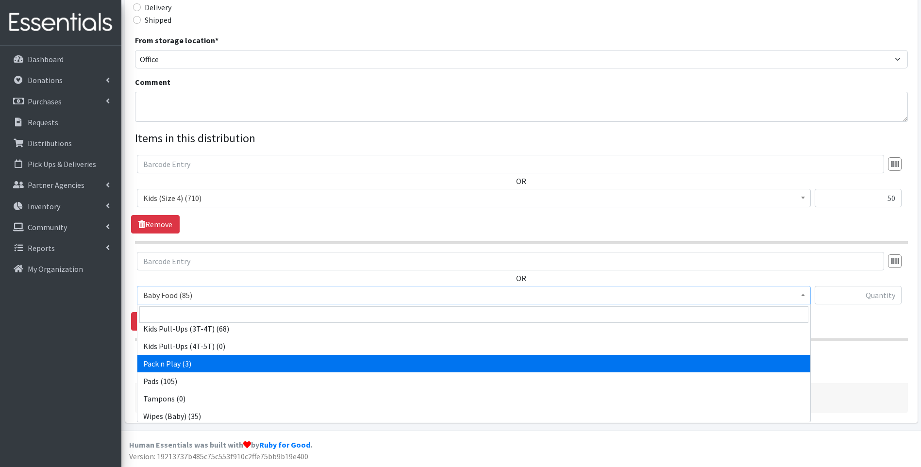
scroll to position [305, 0]
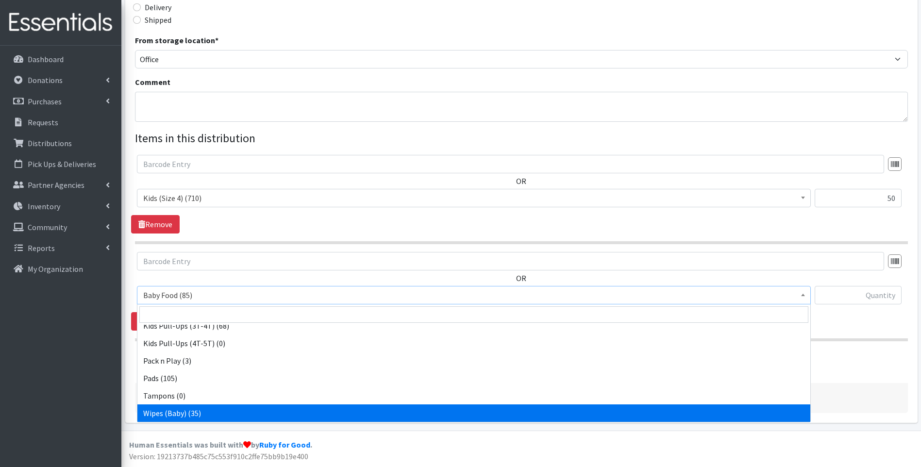
select select "10041"
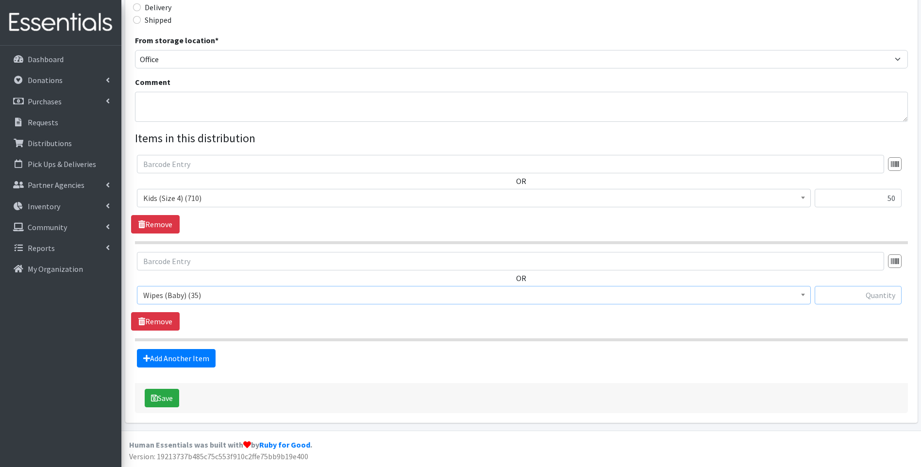
click at [857, 293] on input "text" at bounding box center [857, 295] width 87 height 18
type input "1"
click at [592, 381] on form "Partner * ACT Abuse Counseling & Treatment Bayshore Fire Department Bonita Spri…" at bounding box center [521, 120] width 773 height 585
click at [165, 398] on button "Save" at bounding box center [162, 398] width 34 height 18
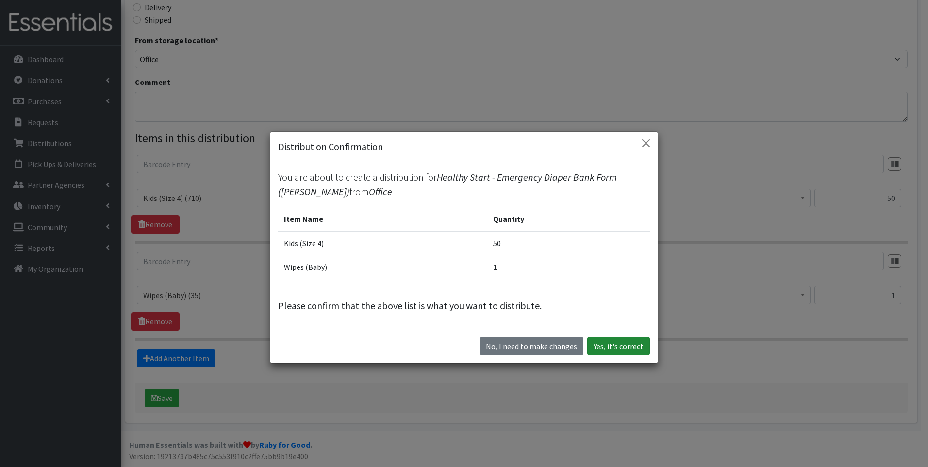
click at [627, 346] on button "Yes, it's correct" at bounding box center [618, 346] width 63 height 18
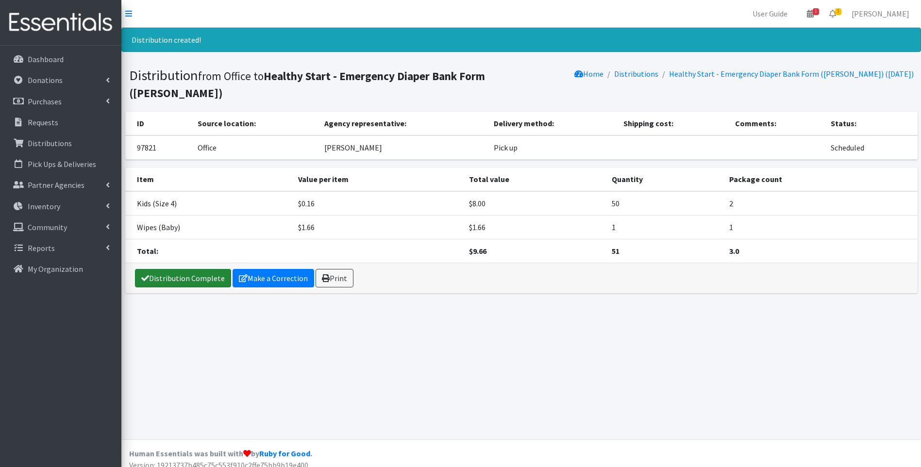
click at [176, 269] on link "Distribution Complete" at bounding box center [183, 278] width 96 height 18
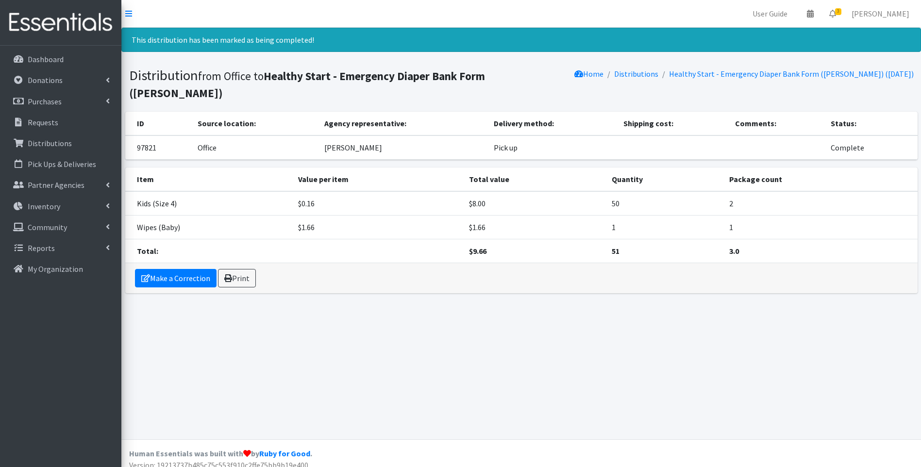
click at [26, 28] on img at bounding box center [61, 22] width 114 height 33
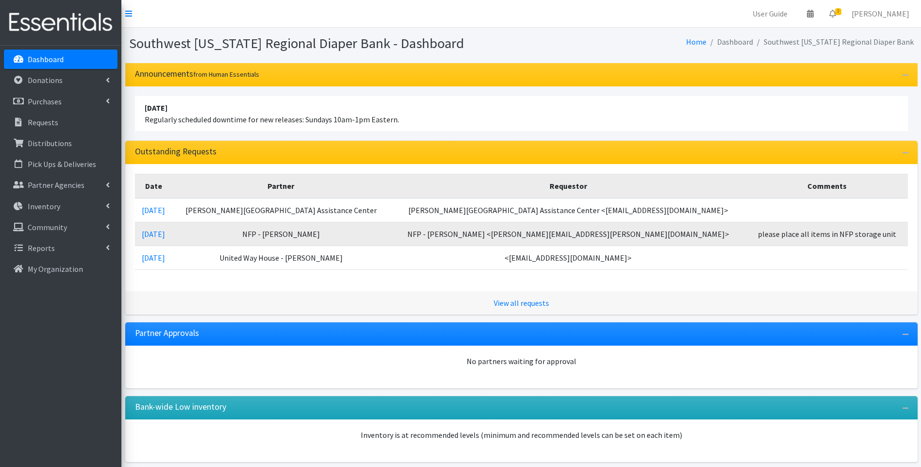
click at [52, 31] on img at bounding box center [61, 22] width 114 height 33
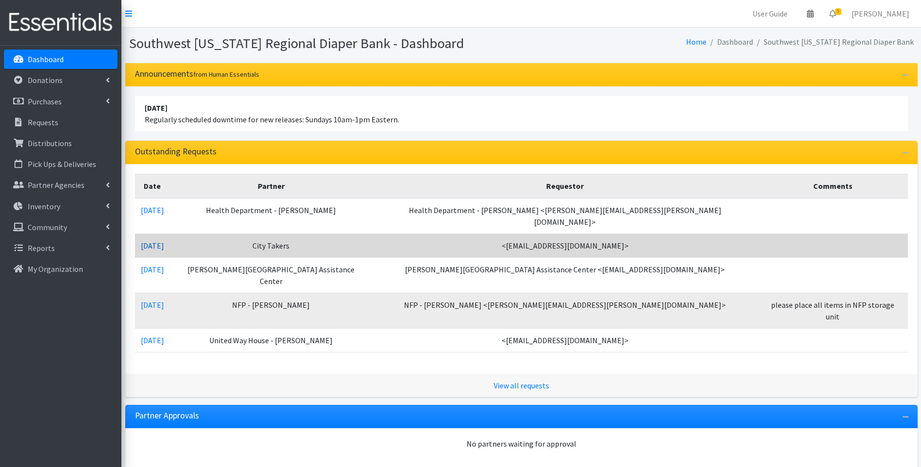
click at [157, 241] on link "[DATE]" at bounding box center [152, 246] width 23 height 10
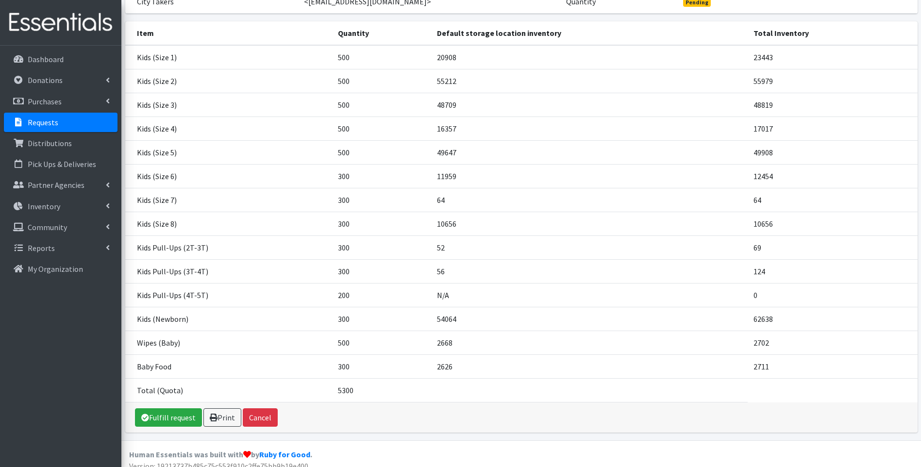
scroll to position [130, 0]
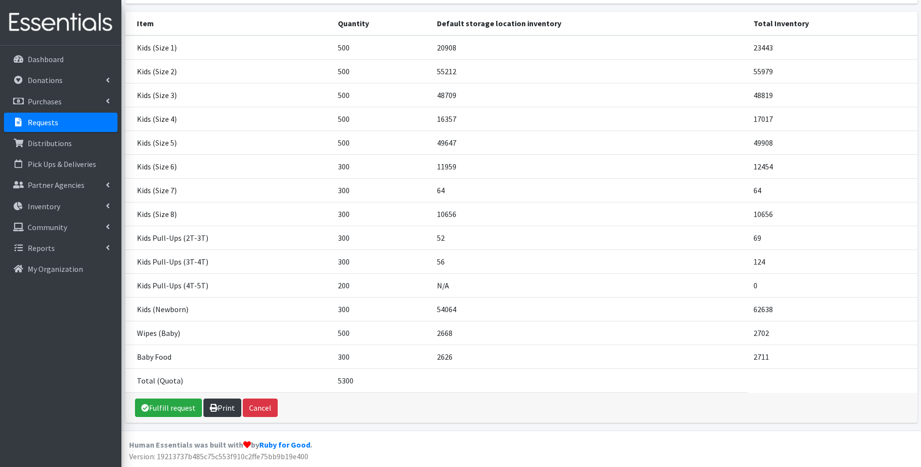
click at [228, 400] on link "Print" at bounding box center [222, 407] width 38 height 18
click at [29, 19] on img at bounding box center [61, 22] width 114 height 33
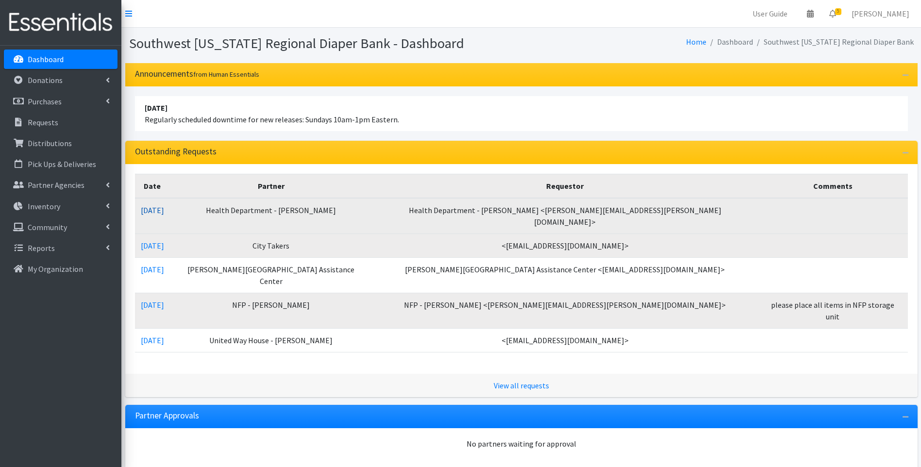
click at [160, 209] on link "[DATE]" at bounding box center [152, 210] width 23 height 10
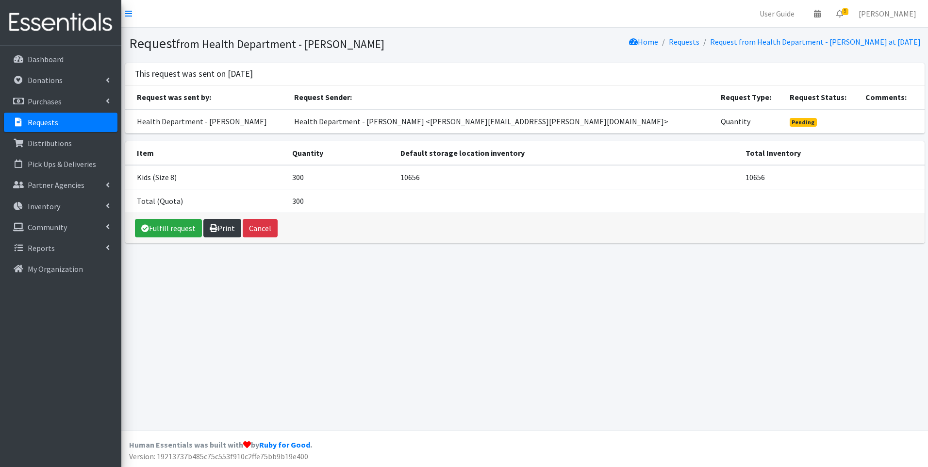
click at [211, 230] on icon at bounding box center [214, 228] width 8 height 8
click at [23, 30] on img at bounding box center [61, 22] width 114 height 33
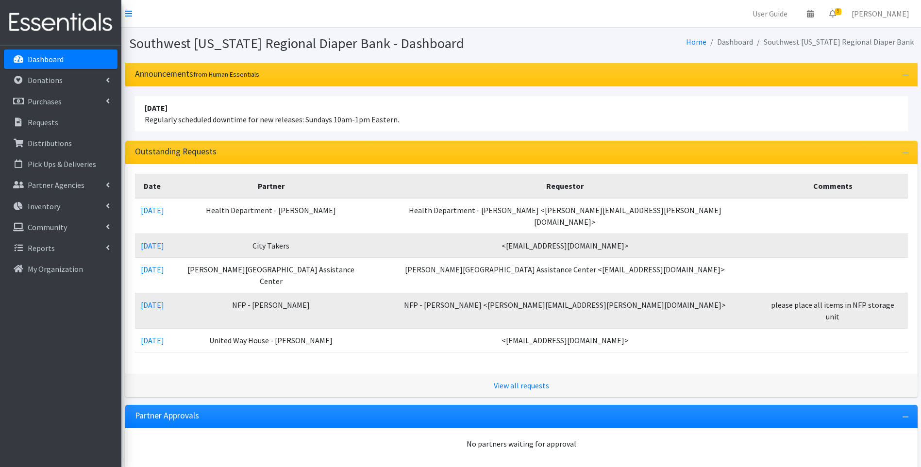
click at [57, 23] on img at bounding box center [61, 22] width 114 height 33
